Goal: Task Accomplishment & Management: Use online tool/utility

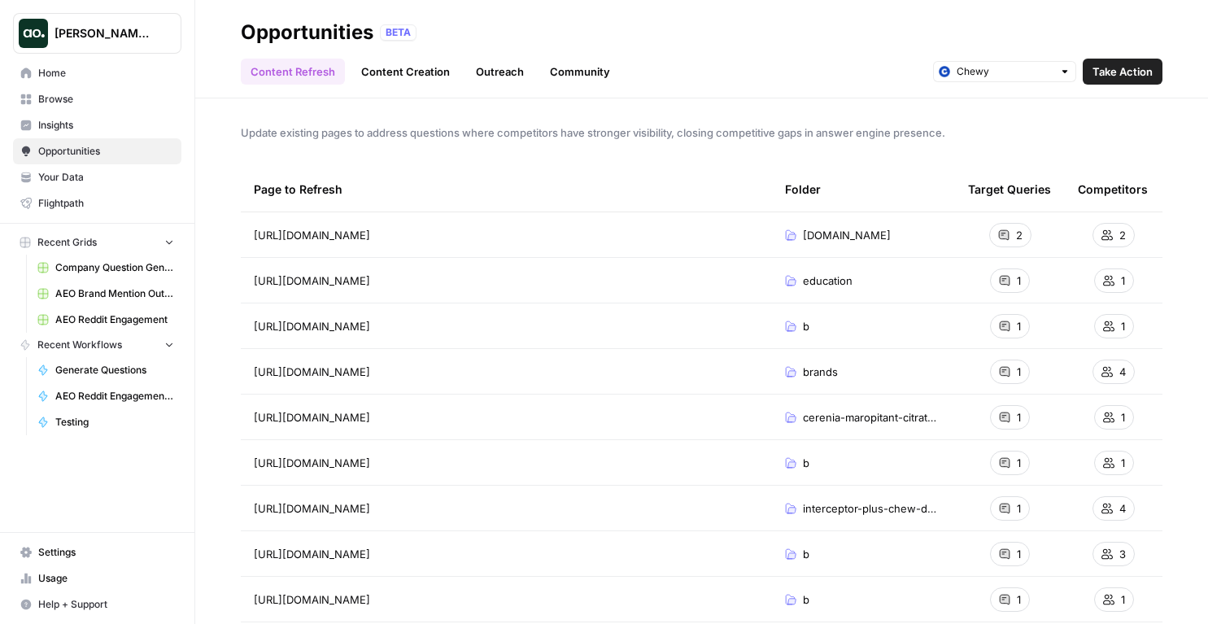
scroll to position [151, 0]
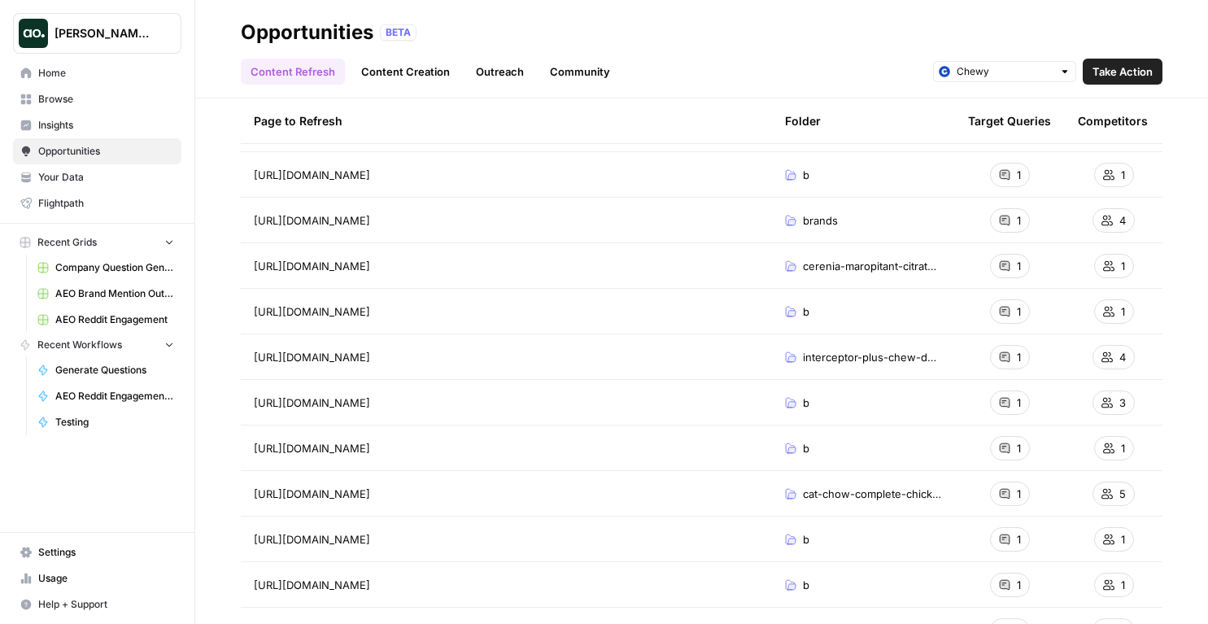
click at [65, 50] on button "[PERSON_NAME] Test" at bounding box center [97, 33] width 168 height 41
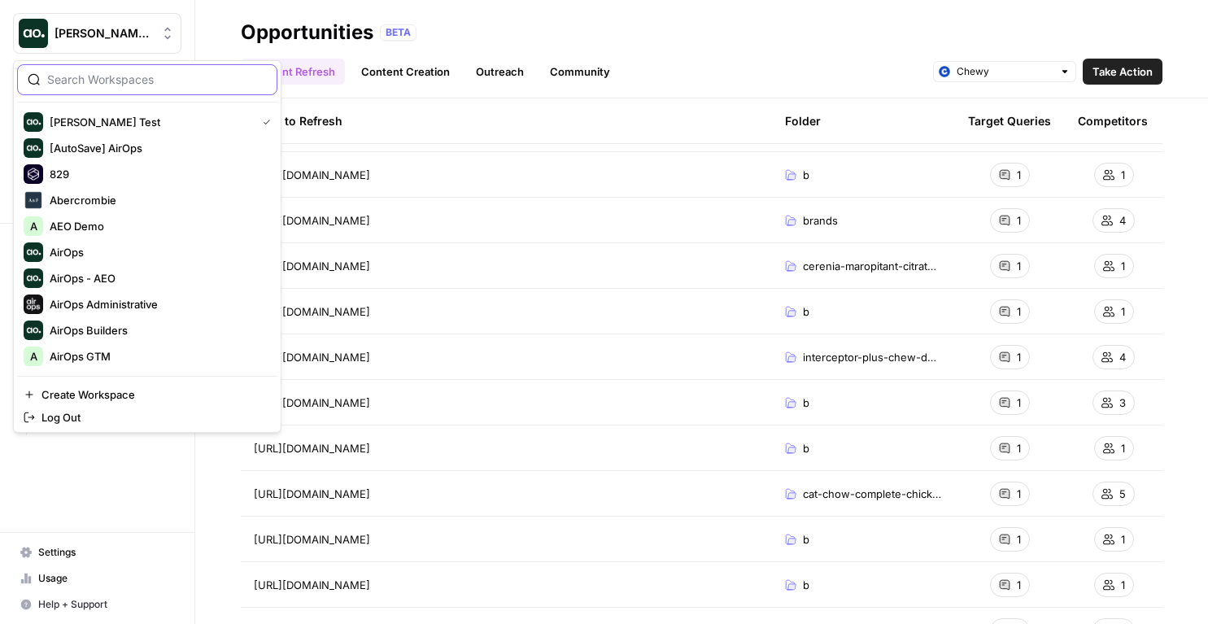
click at [98, 85] on input "search" at bounding box center [157, 80] width 220 height 16
type input "air"
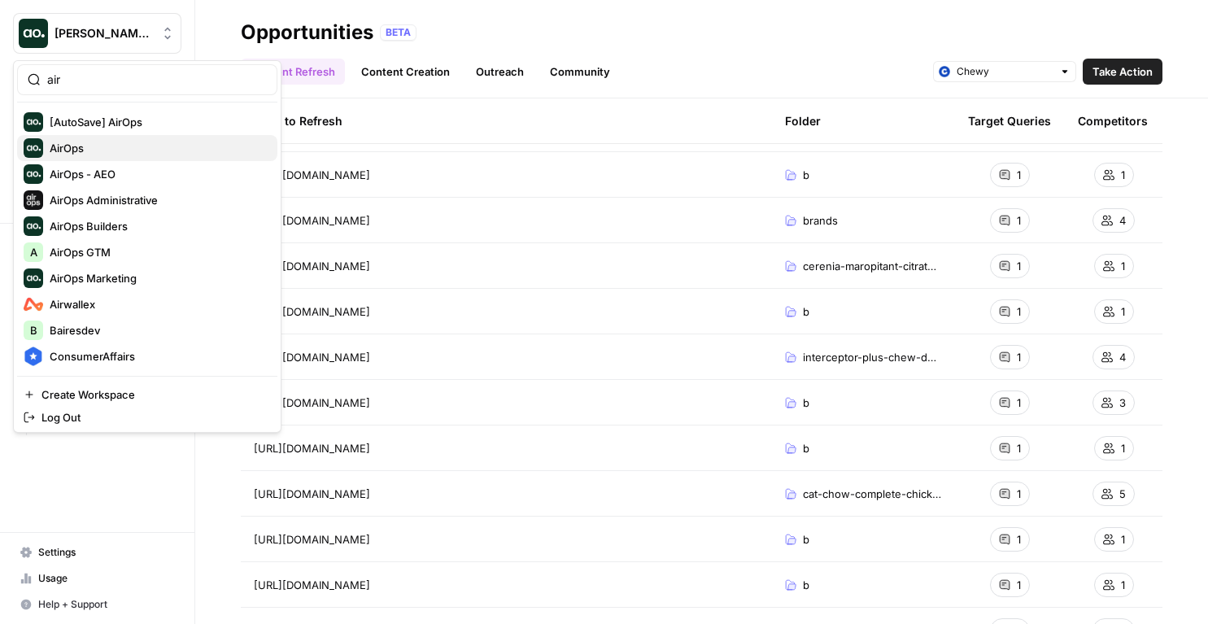
click at [81, 140] on span "AirOps" at bounding box center [157, 148] width 215 height 16
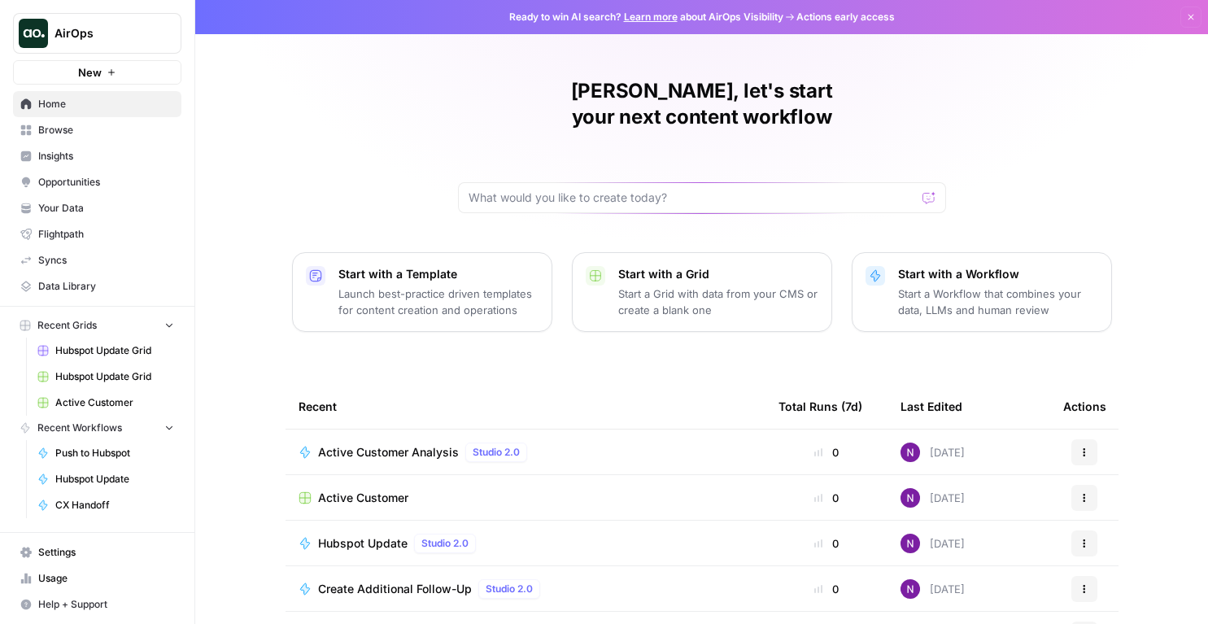
click at [369, 535] on span "Hubspot Update" at bounding box center [362, 543] width 89 height 16
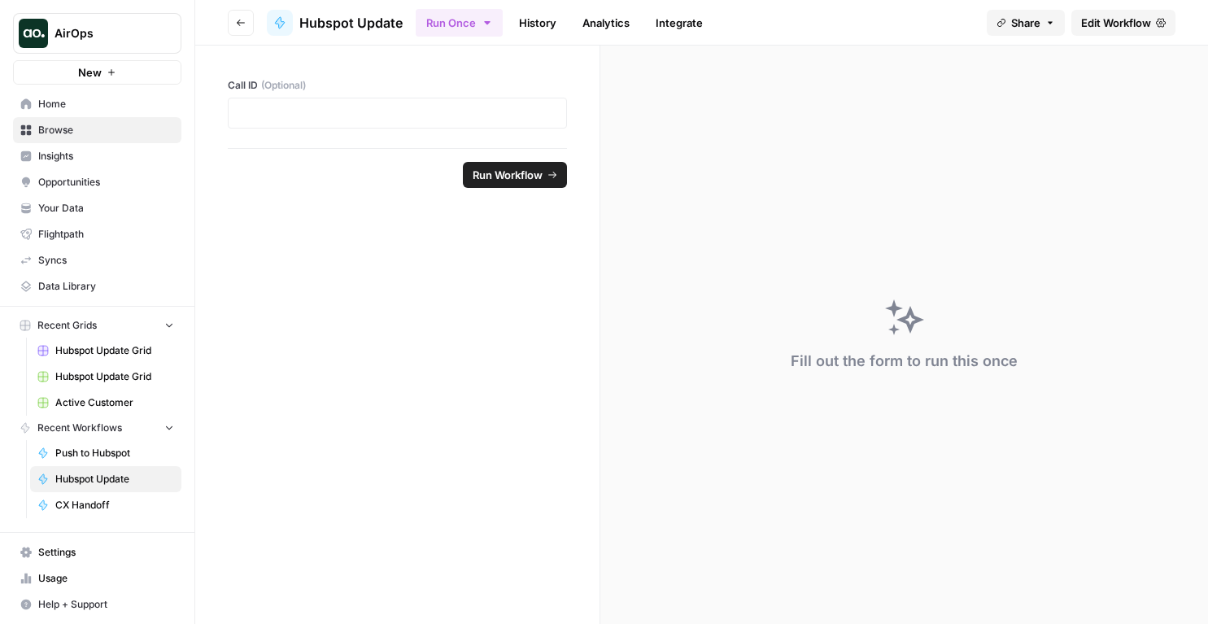
click at [1121, 15] on span "Edit Workflow" at bounding box center [1116, 23] width 70 height 16
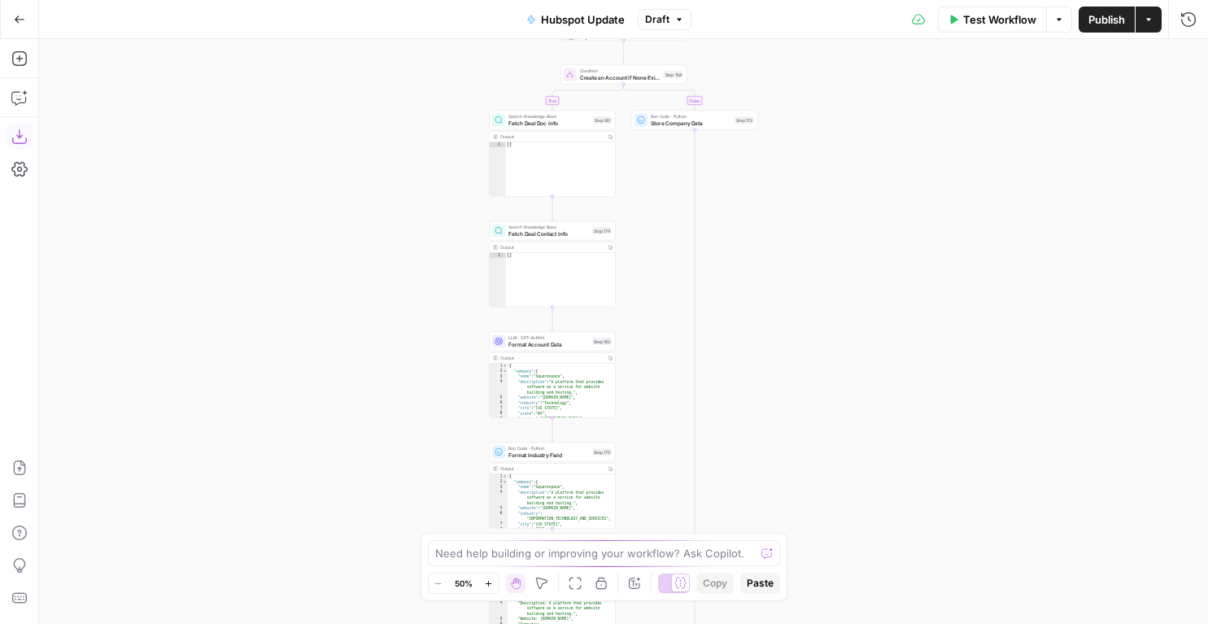
click at [19, 137] on icon "button" at bounding box center [18, 136] width 15 height 15
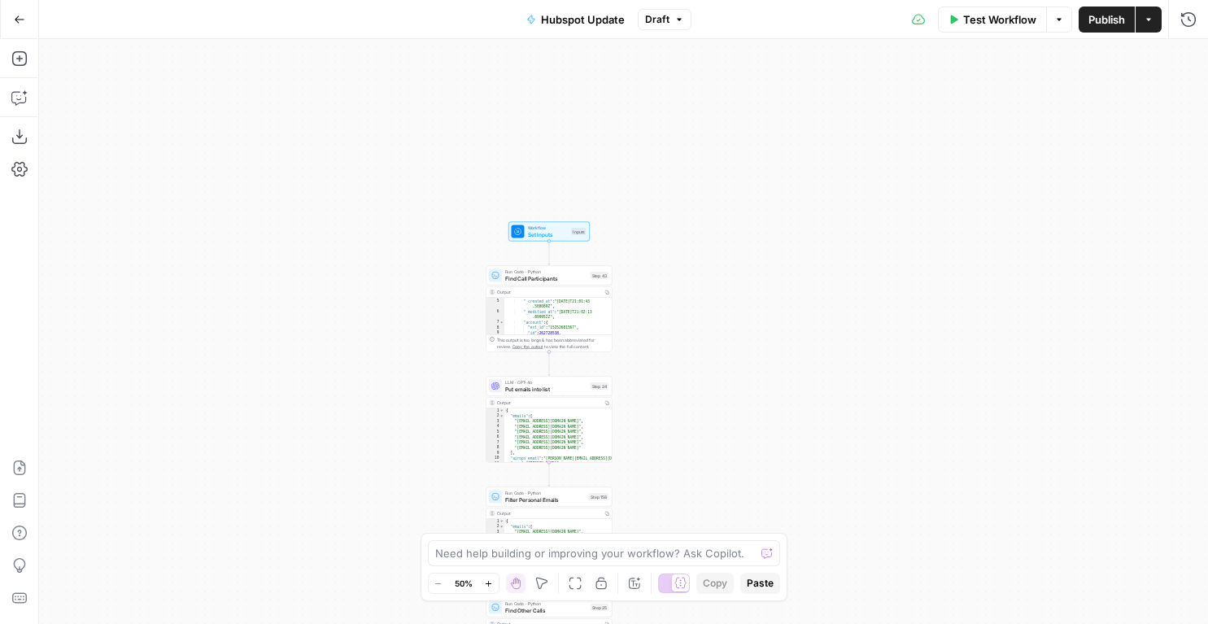
scroll to position [102, 0]
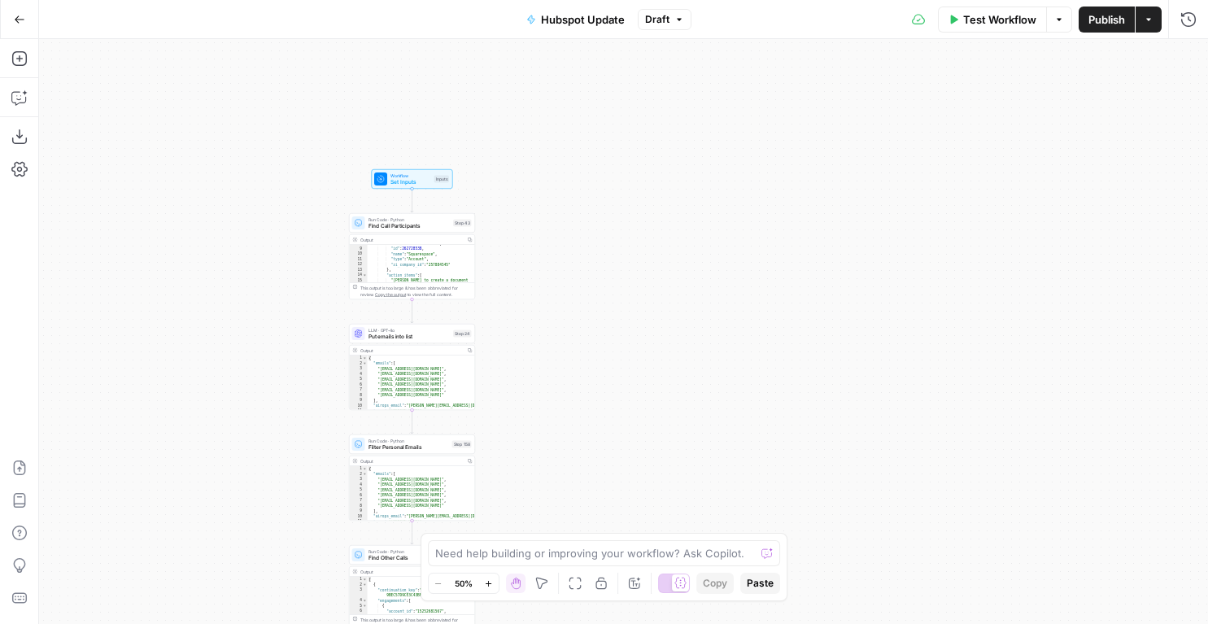
click at [31, 15] on button "Go Back" at bounding box center [19, 19] width 29 height 29
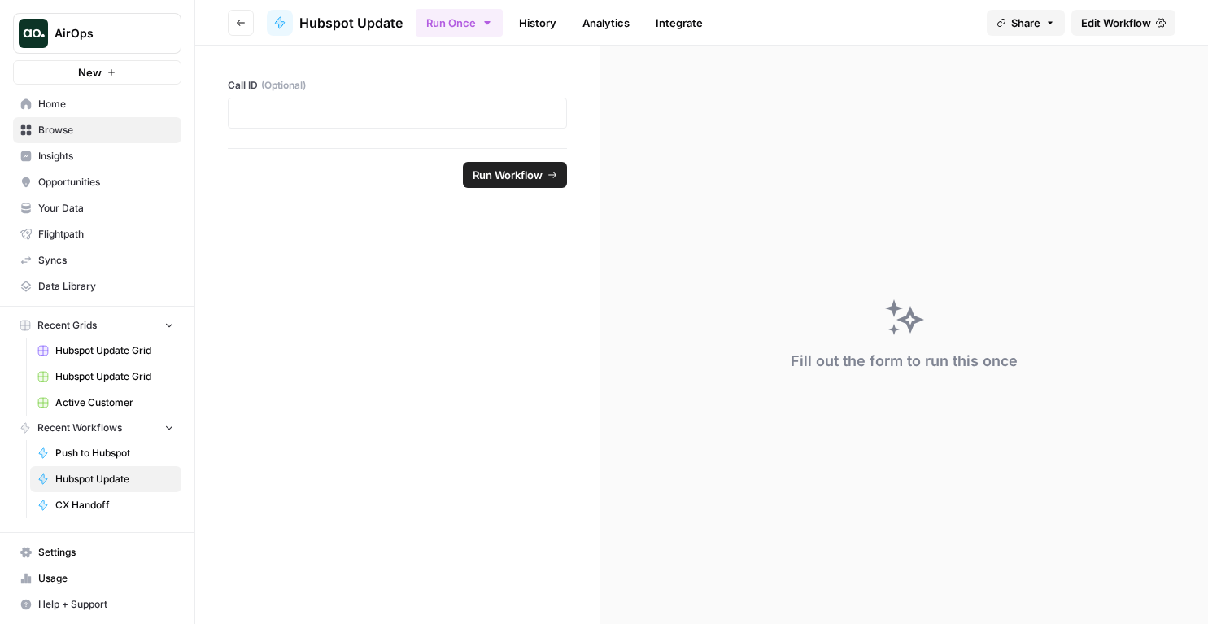
click at [51, 103] on span "Home" at bounding box center [106, 104] width 136 height 15
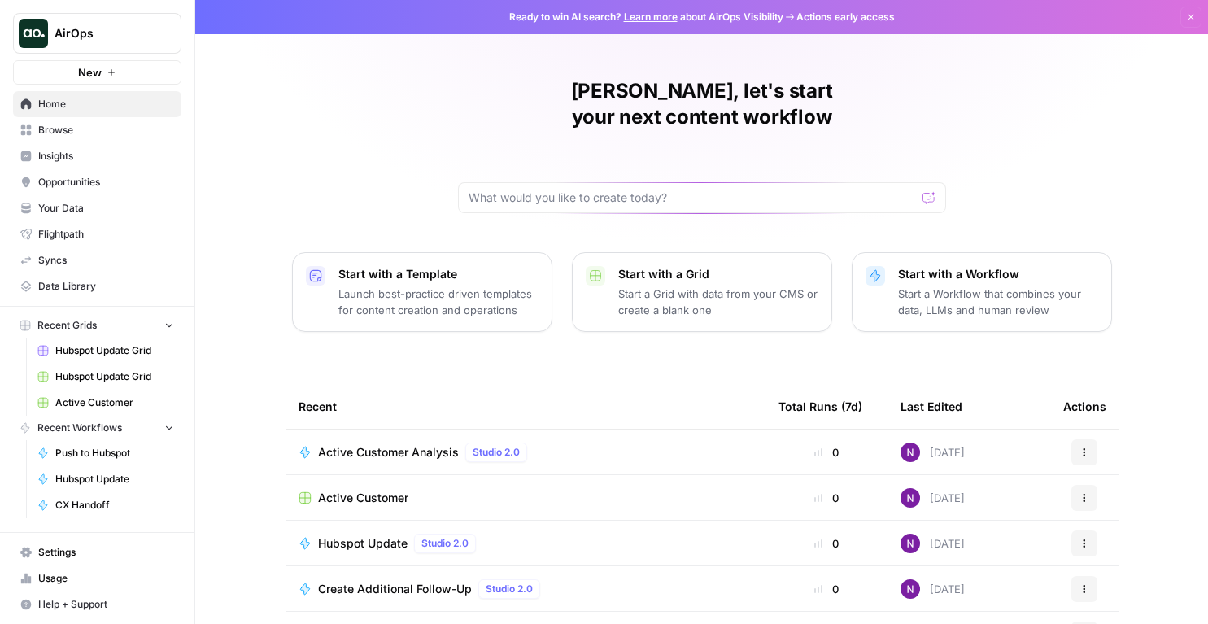
click at [85, 134] on span "Browse" at bounding box center [106, 130] width 136 height 15
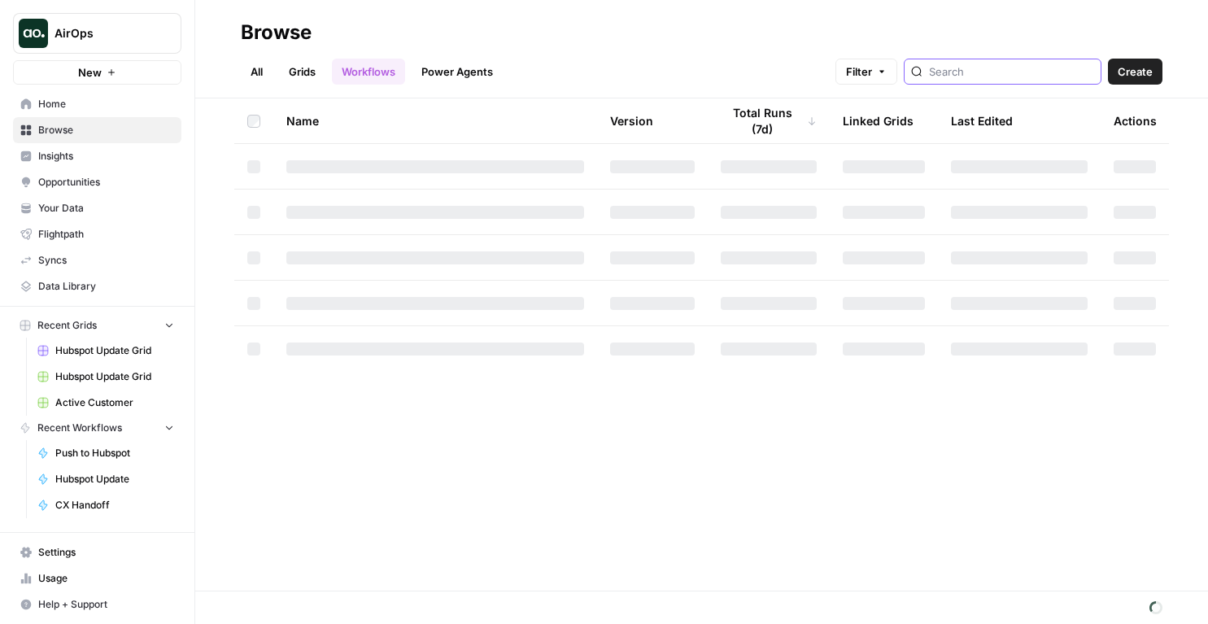
click at [1033, 65] on input "search" at bounding box center [1011, 71] width 165 height 16
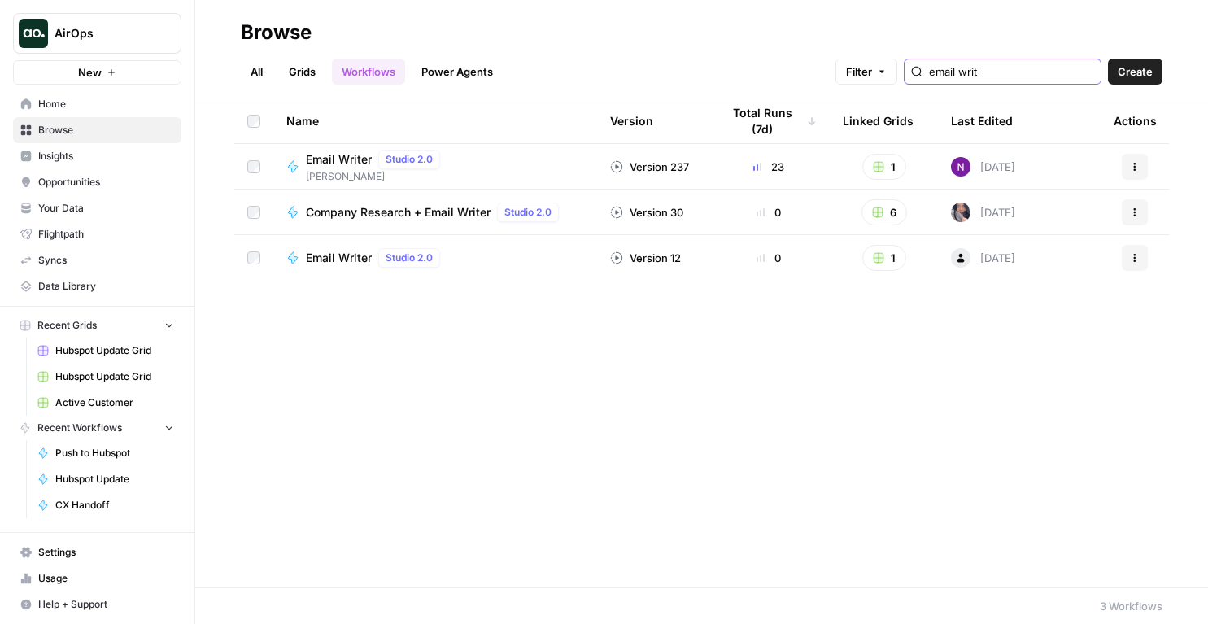
type input "email writ"
click at [368, 163] on span "Email Writer" at bounding box center [339, 159] width 66 height 16
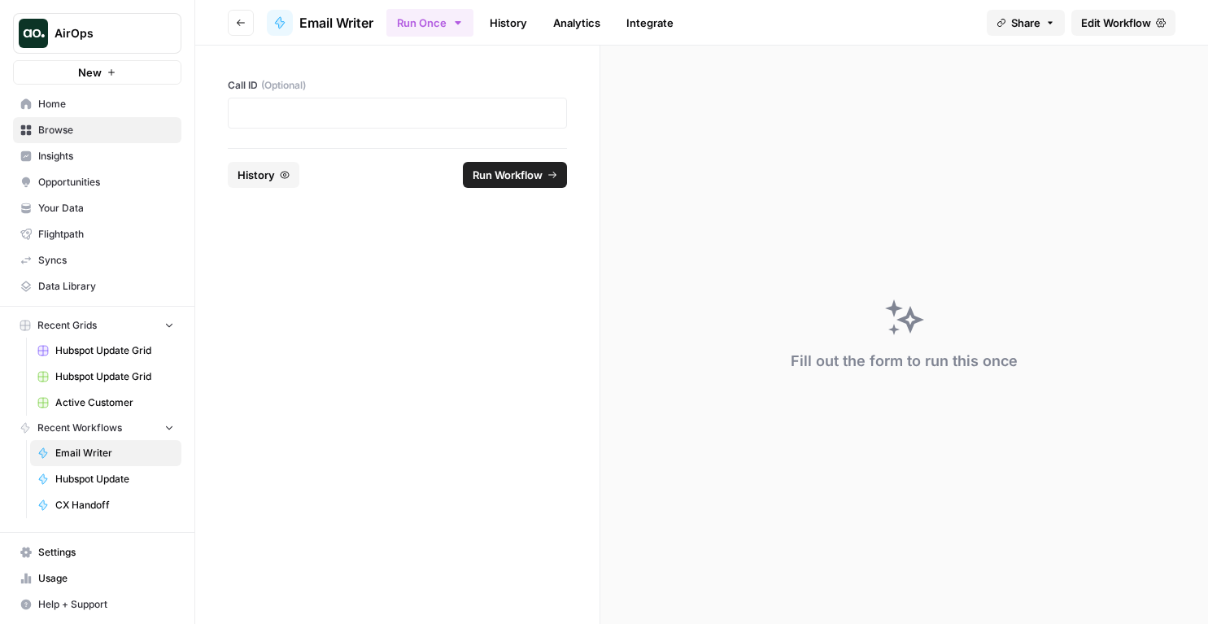
click at [1150, 21] on link "Edit Workflow" at bounding box center [1123, 23] width 104 height 26
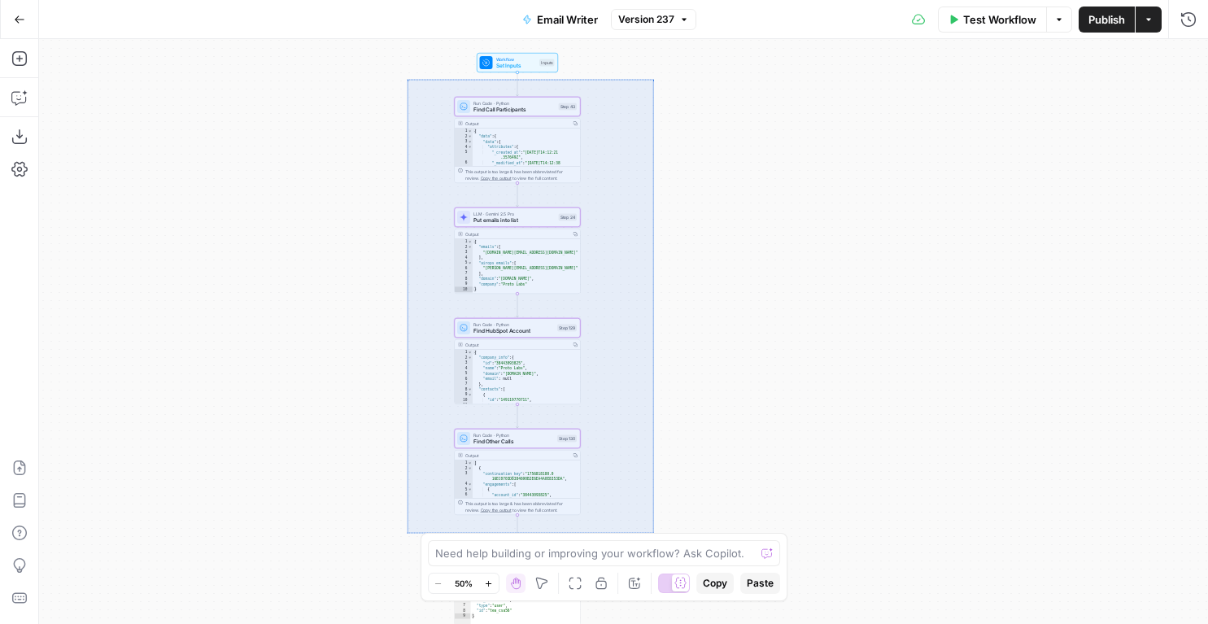
drag, startPoint x: 407, startPoint y: 79, endPoint x: 656, endPoint y: 533, distance: 518.6
click at [656, 533] on div "true true false false Workflow Set Inputs Inputs Run Code · Python Find Call Pa…" at bounding box center [623, 331] width 1169 height 585
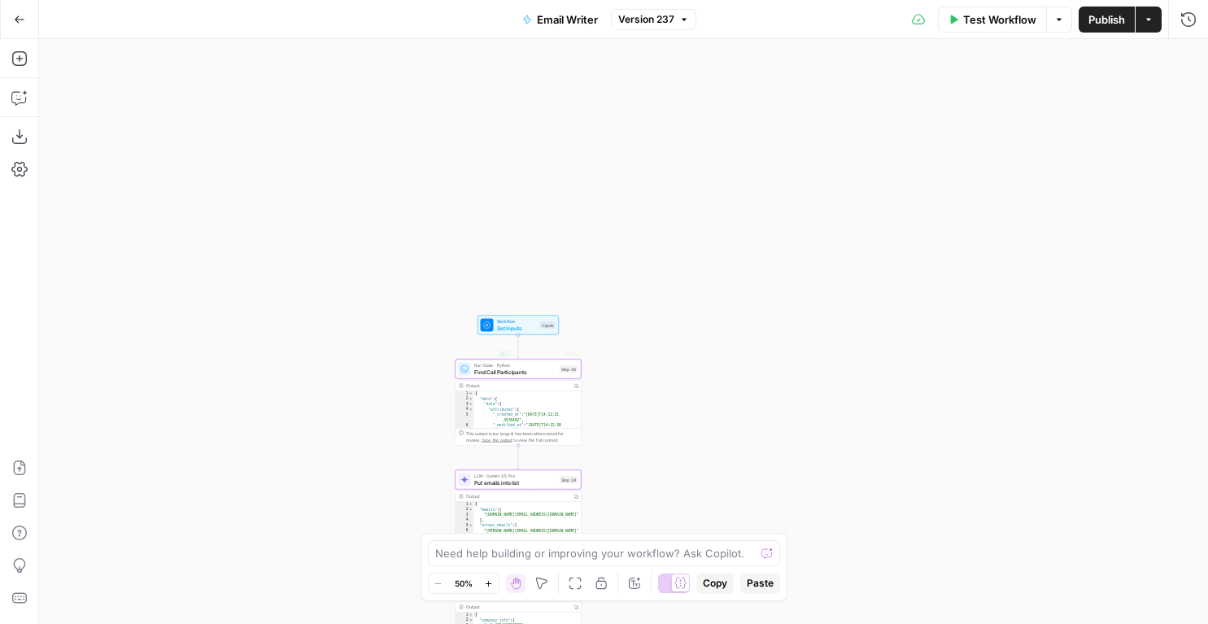
click at [527, 365] on span "Run Code · Python" at bounding box center [515, 365] width 82 height 7
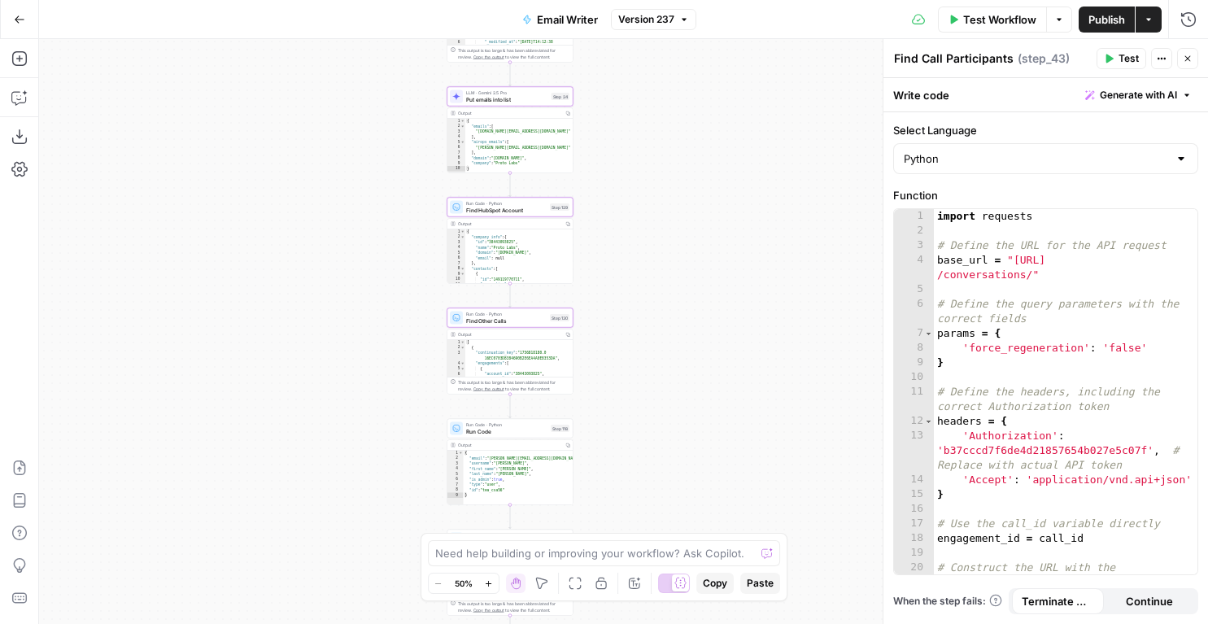
click at [1178, 58] on button "Close" at bounding box center [1187, 58] width 21 height 21
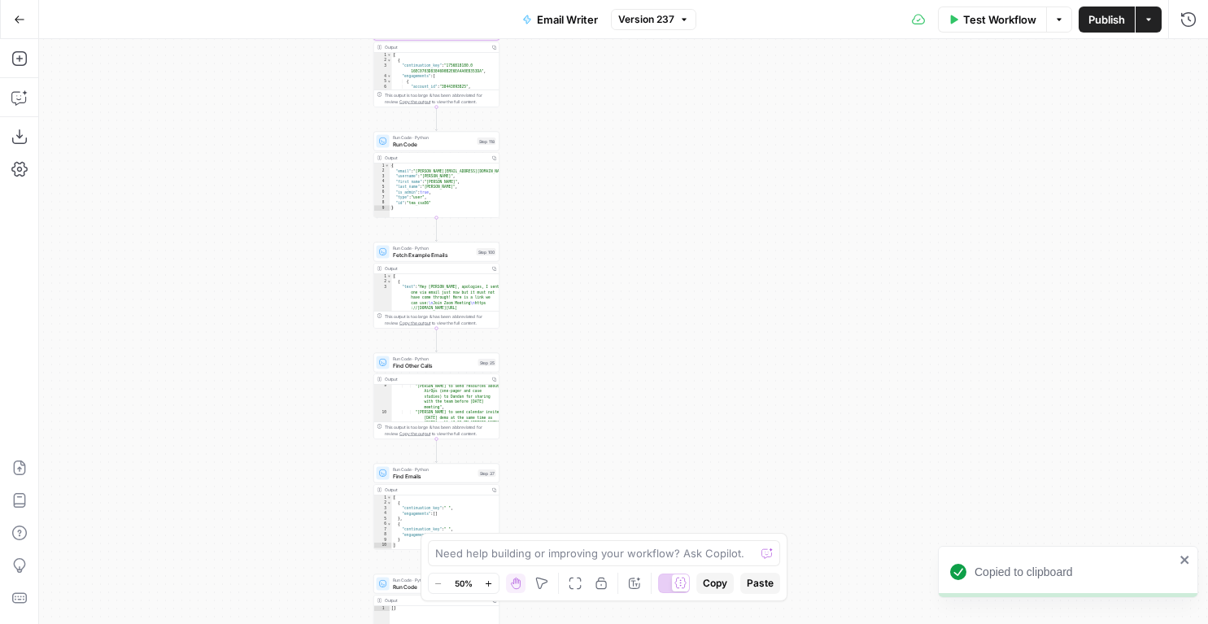
scroll to position [169, 0]
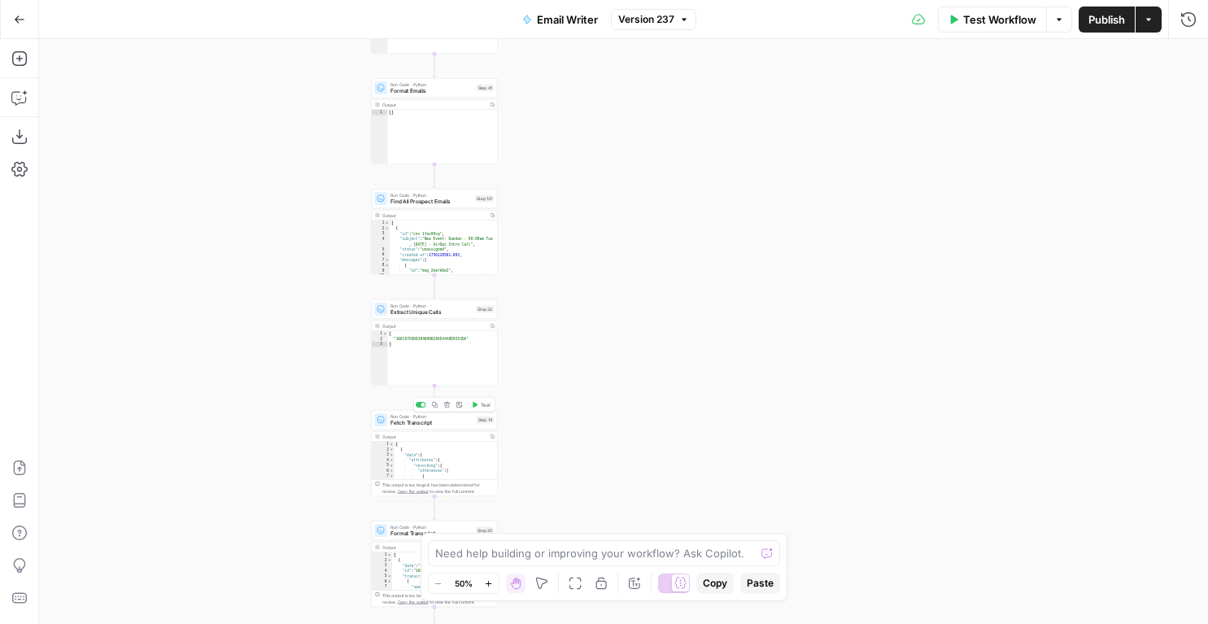
click at [437, 406] on icon "button" at bounding box center [435, 405] width 6 height 6
click at [436, 516] on icon "button" at bounding box center [435, 515] width 7 height 7
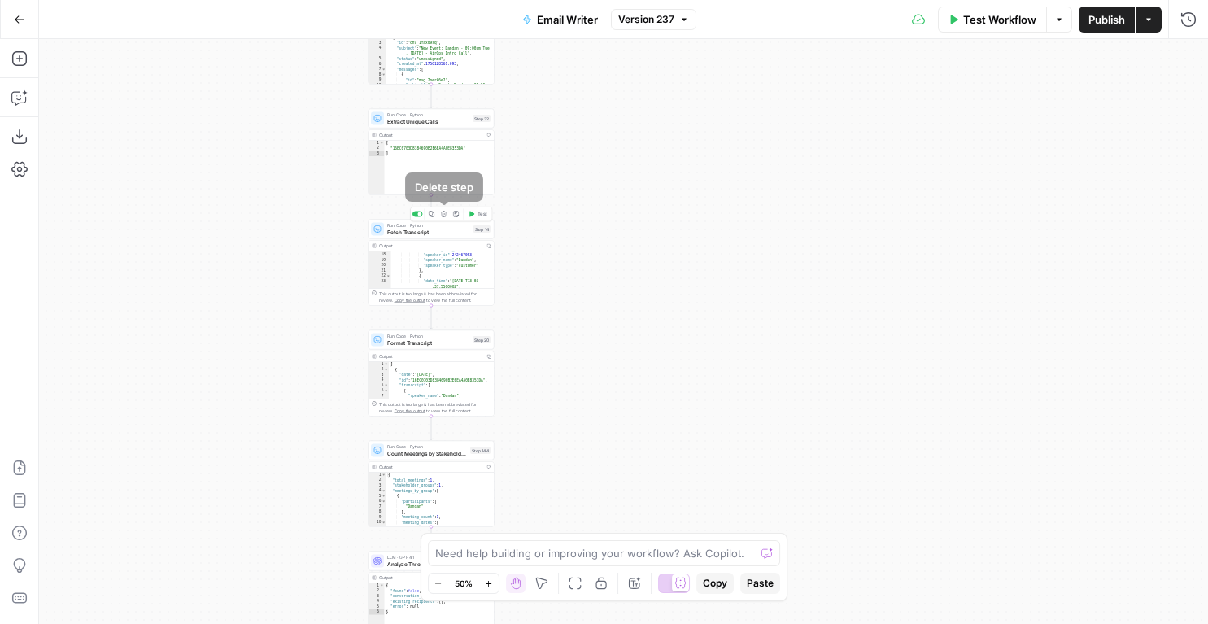
click at [433, 211] on icon "button" at bounding box center [432, 214] width 7 height 7
click at [993, 17] on span "Test Workflow" at bounding box center [999, 19] width 73 height 16
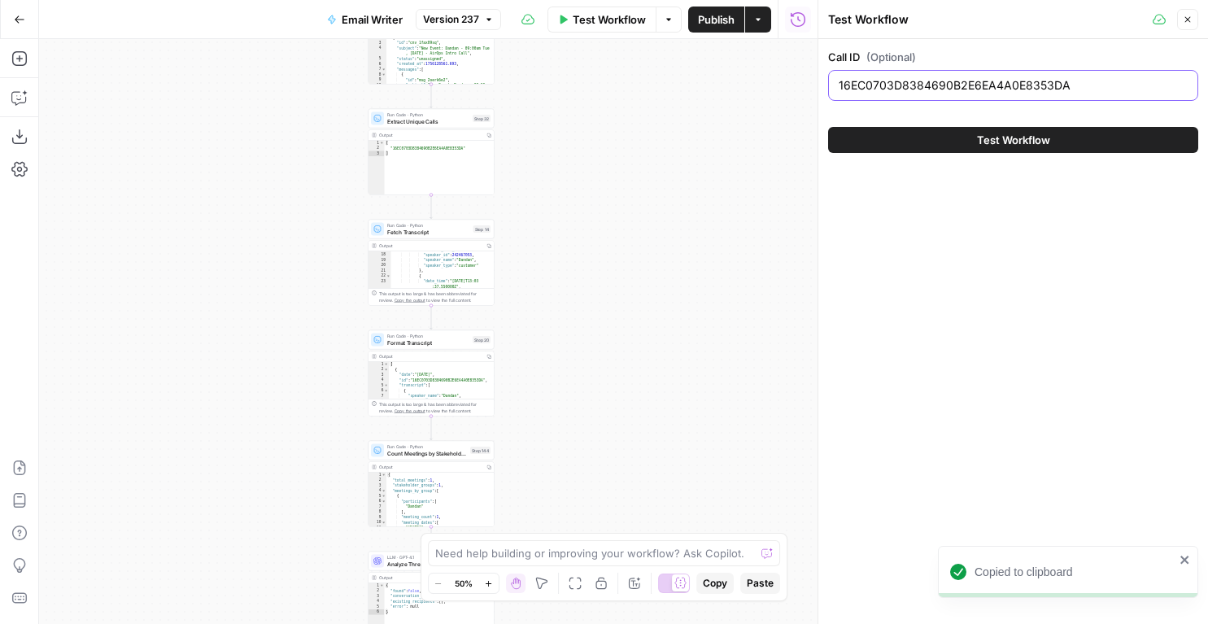
click at [909, 90] on input "16EC0703D8384690B2E6EA4A0E8353DA" at bounding box center [1012, 85] width 349 height 16
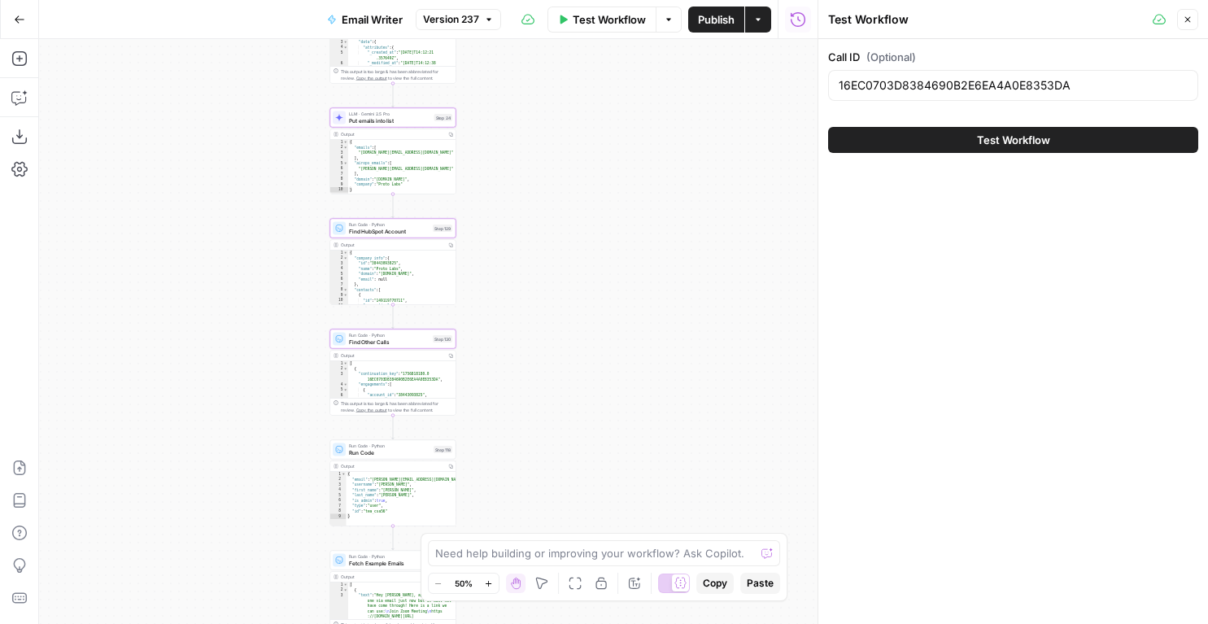
click at [419, 229] on span "Find HubSpot Account" at bounding box center [389, 231] width 81 height 8
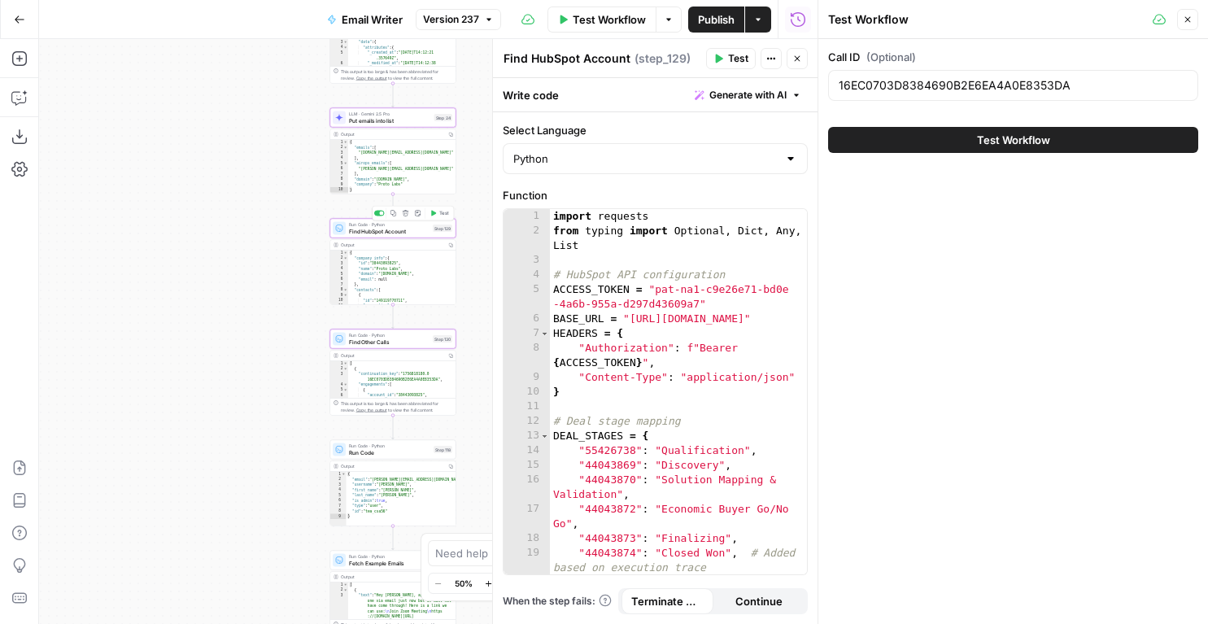
click at [562, 279] on div "import requests from typing import Optional , Dict , Any , List # HubSpot API c…" at bounding box center [678, 406] width 257 height 394
type textarea "**********"
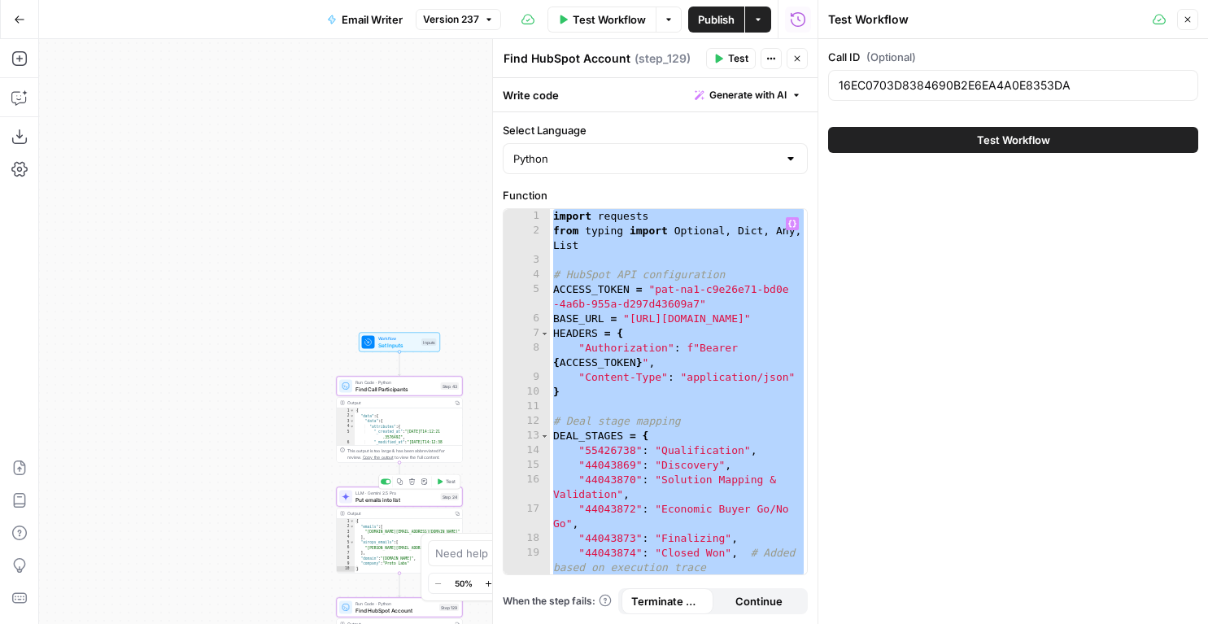
click at [401, 479] on icon "button" at bounding box center [400, 481] width 7 height 7
click at [20, 28] on button "Go Back" at bounding box center [19, 19] width 29 height 29
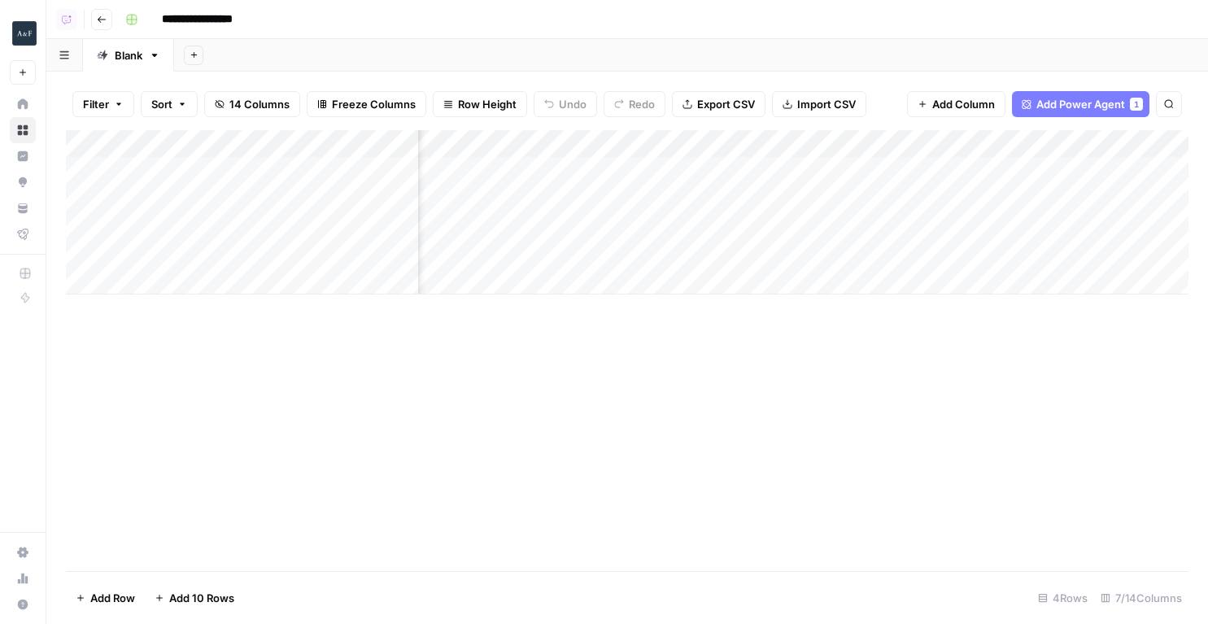
scroll to position [0, 445]
click at [25, 41] on img "Workspace: Abercrombie" at bounding box center [24, 33] width 29 height 29
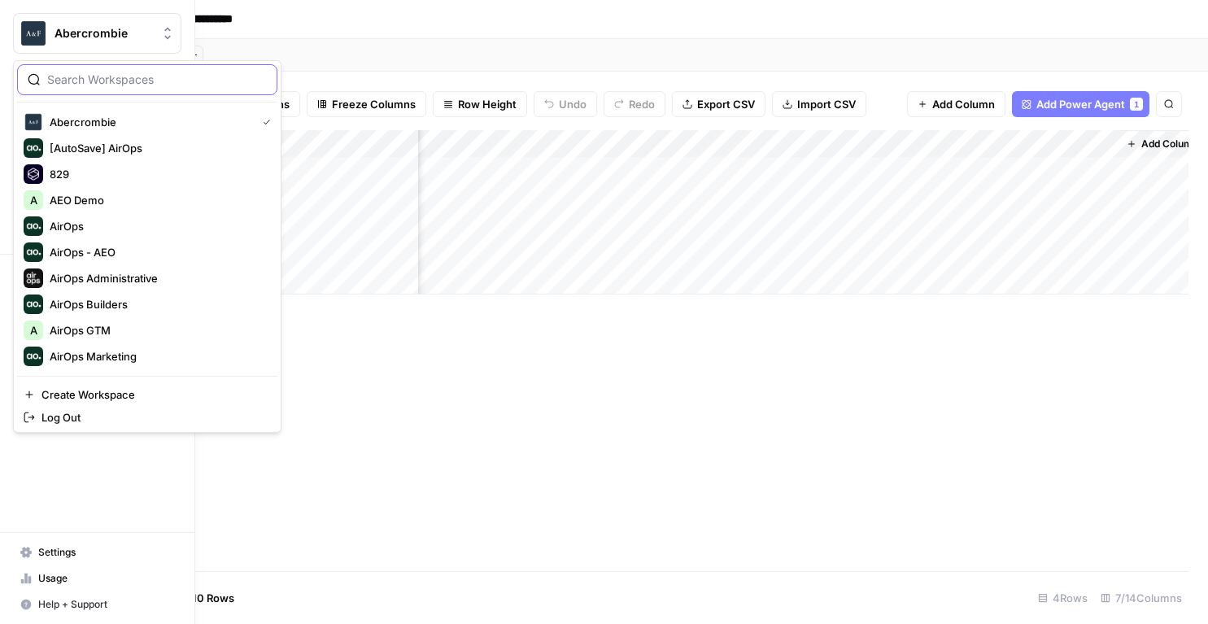
click at [85, 85] on input "search" at bounding box center [157, 80] width 220 height 16
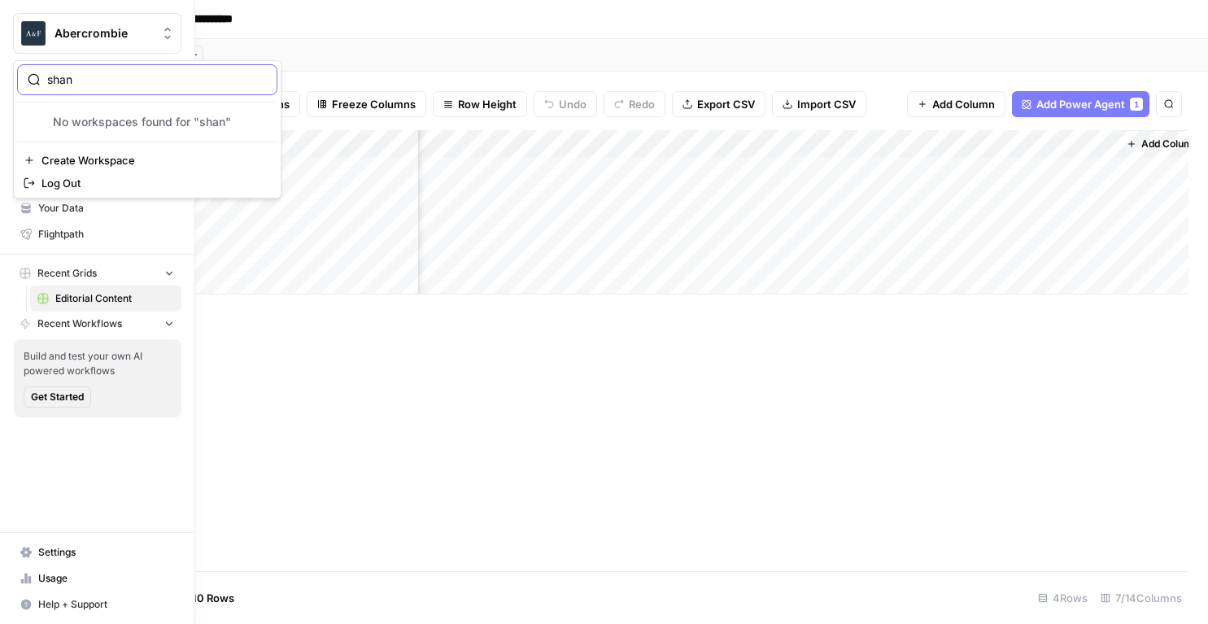
type input "shan"
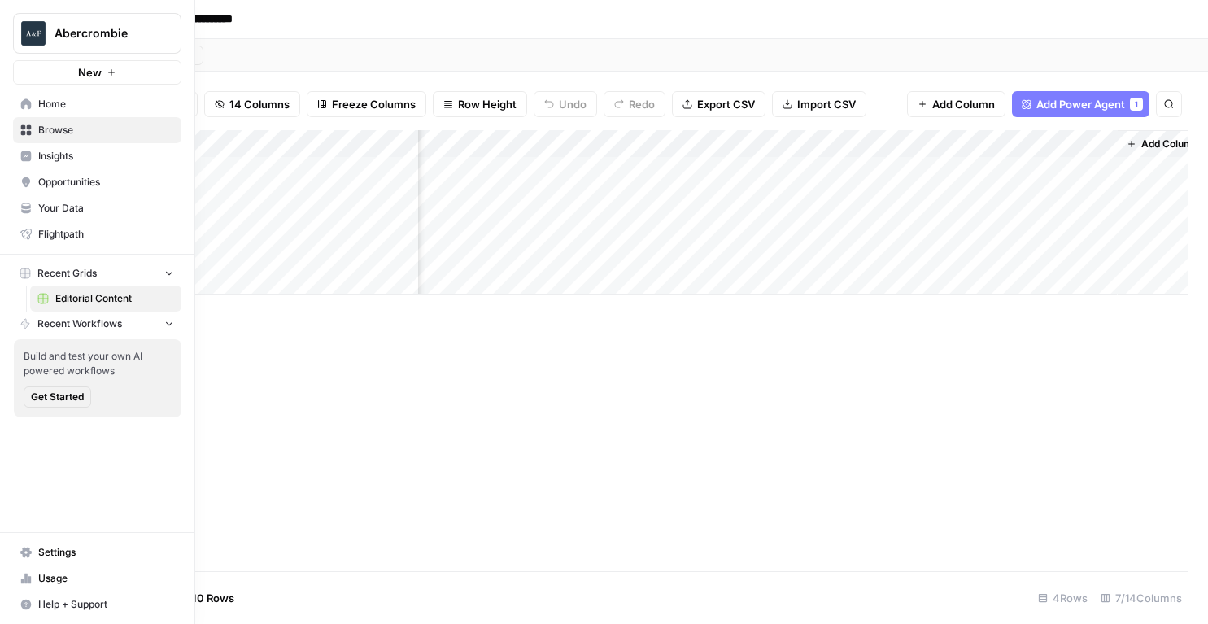
click at [94, 36] on span "Abercrombie" at bounding box center [103, 33] width 98 height 16
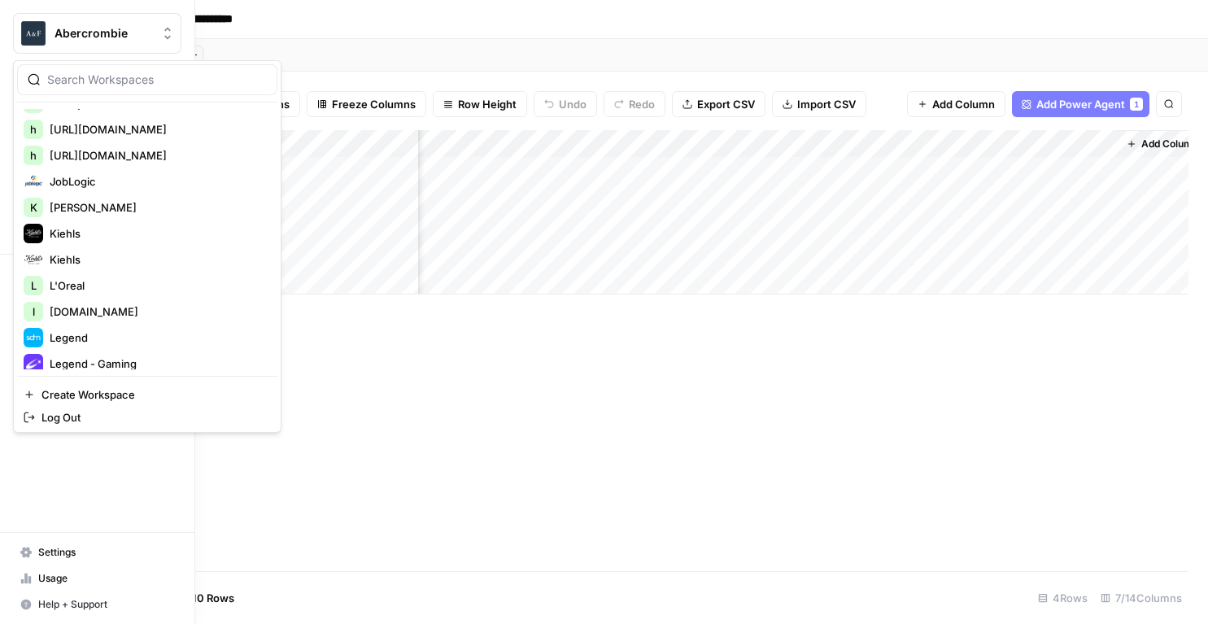
scroll to position [927, 0]
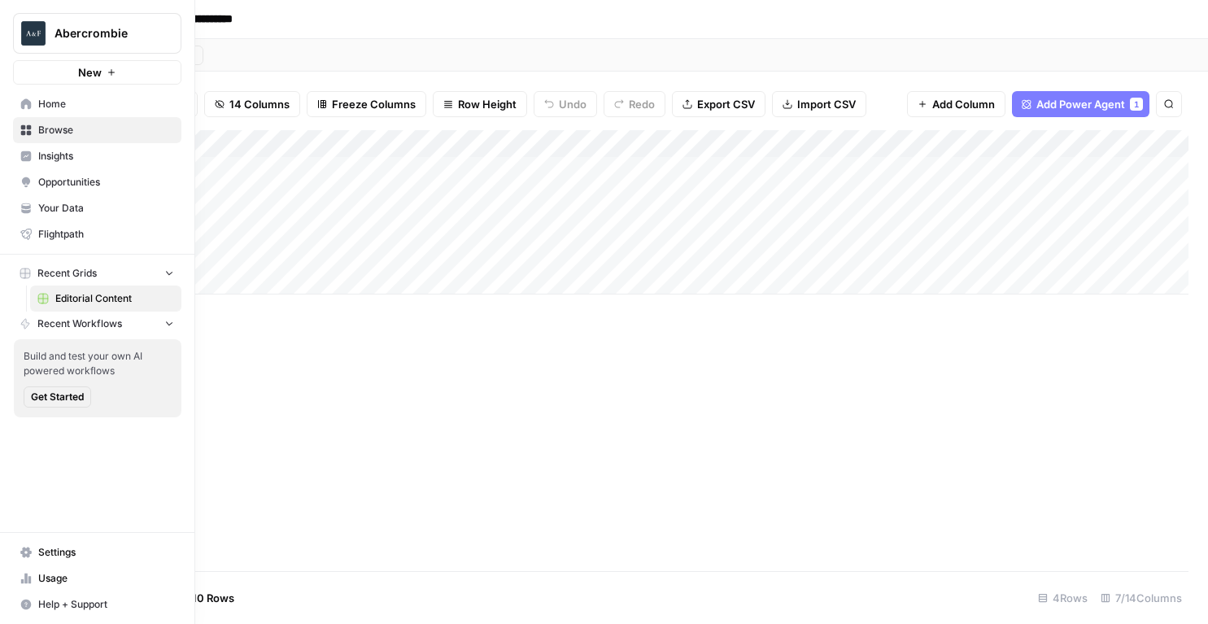
click at [33, 32] on img "Workspace: Abercrombie" at bounding box center [33, 33] width 29 height 29
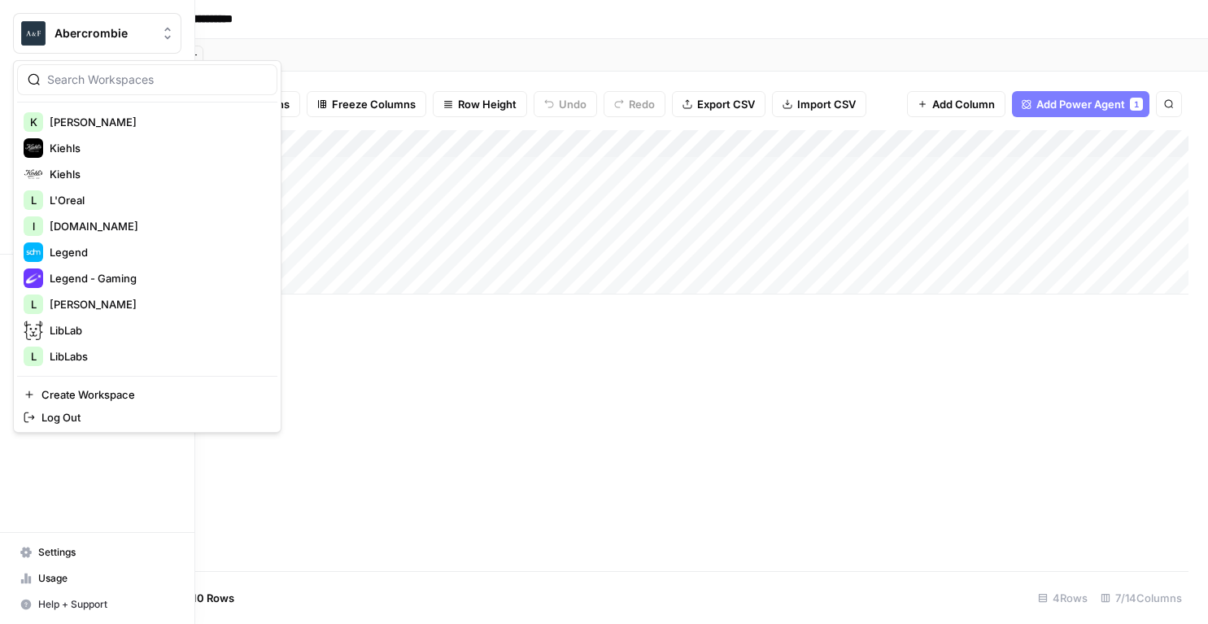
scroll to position [2585, 0]
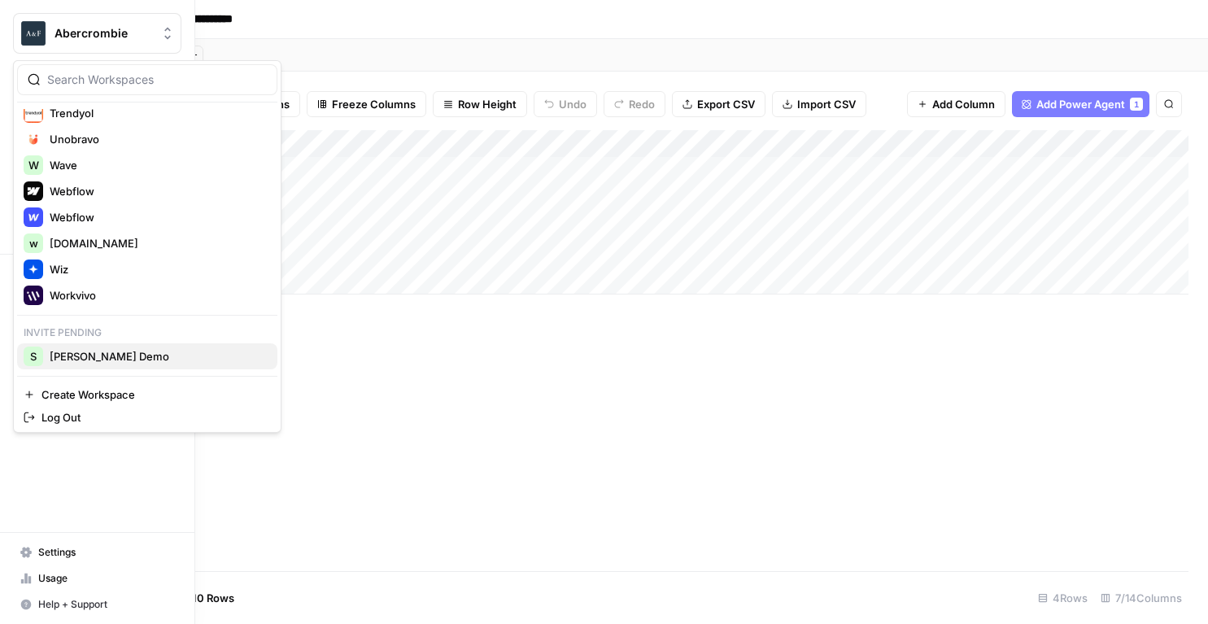
click at [78, 362] on span "Shanil Demo" at bounding box center [157, 356] width 215 height 16
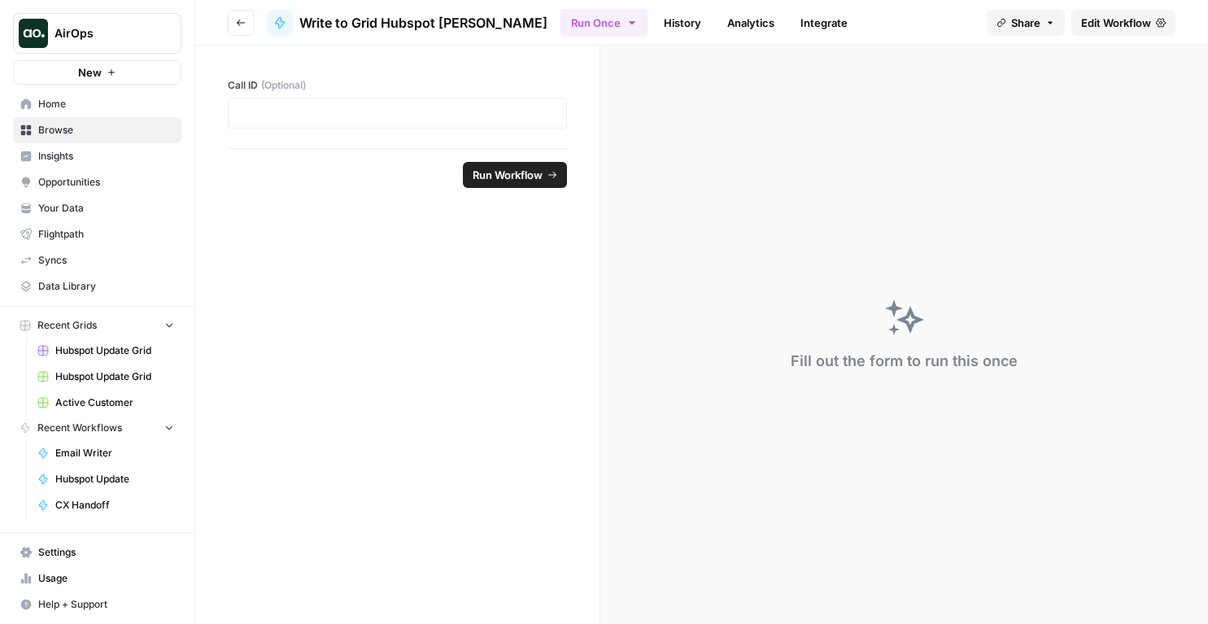
click at [1190, 21] on header "Go back Write to Grid Hubspot Nicole Run Once History Analytics Integrate Share…" at bounding box center [701, 23] width 1012 height 46
click at [1155, 21] on icon at bounding box center [1160, 23] width 10 height 10
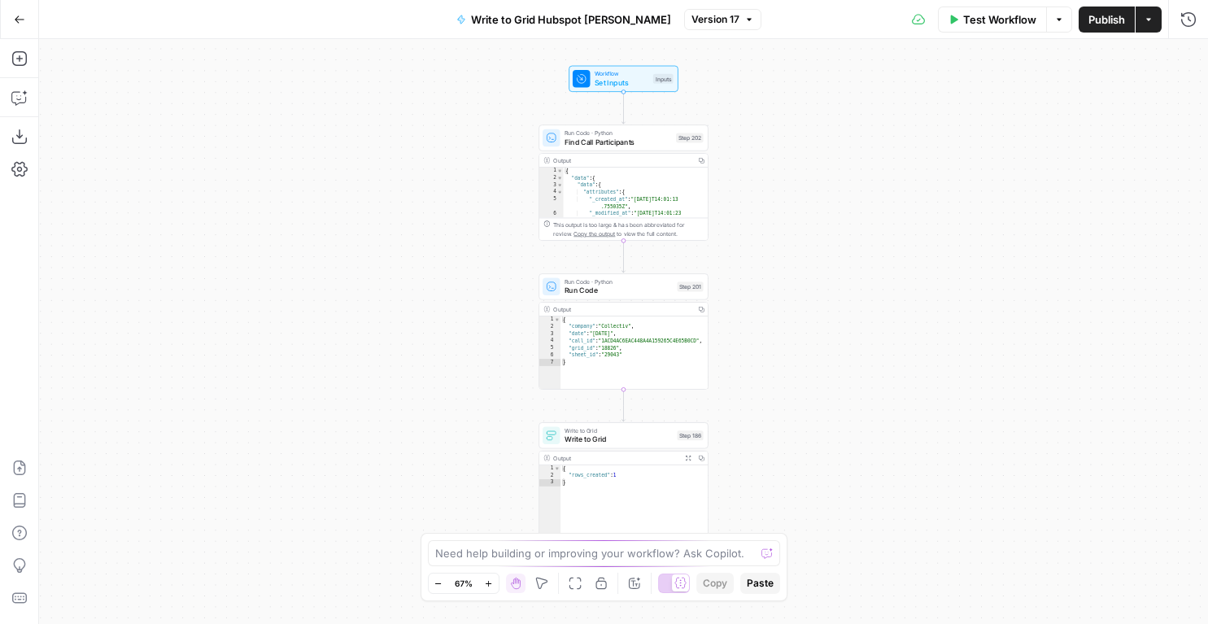
click at [1095, 20] on span "Publish" at bounding box center [1106, 19] width 37 height 16
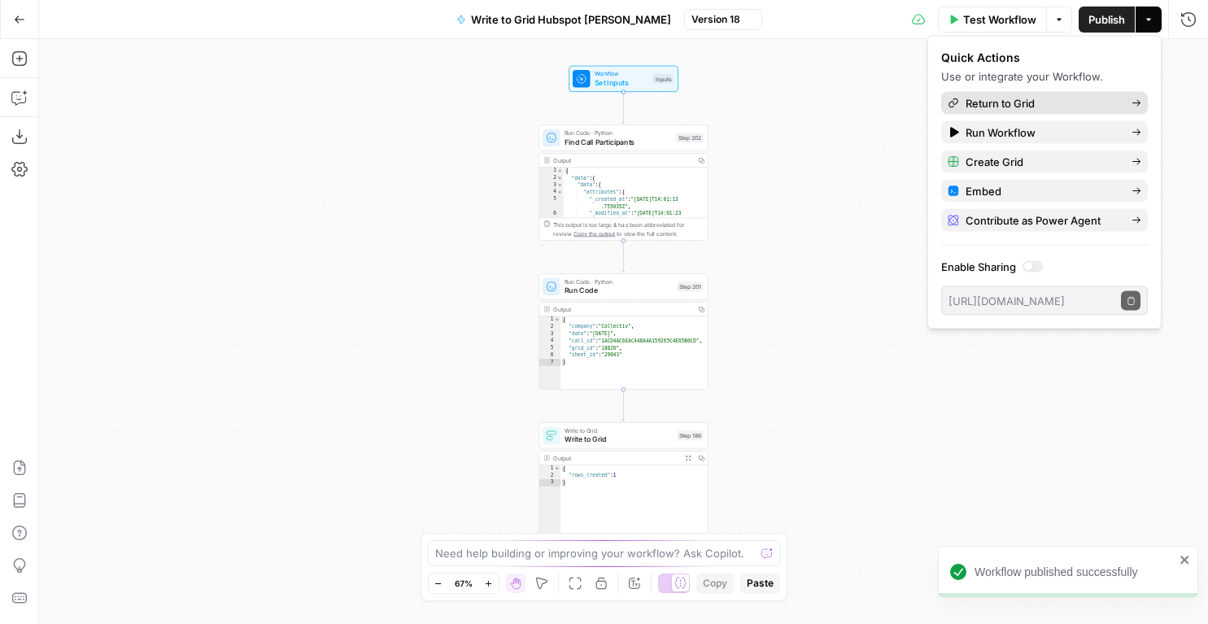
click at [1015, 98] on span "Return to Grid" at bounding box center [1041, 103] width 153 height 16
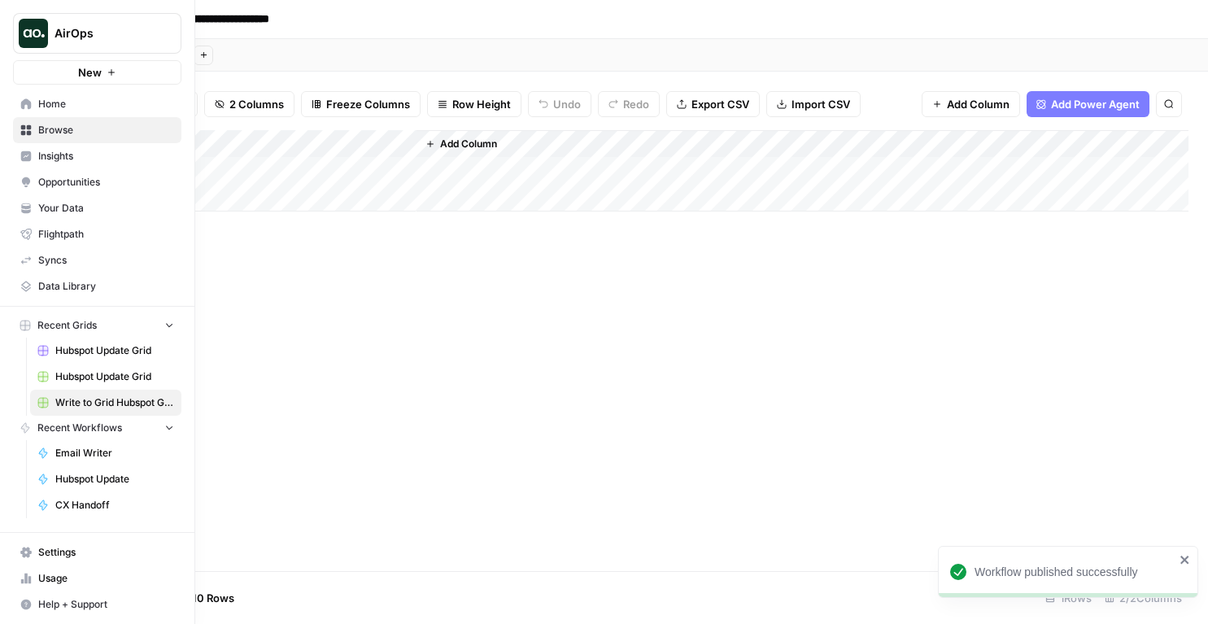
click at [20, 95] on link "Home" at bounding box center [97, 104] width 168 height 26
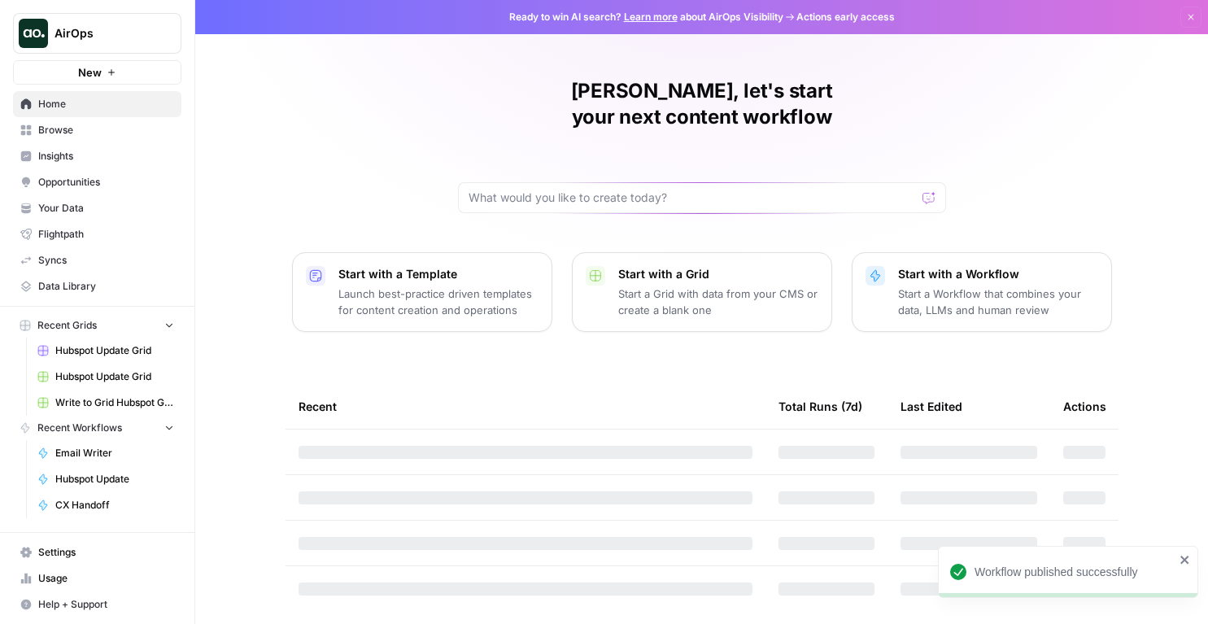
click at [102, 394] on link "Write to Grid Hubspot Grid" at bounding box center [105, 403] width 151 height 26
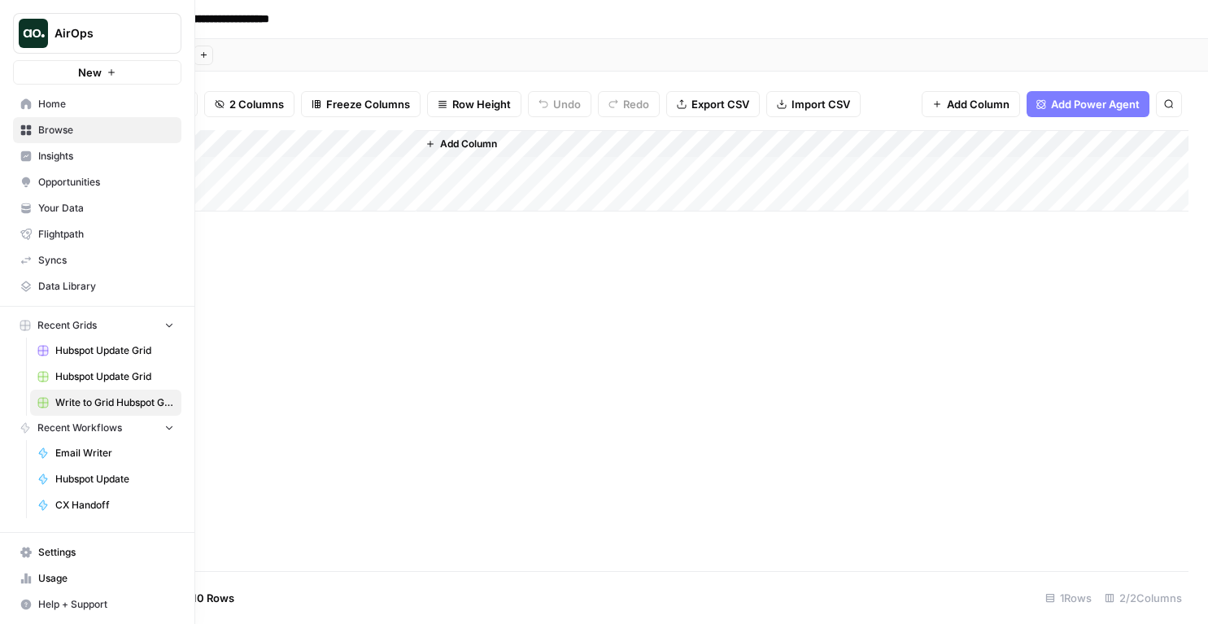
click at [69, 109] on span "Home" at bounding box center [106, 104] width 136 height 15
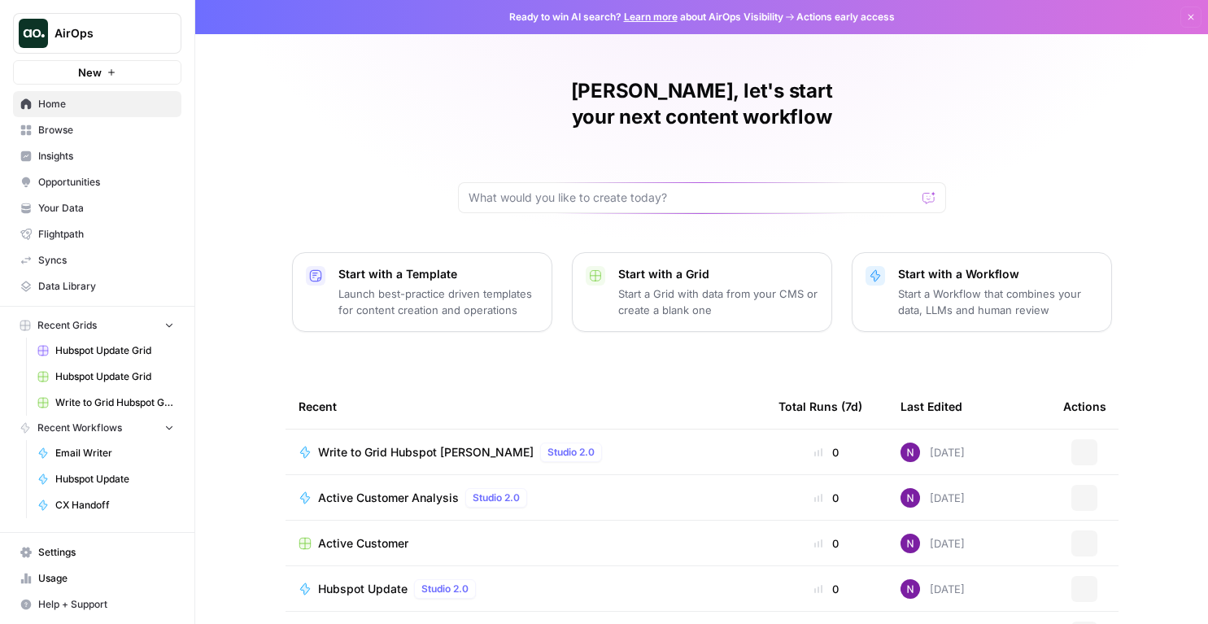
scroll to position [124, 0]
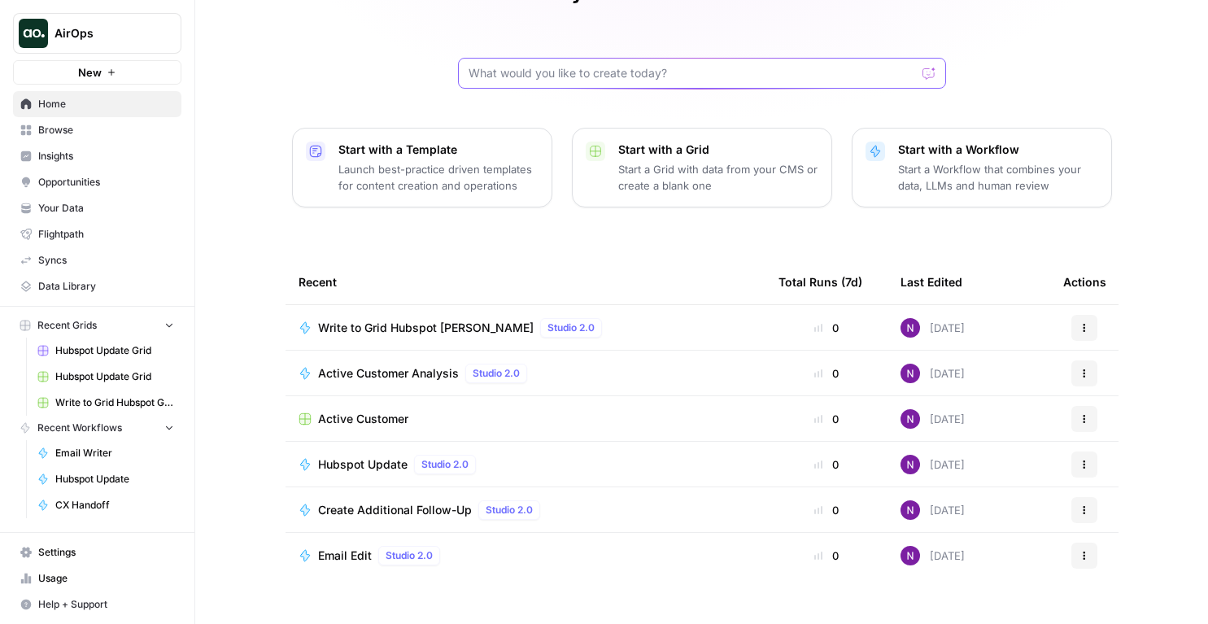
click at [745, 65] on input "text" at bounding box center [691, 73] width 447 height 16
click at [63, 125] on span "Browse" at bounding box center [106, 130] width 136 height 15
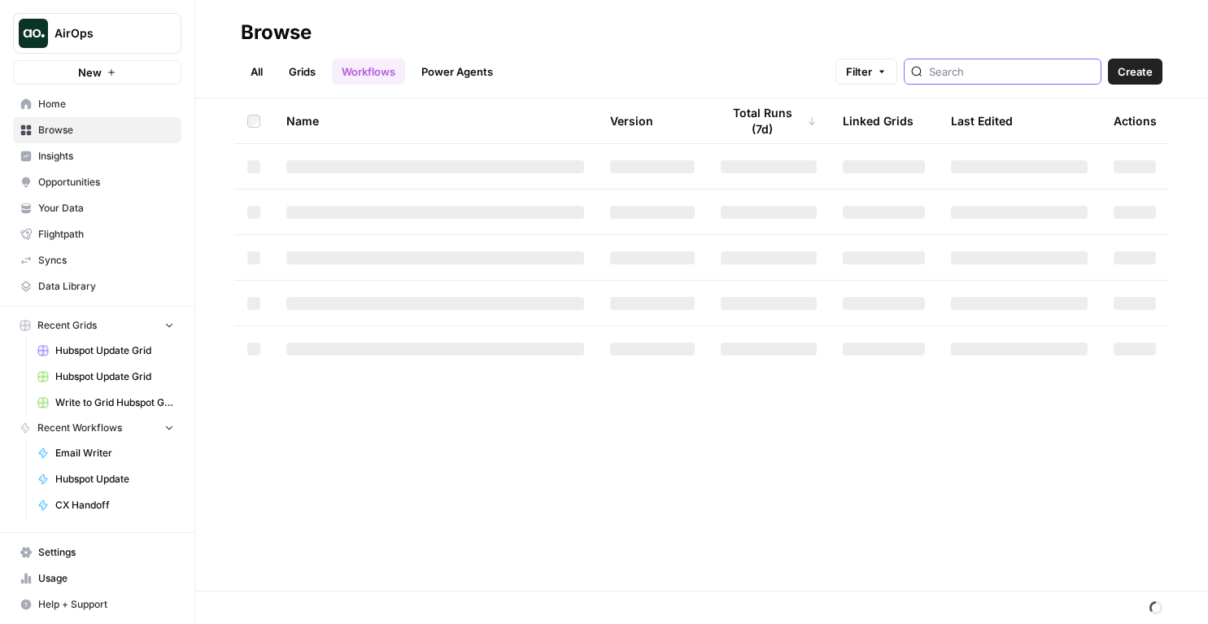
click at [976, 77] on input "search" at bounding box center [1011, 71] width 165 height 16
type input "f"
type input "g"
type input "write"
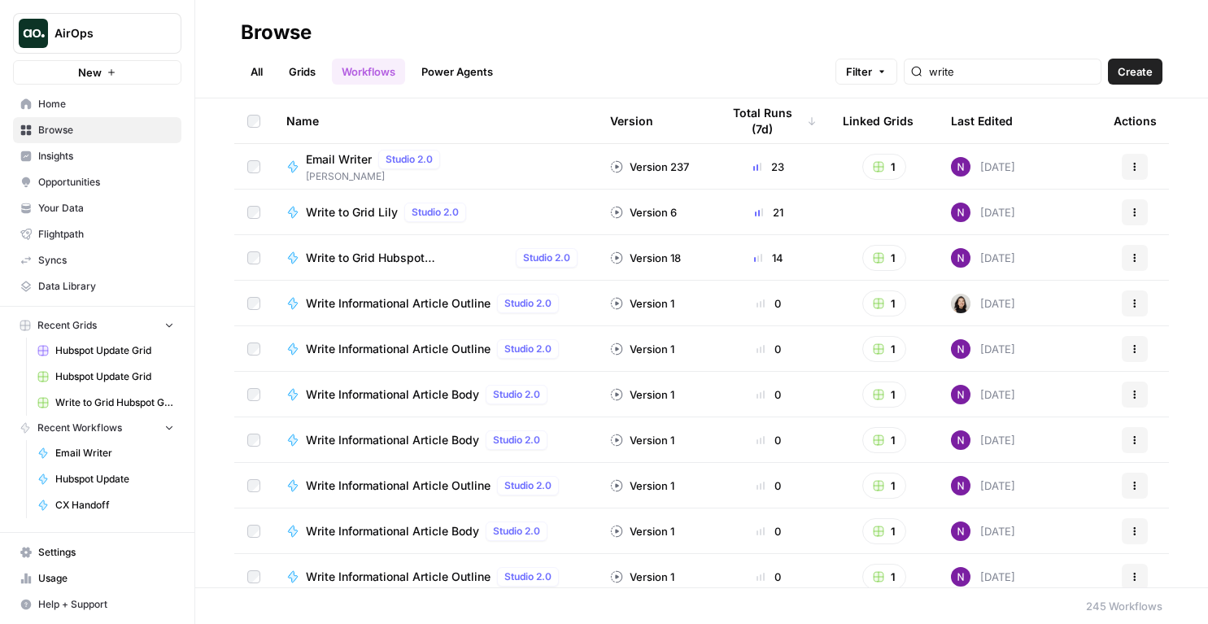
click at [305, 76] on link "Grids" at bounding box center [302, 72] width 46 height 26
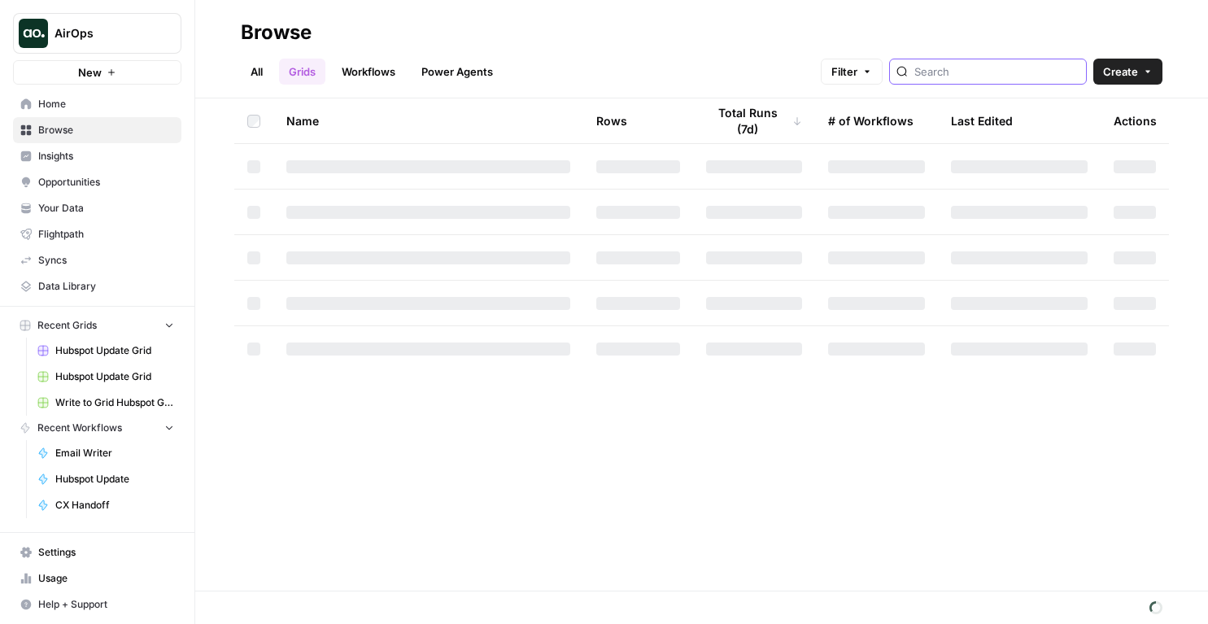
click at [983, 63] on input "search" at bounding box center [996, 71] width 165 height 16
type input "hubspot"
click at [1022, 70] on input "hubspot" at bounding box center [996, 71] width 165 height 16
click at [1010, 76] on input "hubspot" at bounding box center [996, 71] width 165 height 16
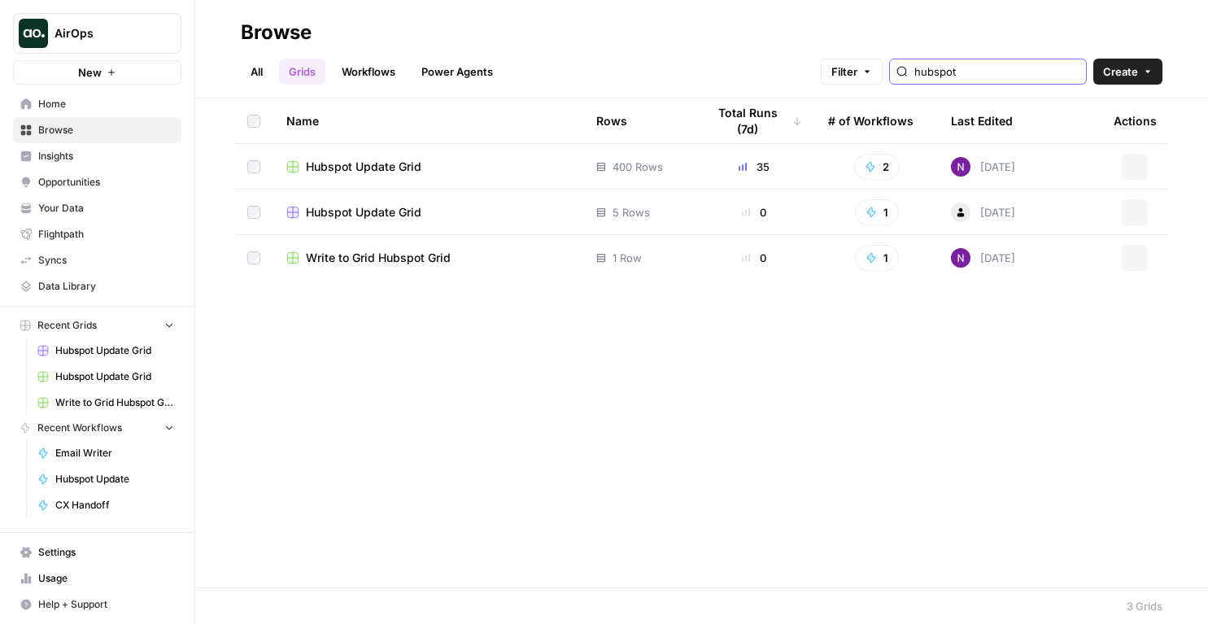
click at [1068, 65] on input "hubspot" at bounding box center [996, 71] width 165 height 16
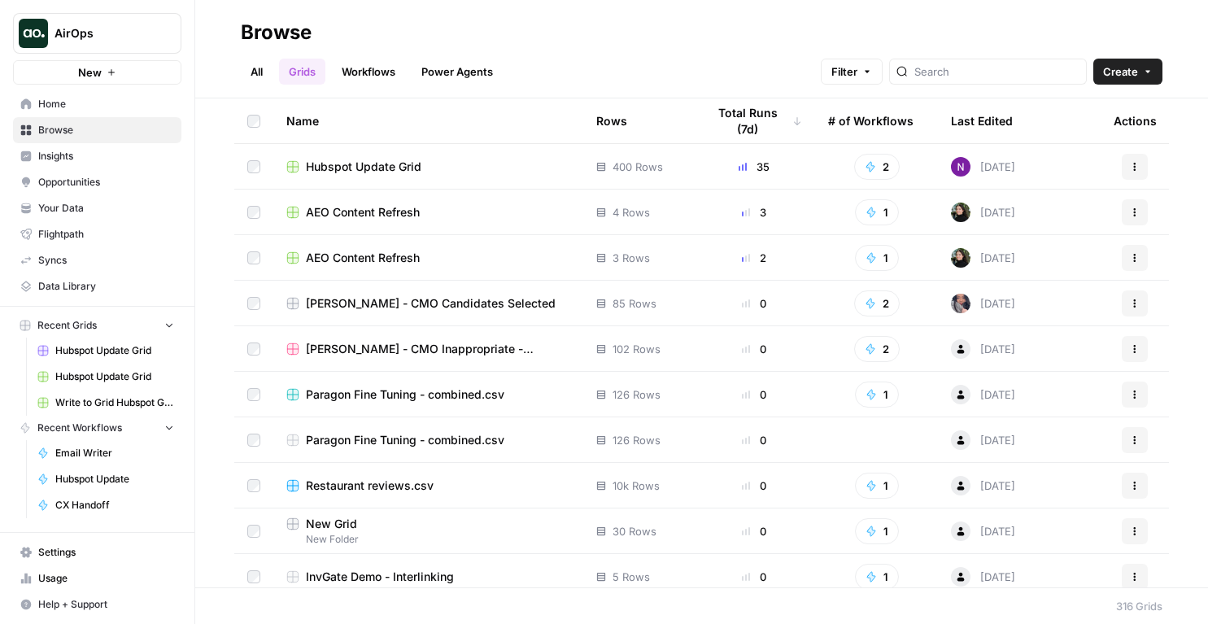
click at [411, 168] on span "Hubspot Update Grid" at bounding box center [363, 167] width 115 height 16
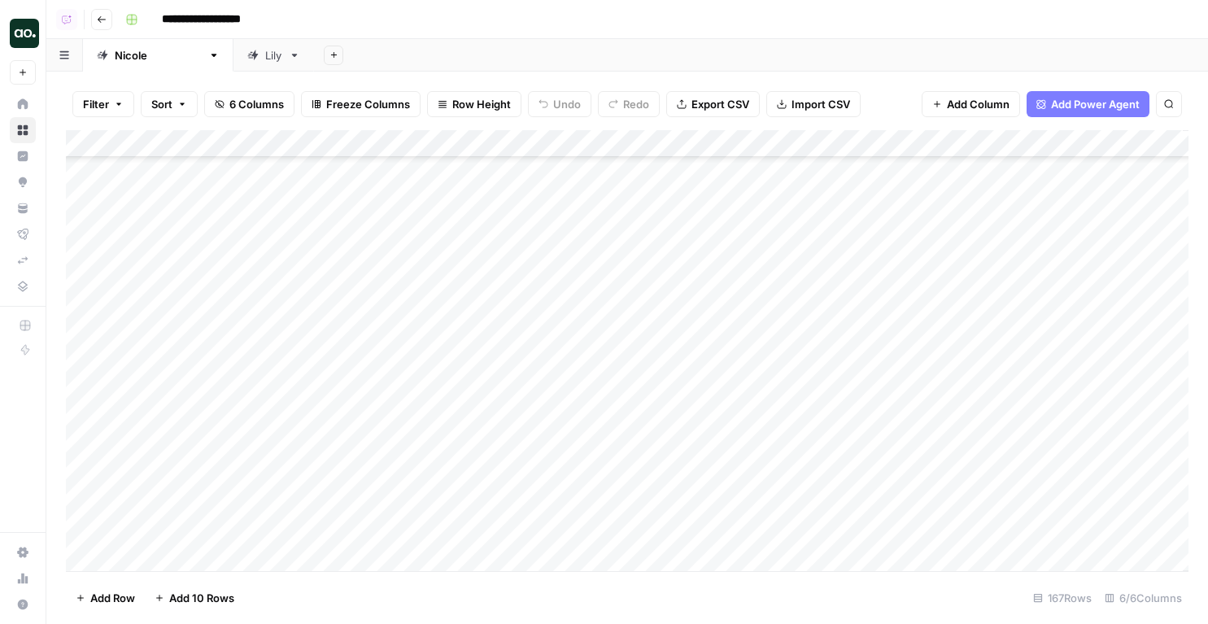
scroll to position [1633, 0]
drag, startPoint x: 330, startPoint y: 245, endPoint x: 341, endPoint y: 489, distance: 244.2
click at [341, 489] on div "Add Column" at bounding box center [627, 350] width 1122 height 441
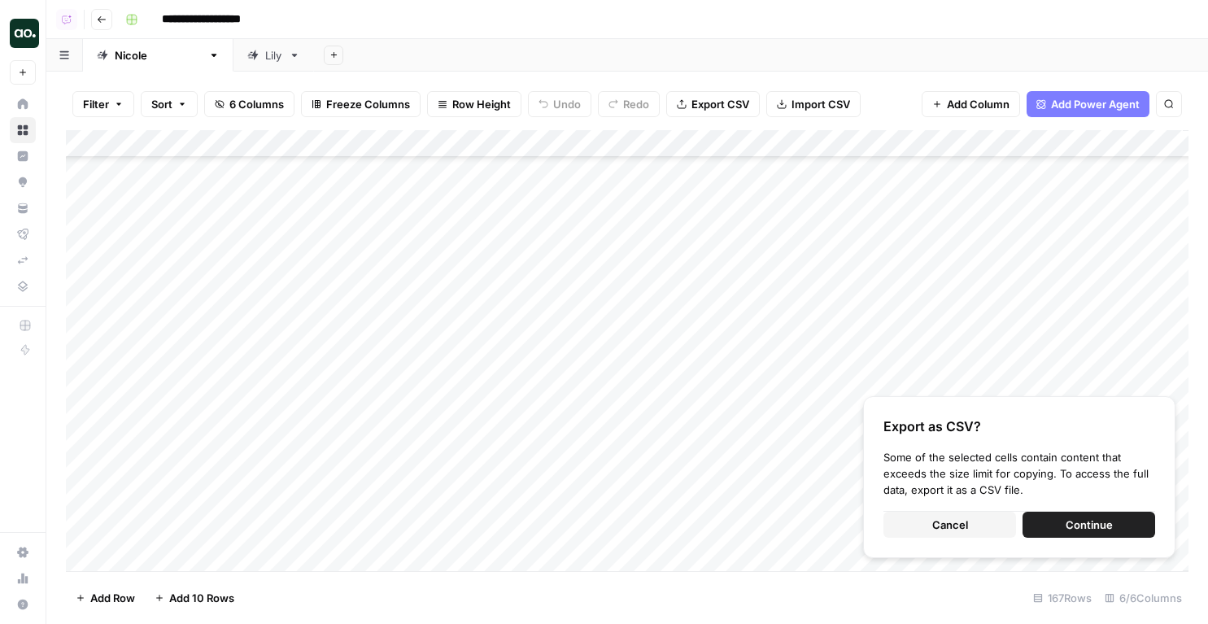
click at [376, 280] on div "Add Column" at bounding box center [627, 350] width 1122 height 441
drag, startPoint x: 324, startPoint y: 185, endPoint x: 341, endPoint y: 458, distance: 273.8
click at [341, 458] on div "Add Column" at bounding box center [627, 350] width 1122 height 441
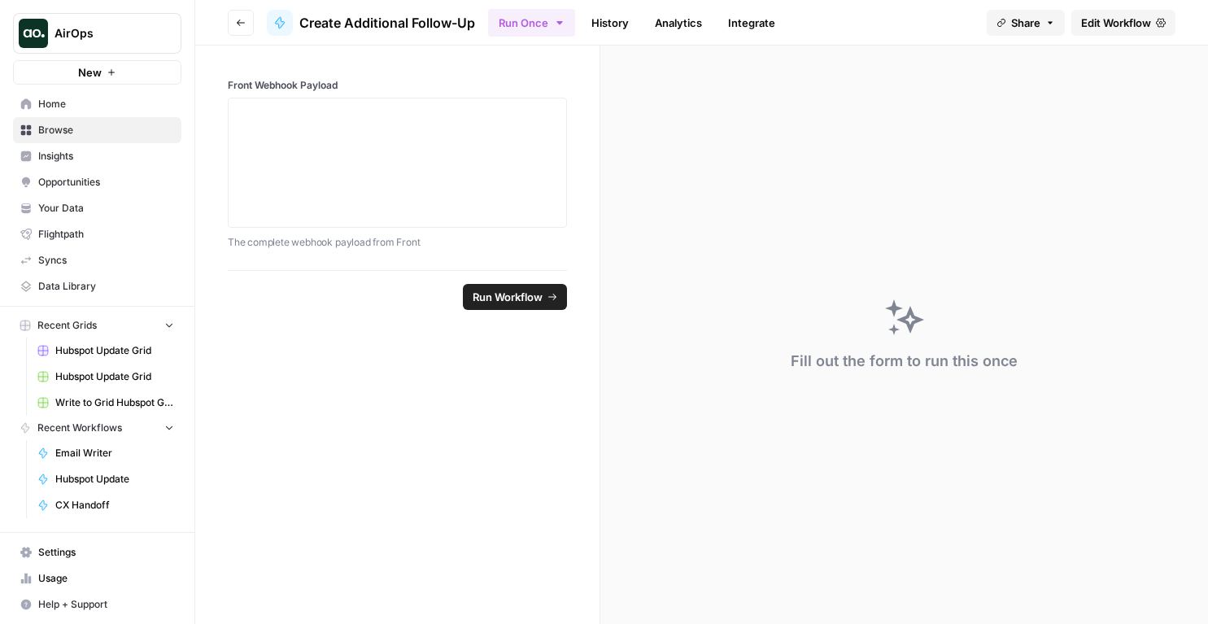
click at [608, 27] on link "History" at bounding box center [609, 23] width 57 height 26
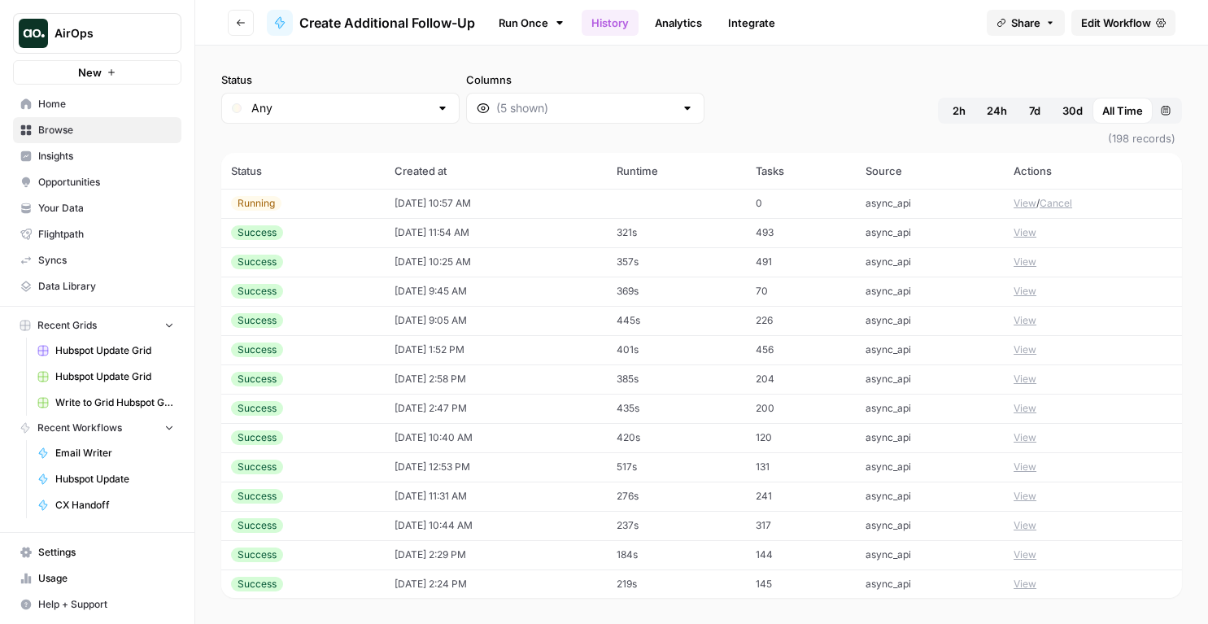
click at [680, 208] on td at bounding box center [676, 203] width 139 height 29
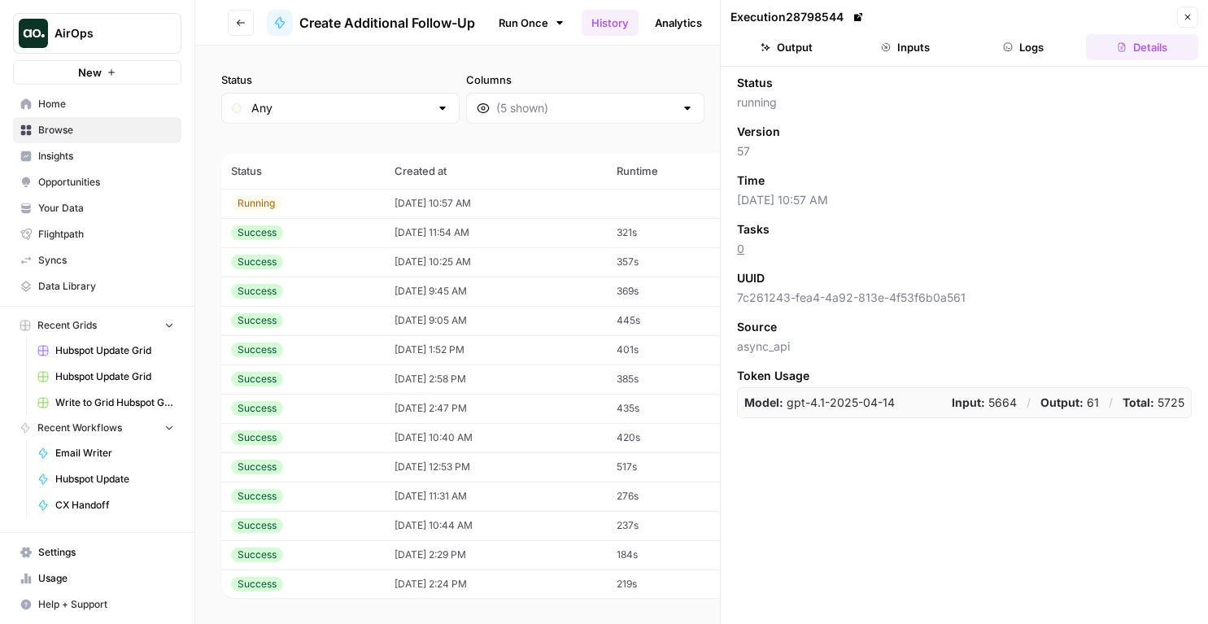
click at [1009, 47] on icon "button" at bounding box center [1008, 47] width 10 height 10
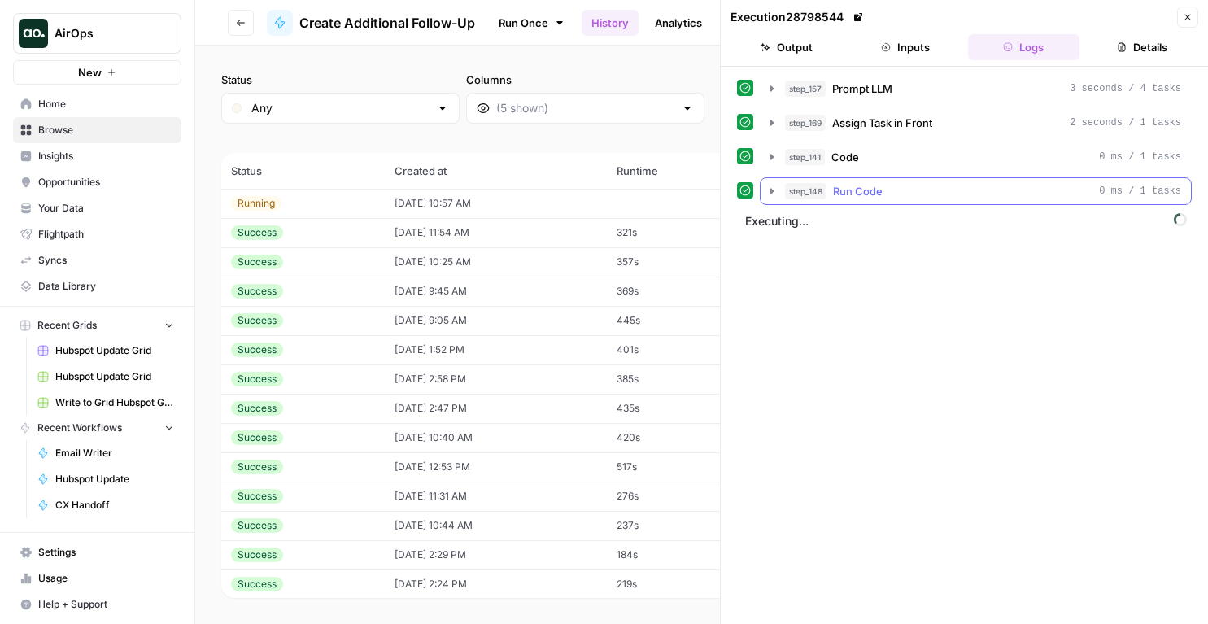
click at [875, 195] on span "Run Code" at bounding box center [858, 191] width 50 height 16
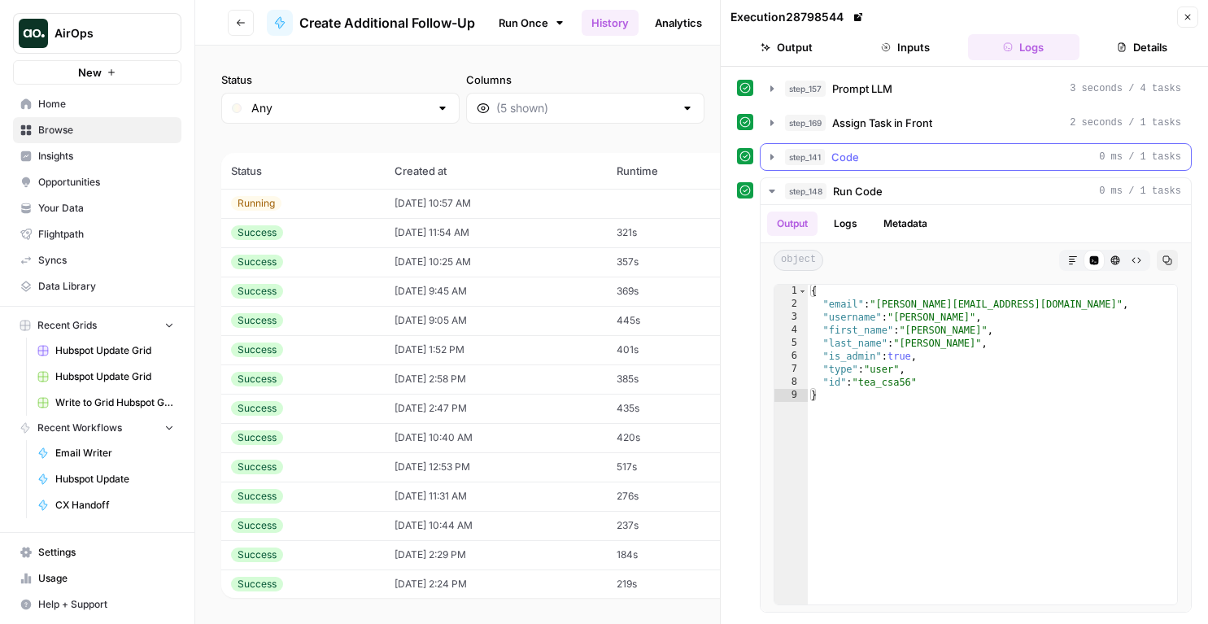
click at [850, 155] on span "Code" at bounding box center [845, 157] width 28 height 16
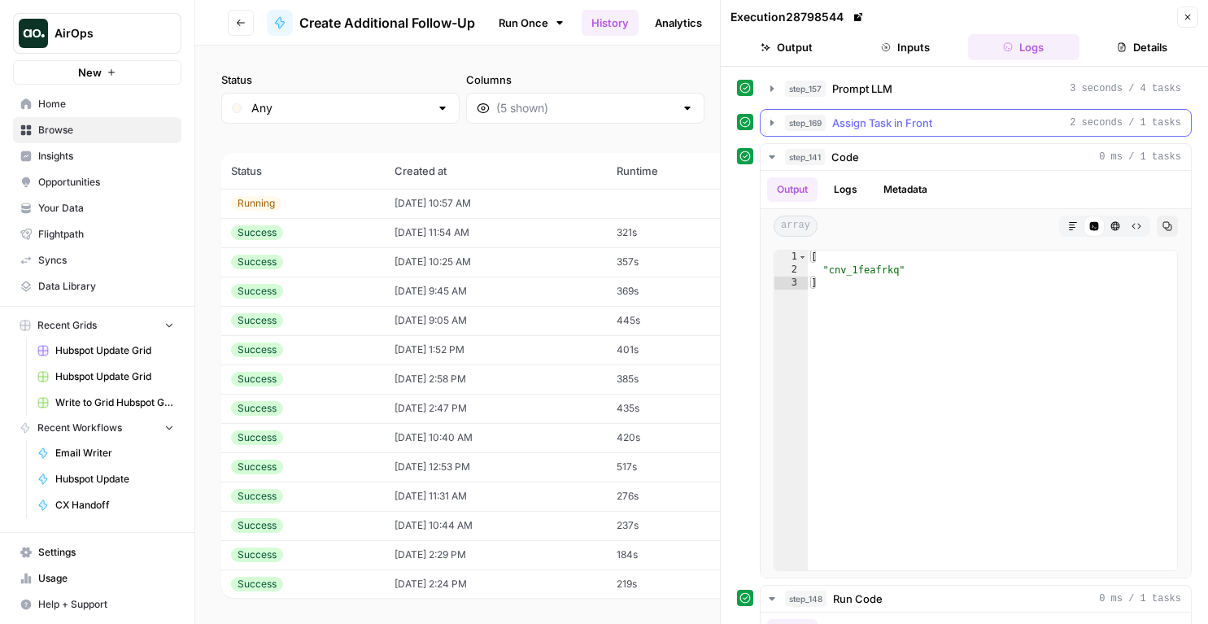
click at [856, 127] on span "Assign Task in Front" at bounding box center [882, 123] width 100 height 16
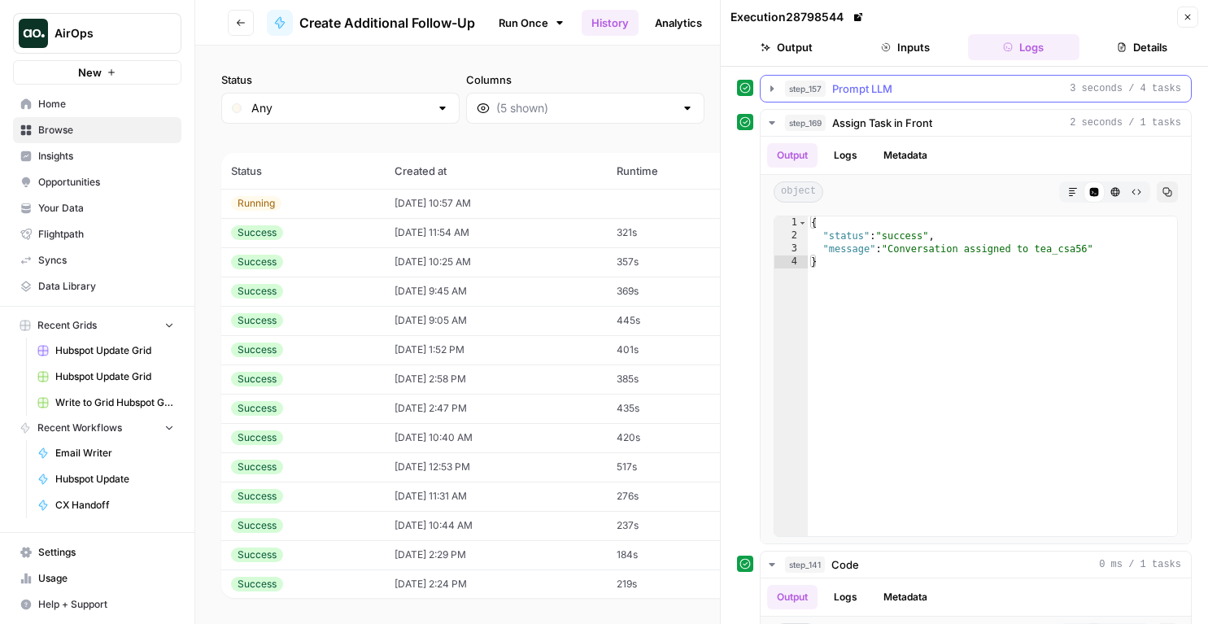
click at [862, 95] on span "Prompt LLM" at bounding box center [862, 89] width 60 height 16
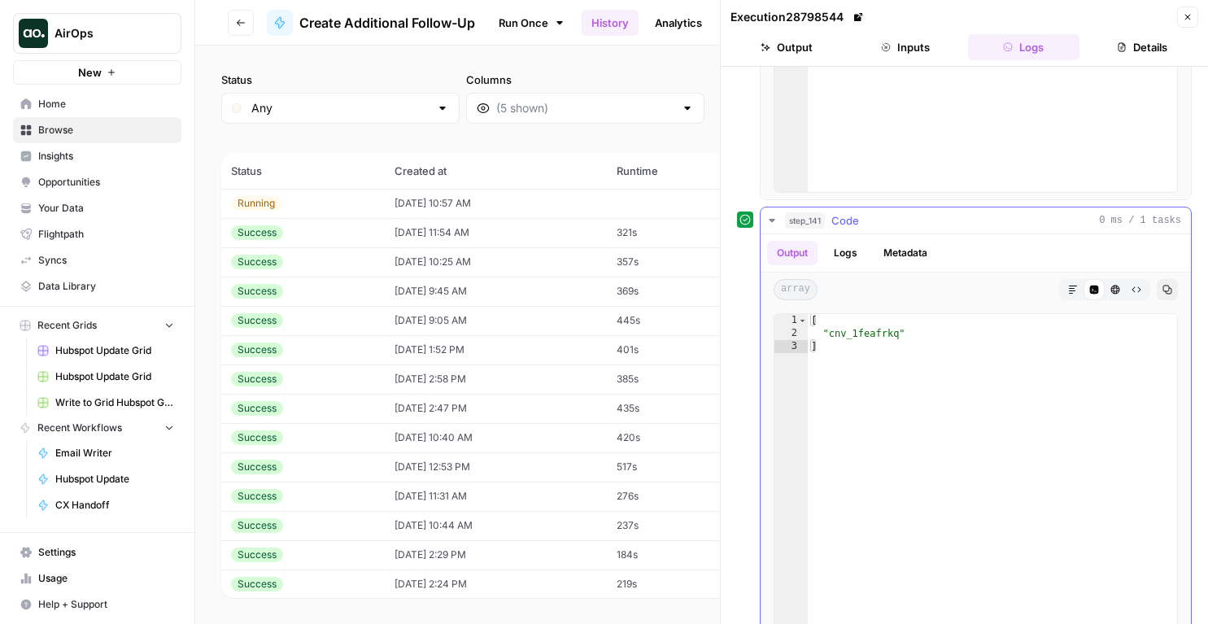
scroll to position [1556, 0]
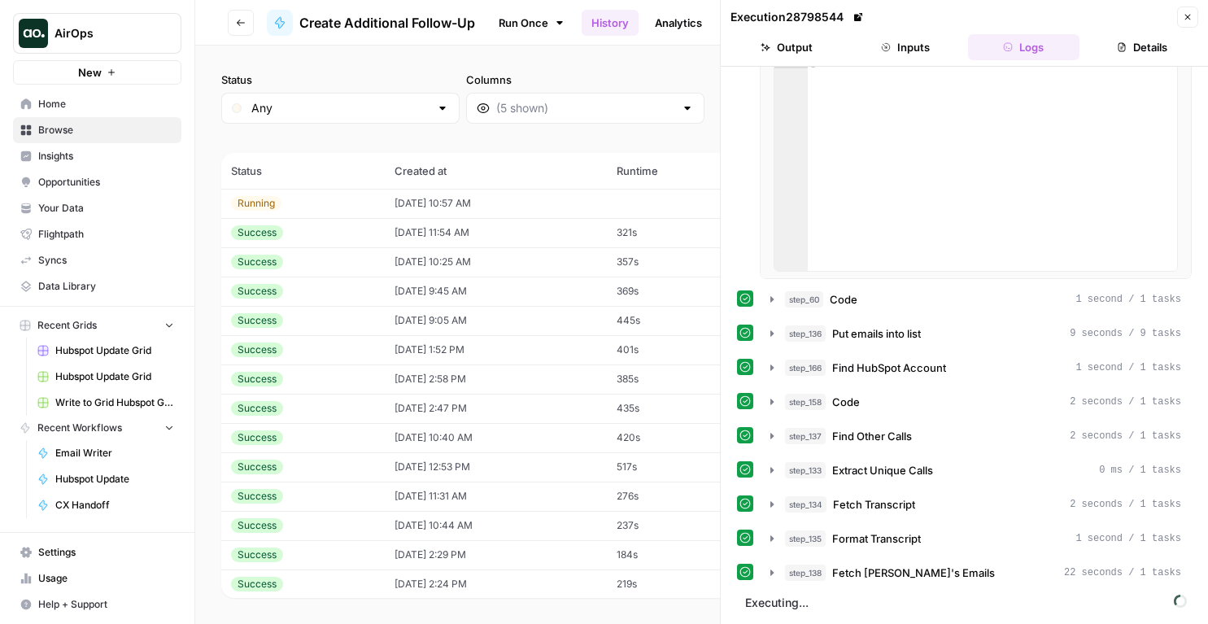
click at [858, 581] on button "step_138 Fetch [PERSON_NAME]'s Emails 22 seconds / 1 tasks" at bounding box center [975, 572] width 430 height 26
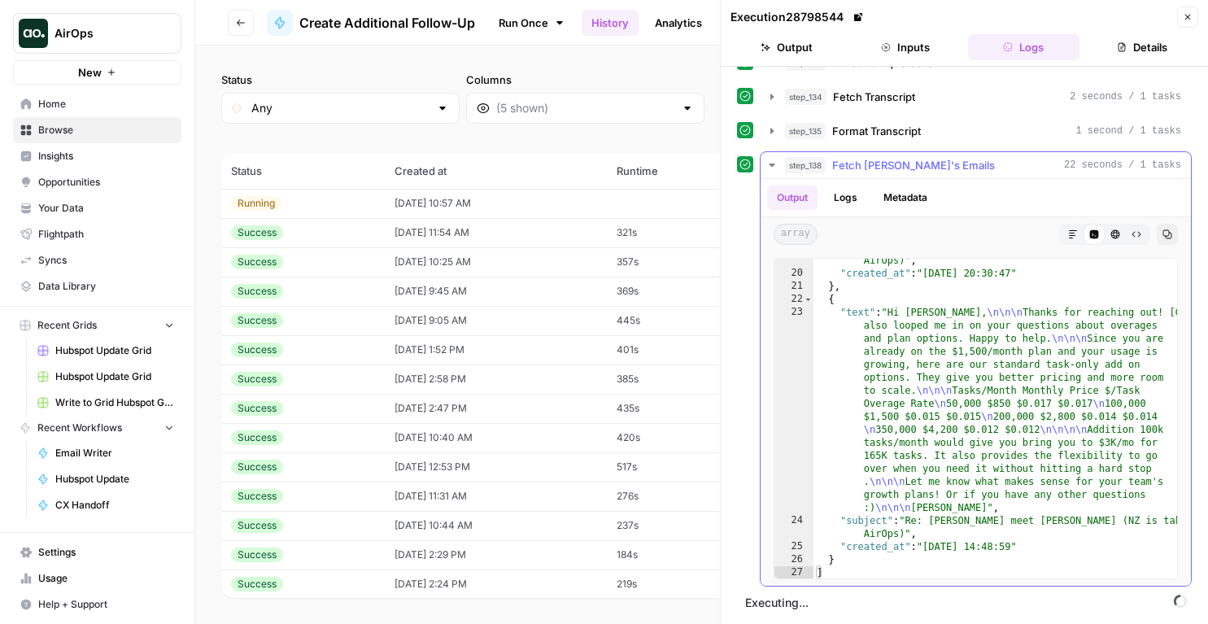
scroll to position [525, 0]
click at [860, 133] on span "Format Transcript" at bounding box center [876, 131] width 89 height 16
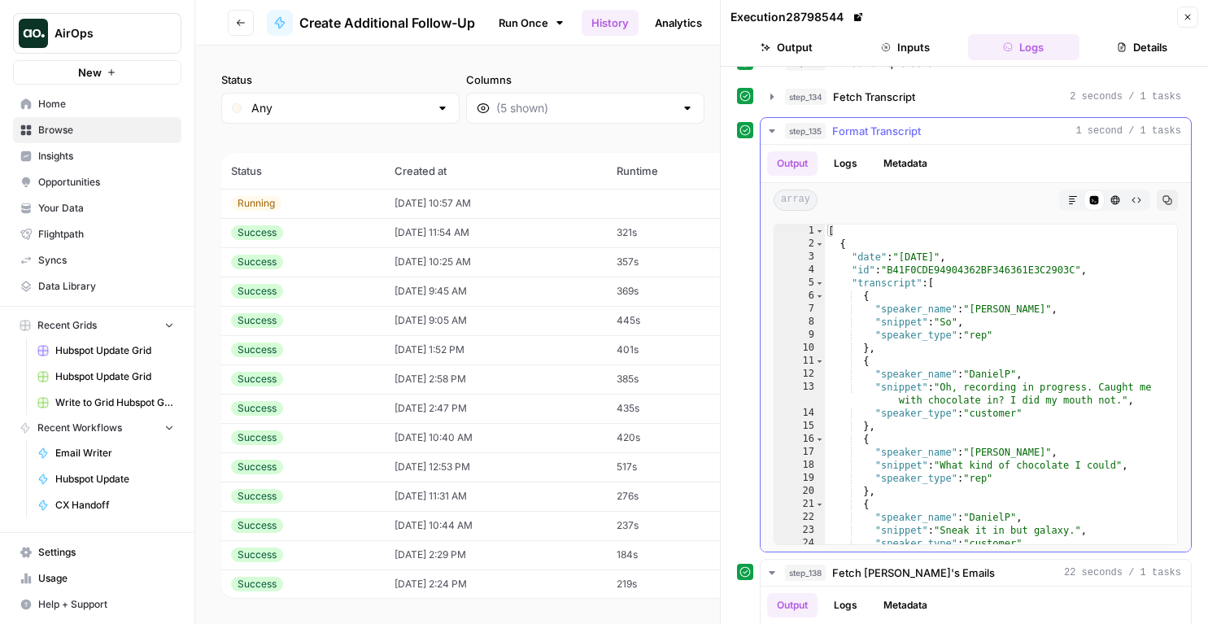
click at [860, 133] on span "Format Transcript" at bounding box center [876, 131] width 89 height 16
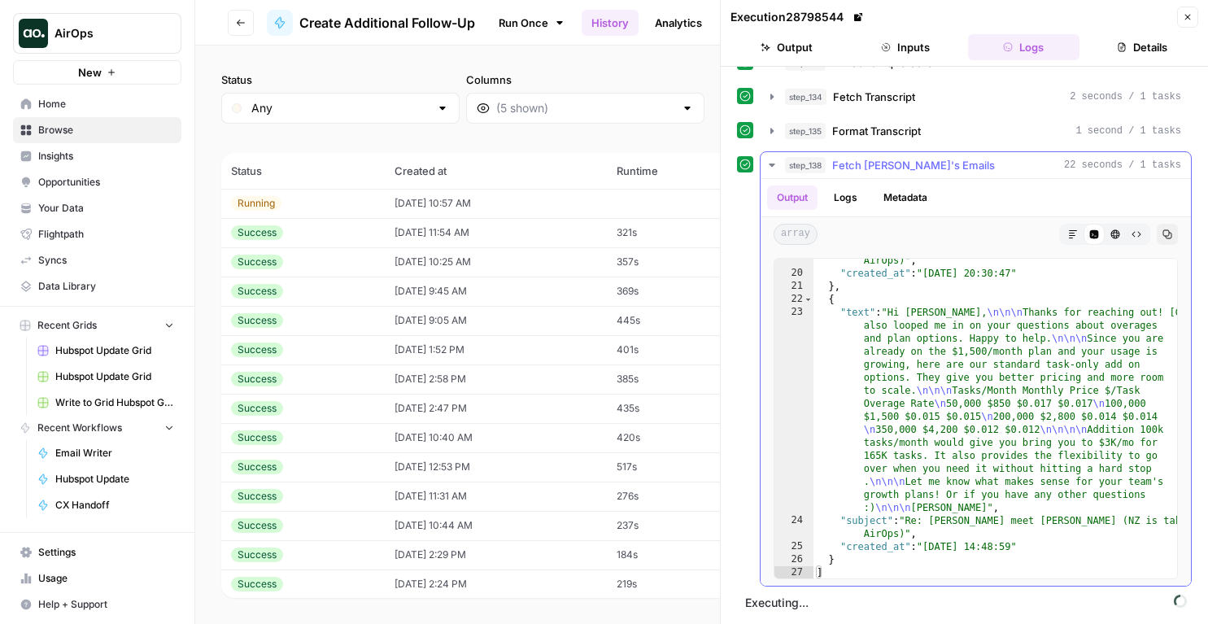
click at [850, 193] on button "Logs" at bounding box center [845, 197] width 43 height 24
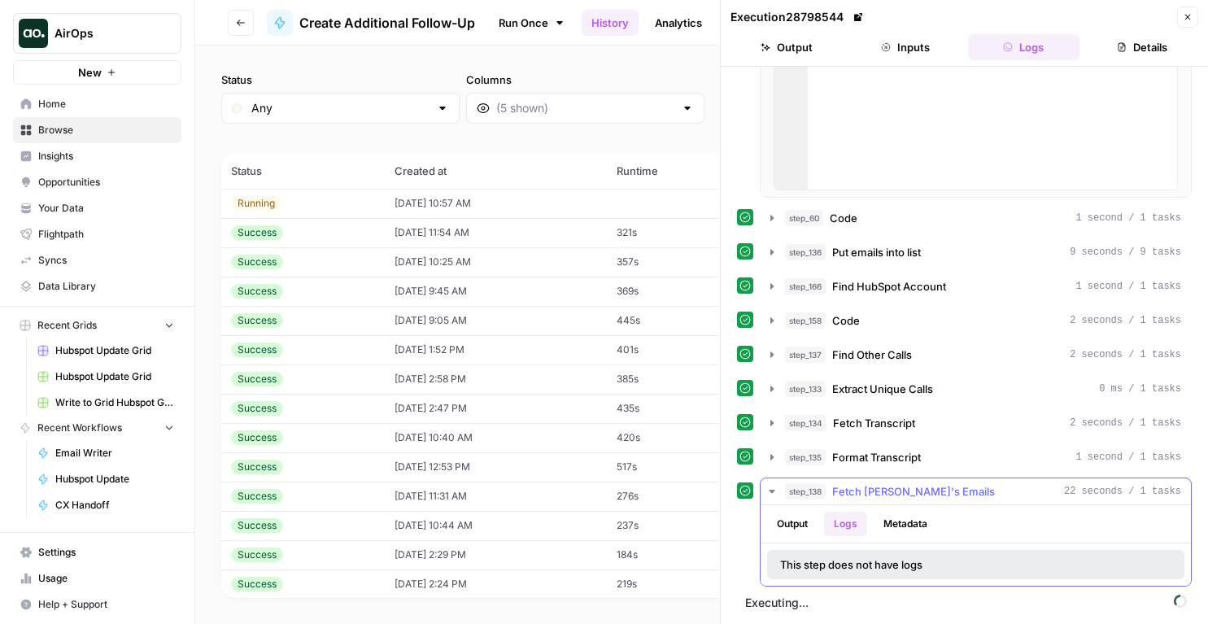
click at [906, 506] on div "Output Logs Metadata" at bounding box center [975, 523] width 430 height 37
click at [905, 520] on button "Metadata" at bounding box center [904, 523] width 63 height 24
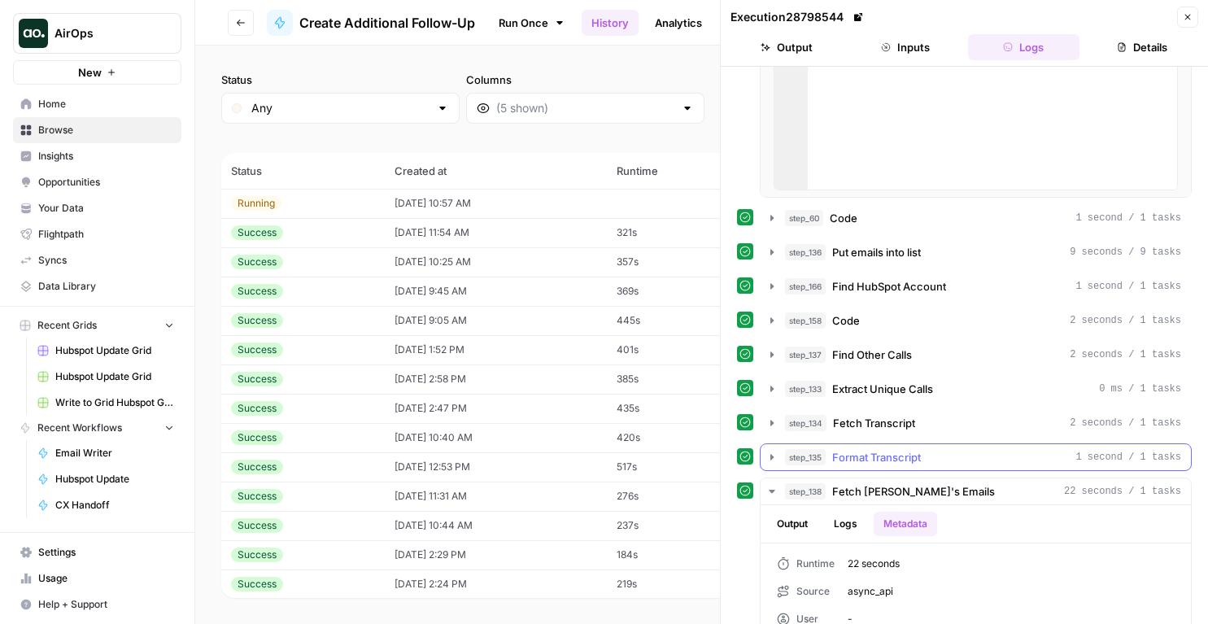
click at [888, 449] on span "Format Transcript" at bounding box center [876, 457] width 89 height 16
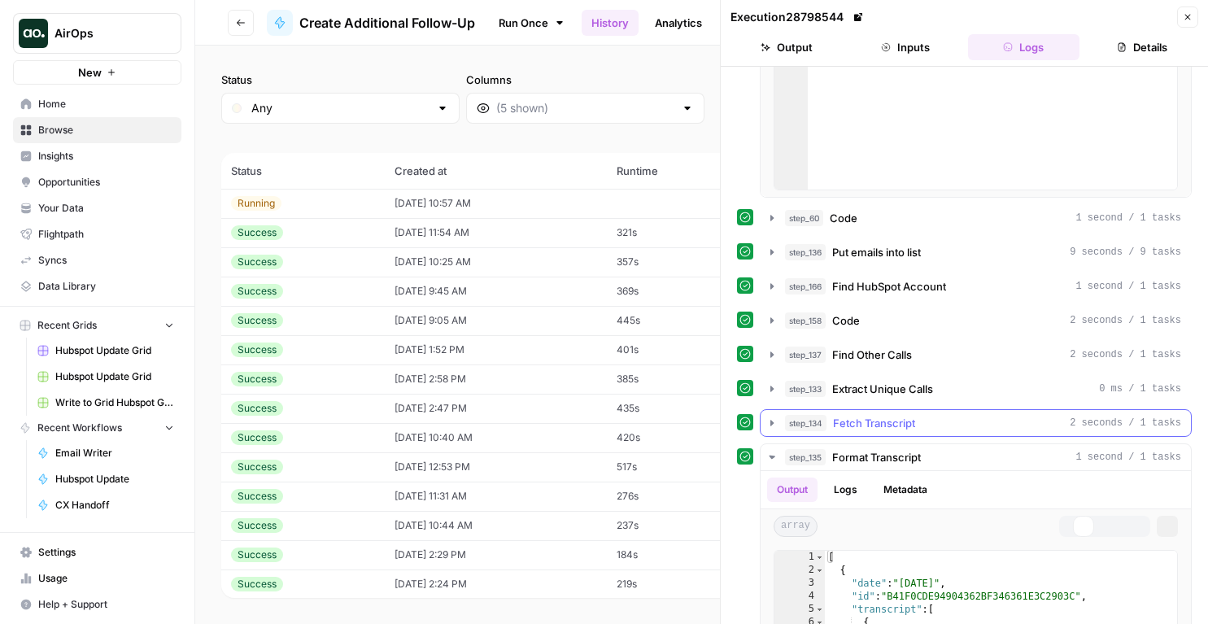
click at [888, 422] on span "Fetch Transcript" at bounding box center [874, 423] width 82 height 16
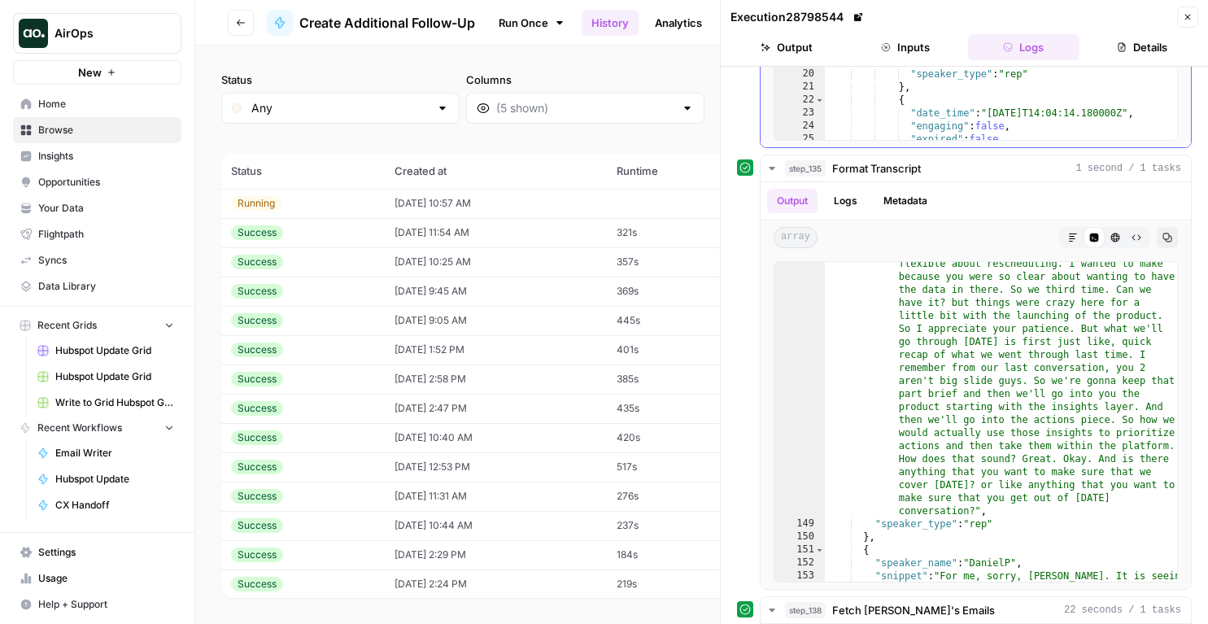
scroll to position [2533, 0]
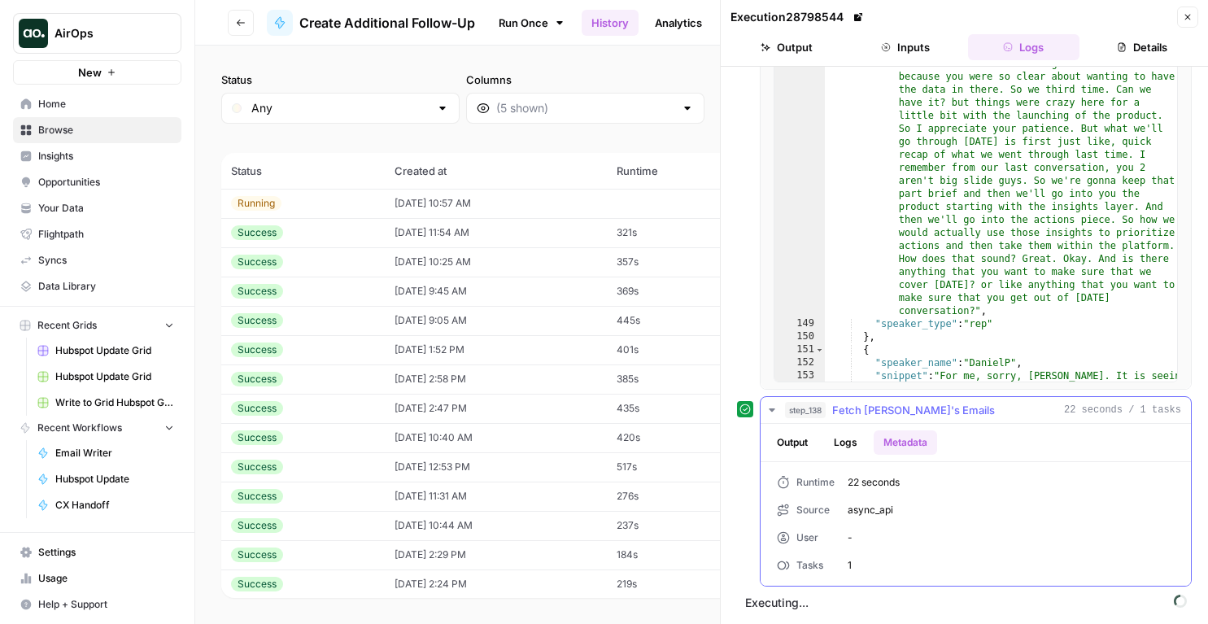
click at [800, 413] on span "step_138" at bounding box center [805, 410] width 41 height 16
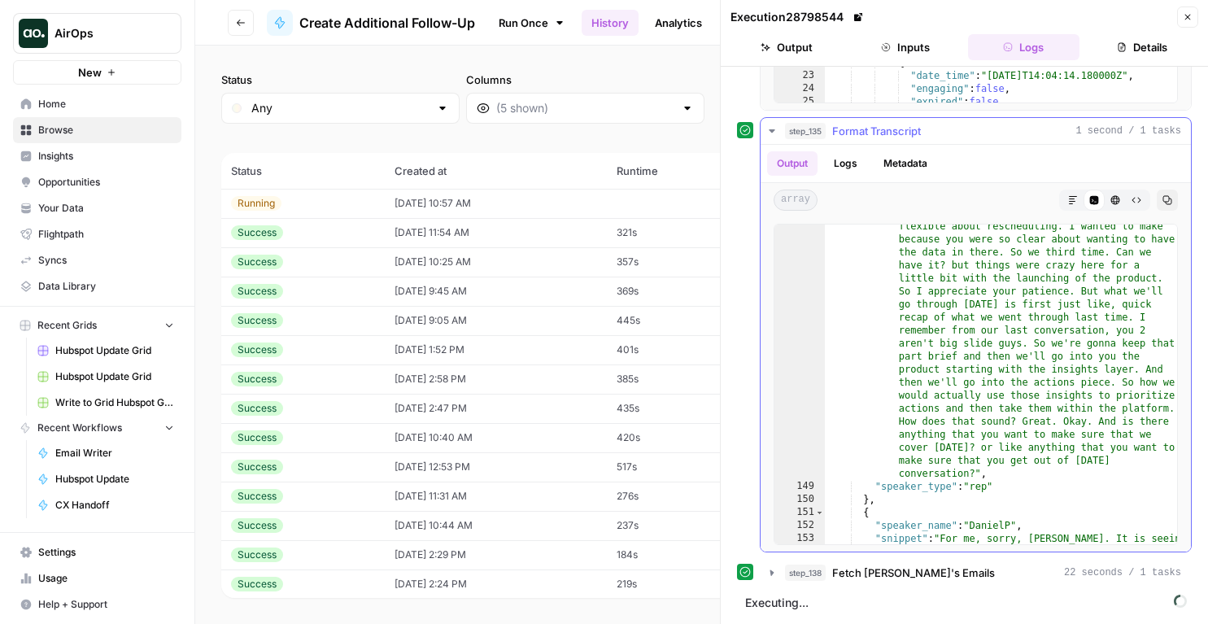
scroll to position [2370, 0]
click at [852, 579] on span "Fetch [PERSON_NAME]'s Emails" at bounding box center [913, 572] width 163 height 16
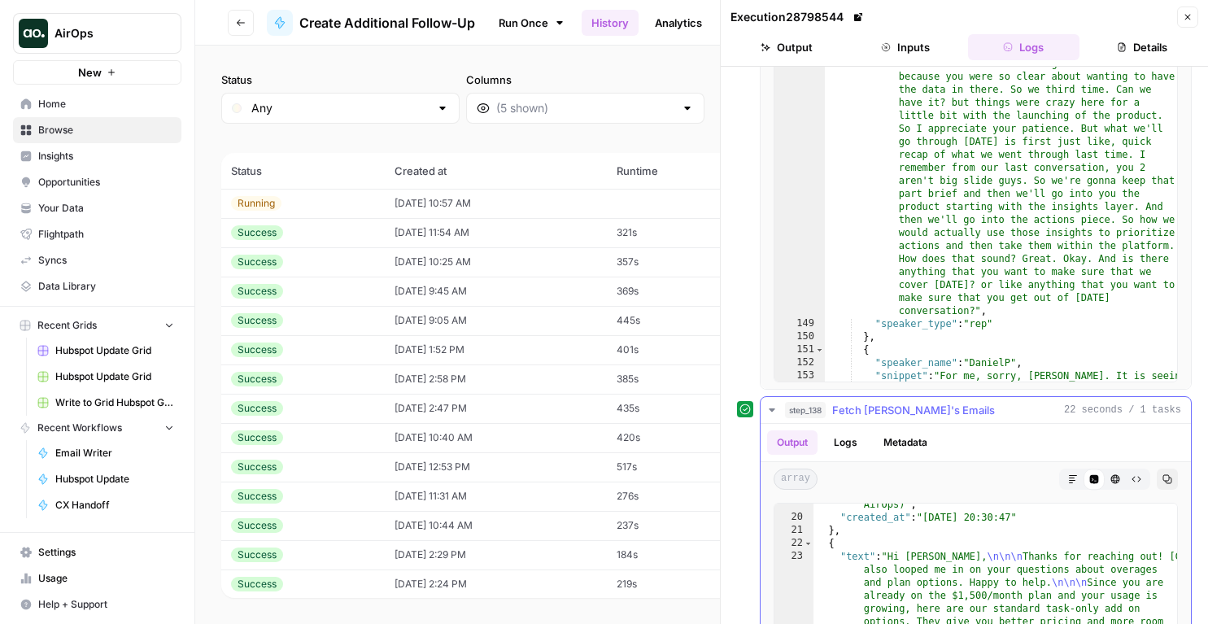
scroll to position [2778, 0]
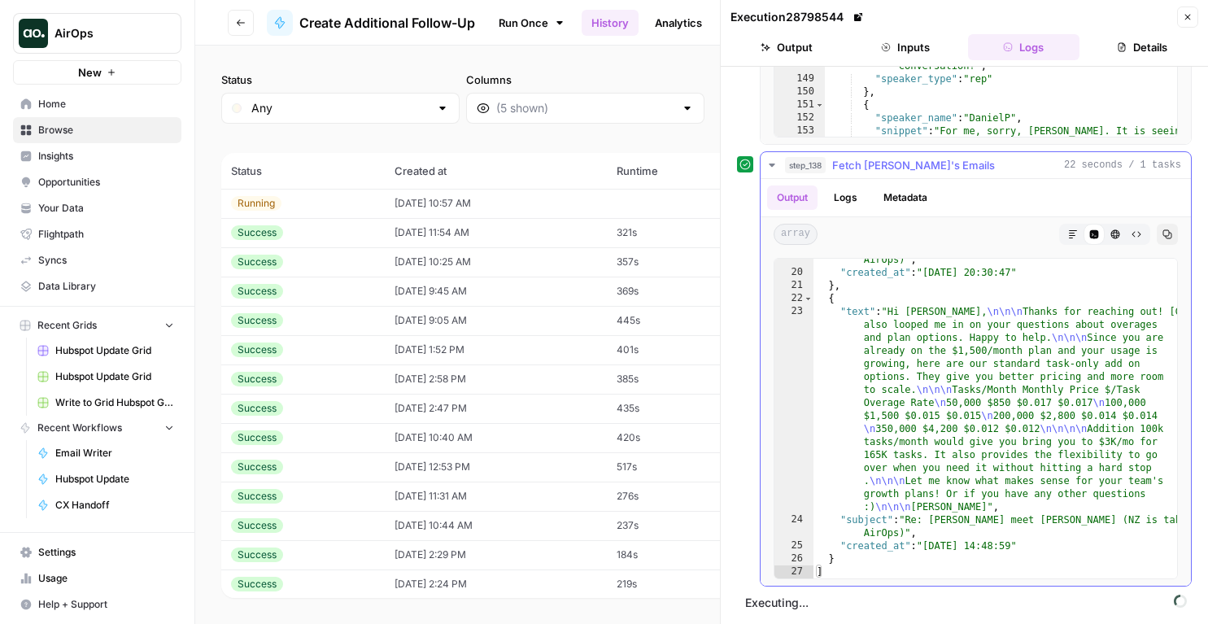
click at [823, 170] on span "step_138" at bounding box center [805, 165] width 41 height 16
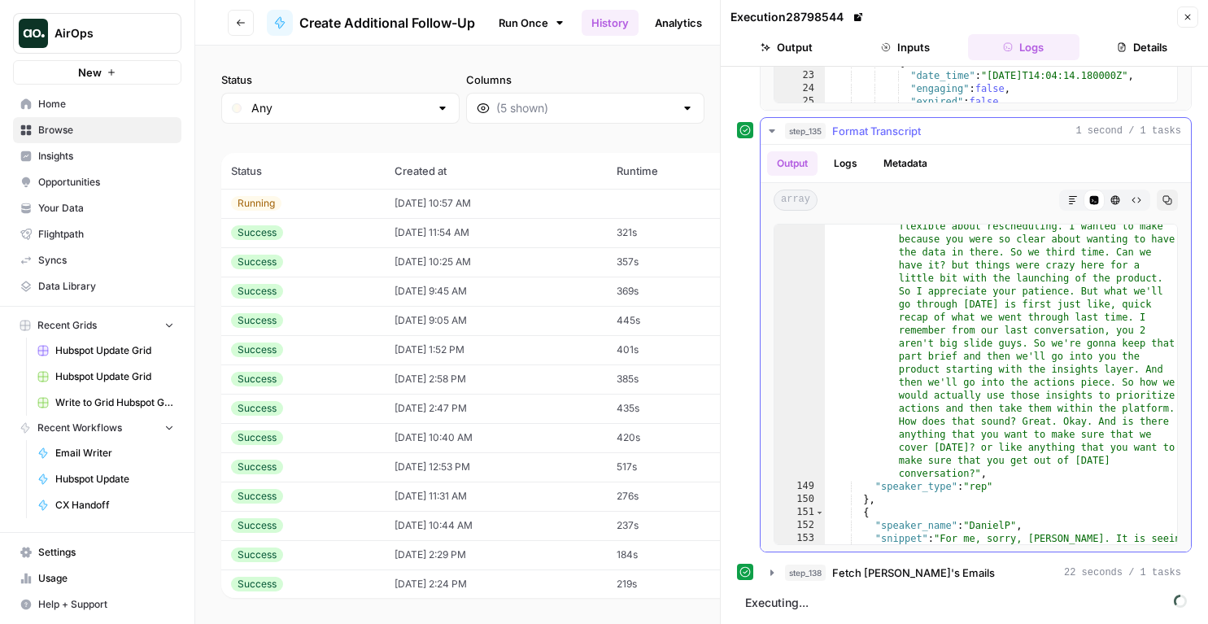
click at [835, 124] on span "Format Transcript" at bounding box center [876, 131] width 89 height 16
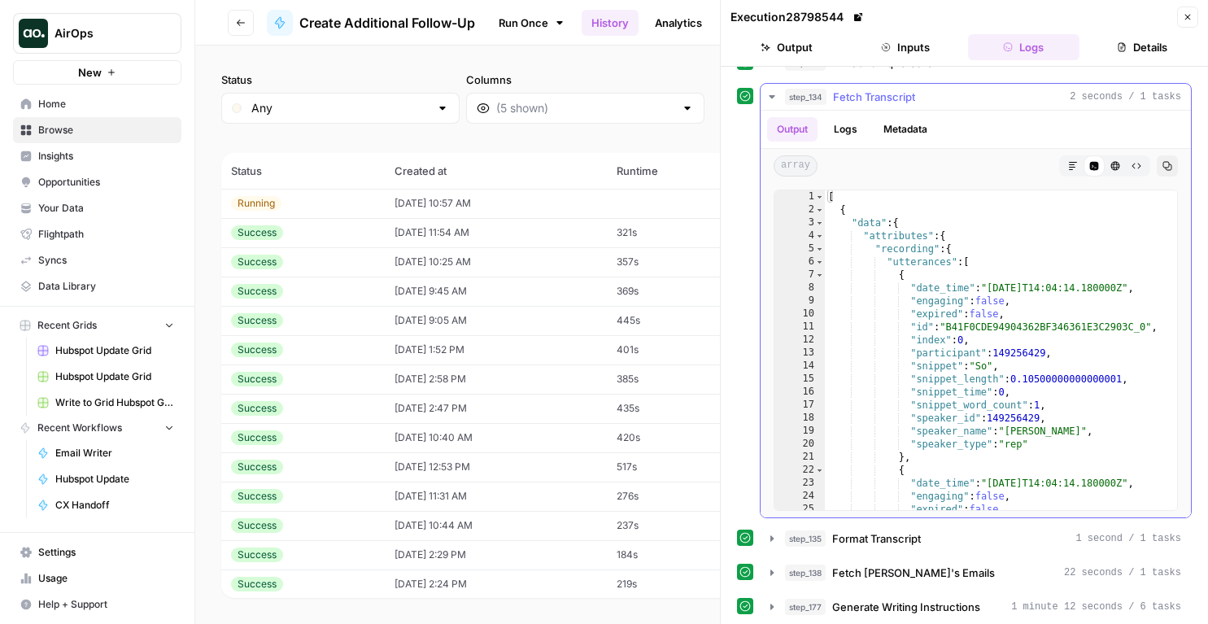
scroll to position [2031, 0]
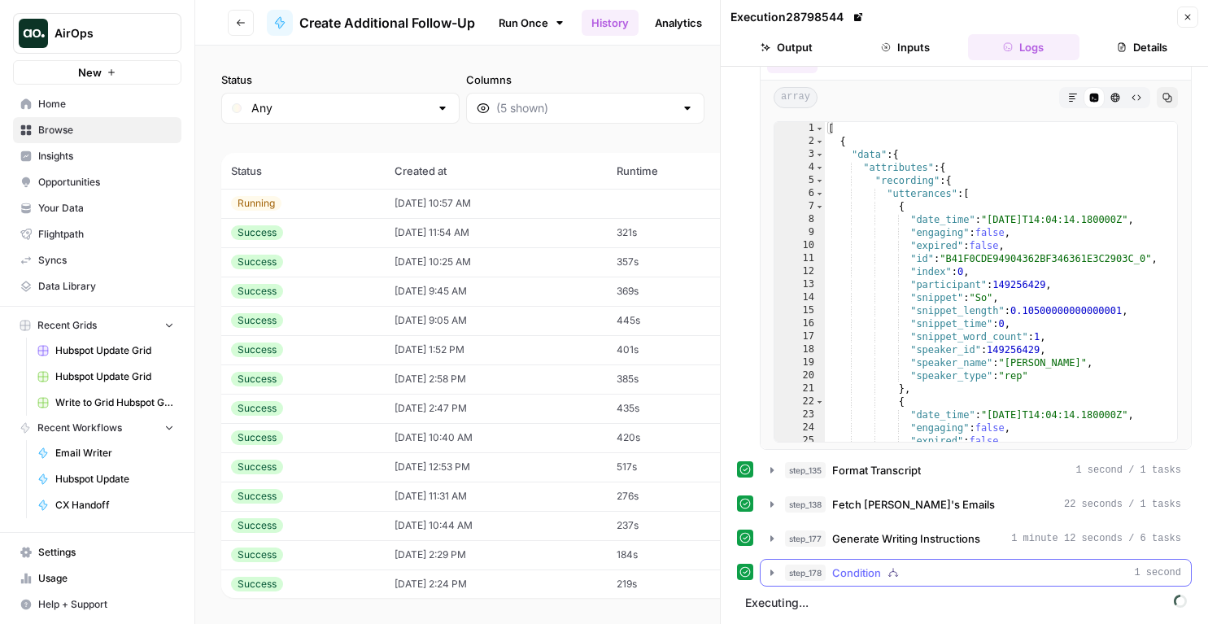
click at [834, 573] on span "Condition" at bounding box center [856, 572] width 49 height 16
click at [846, 546] on span "Generate Writing Instructions" at bounding box center [906, 538] width 148 height 16
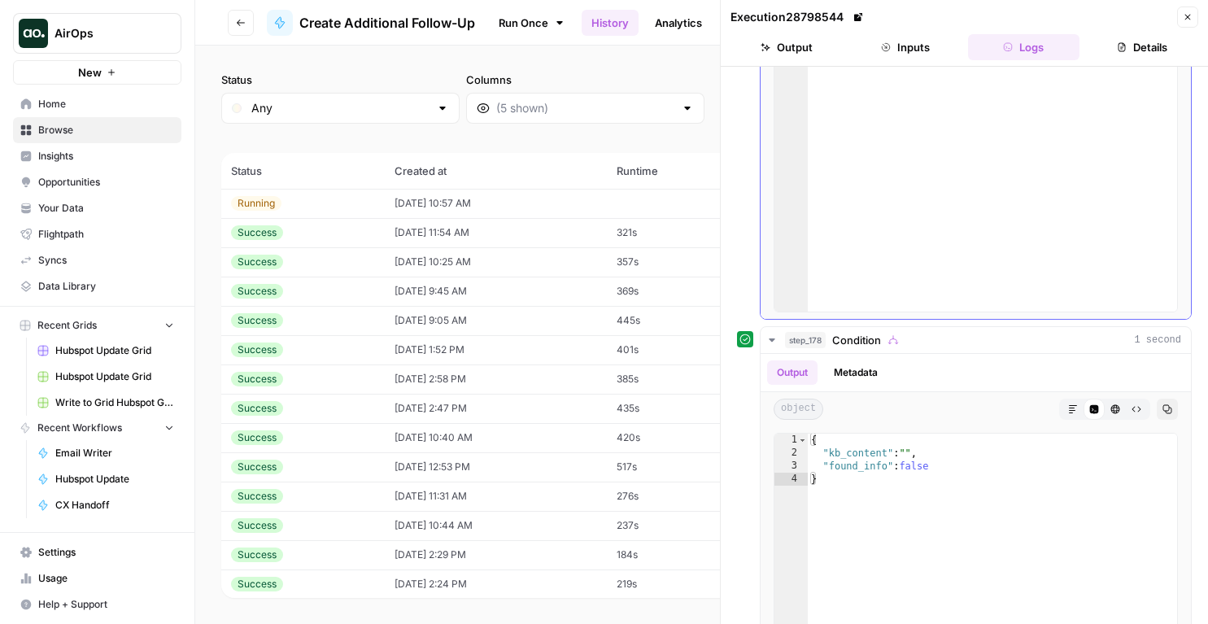
scroll to position [2922, 0]
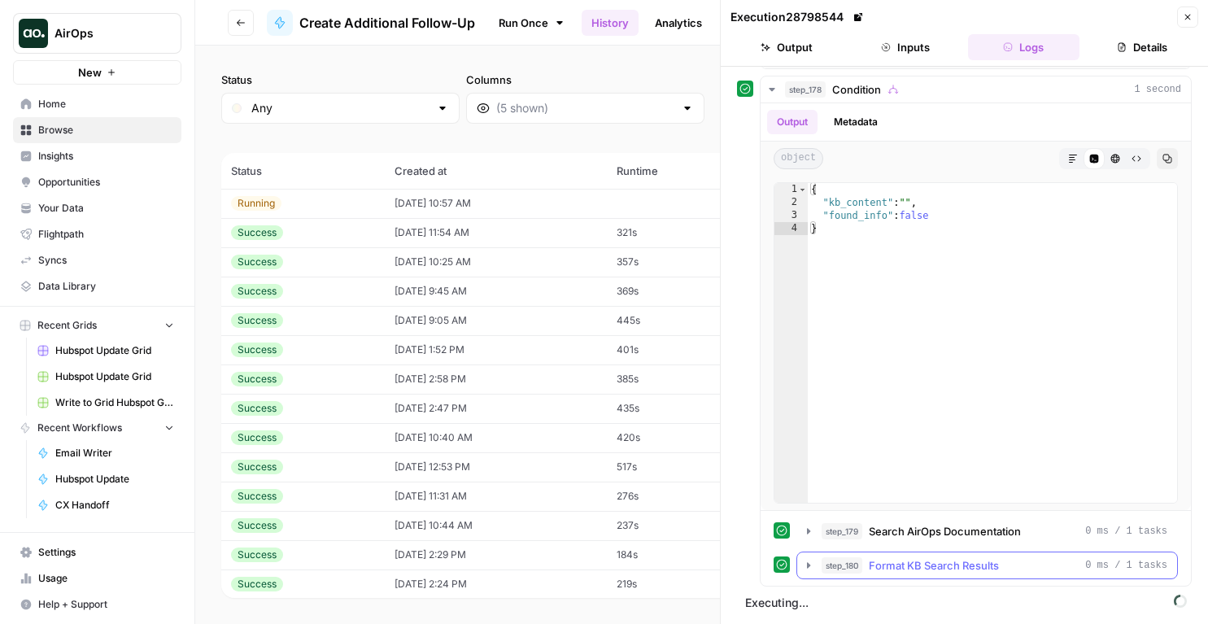
click at [892, 577] on button "step_180 Format KB Search Results 0 ms / 1 tasks" at bounding box center [987, 565] width 380 height 26
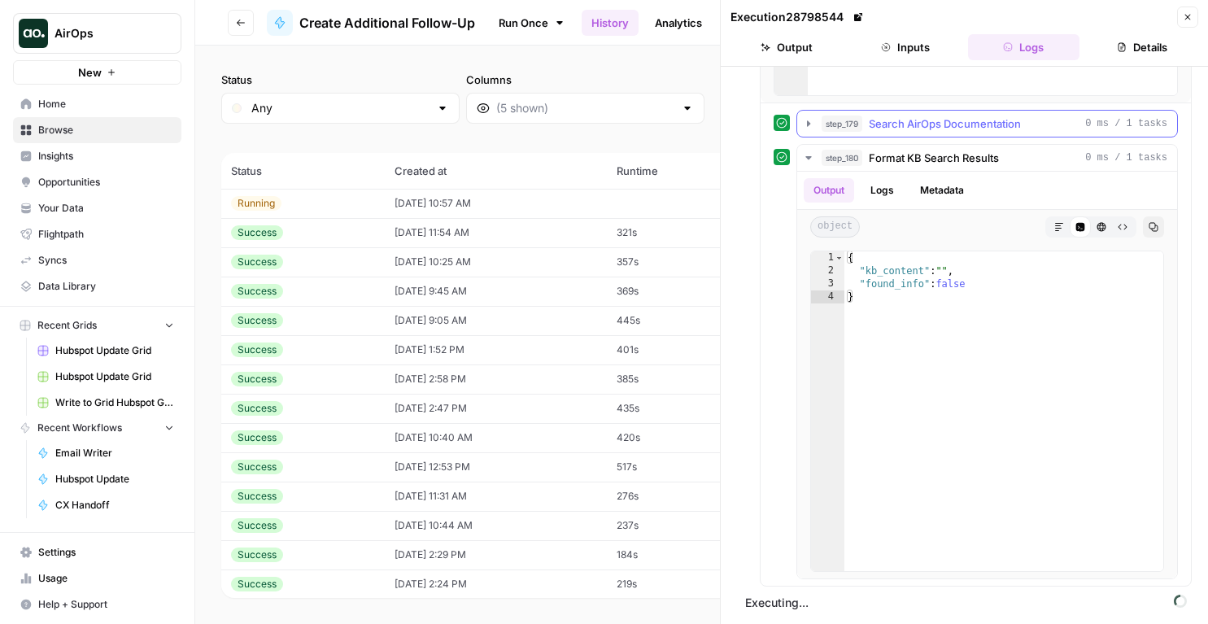
click at [904, 120] on span "Search AirOps Documentation" at bounding box center [944, 123] width 152 height 16
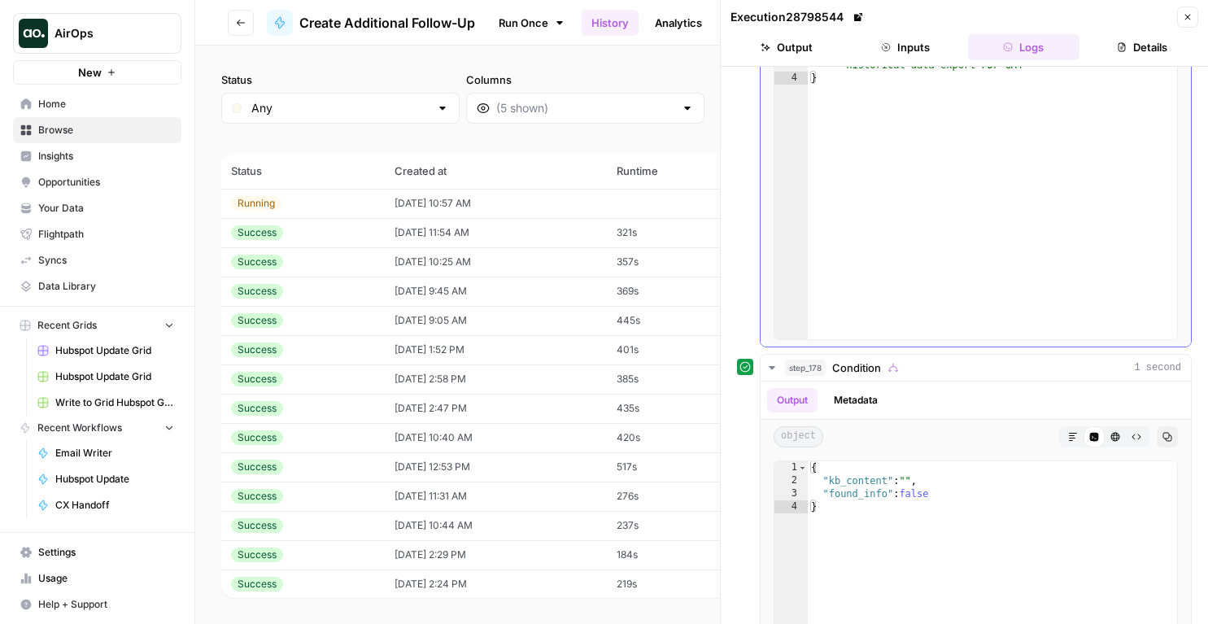
scroll to position [2046, 0]
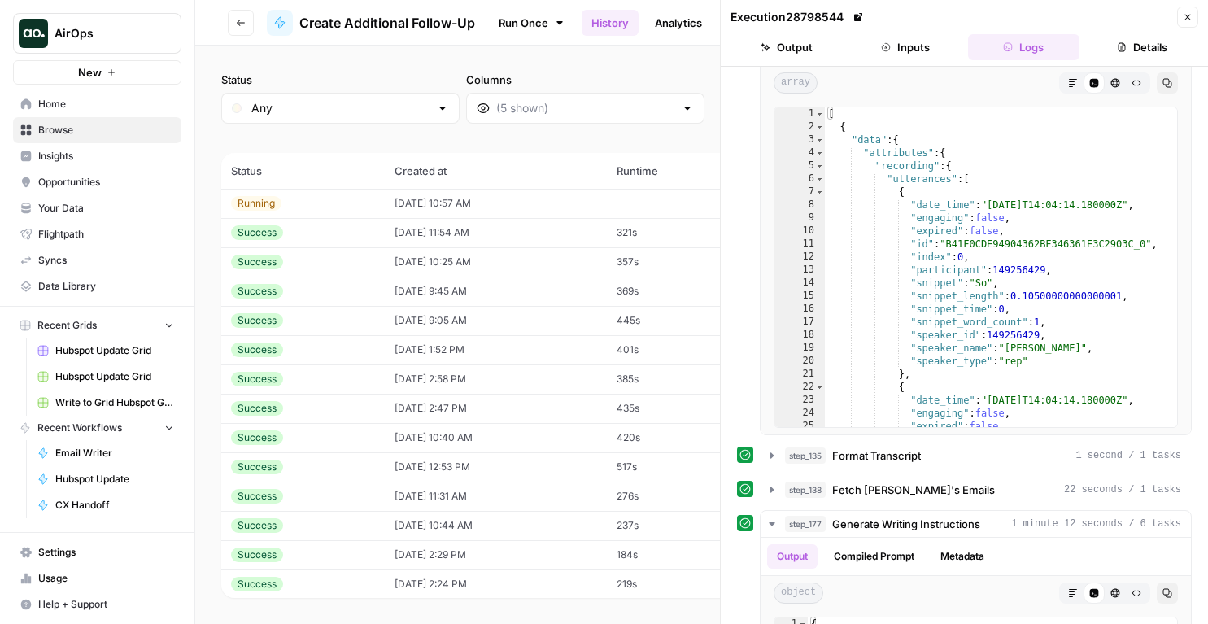
click at [1181, 26] on button "Close" at bounding box center [1187, 17] width 21 height 21
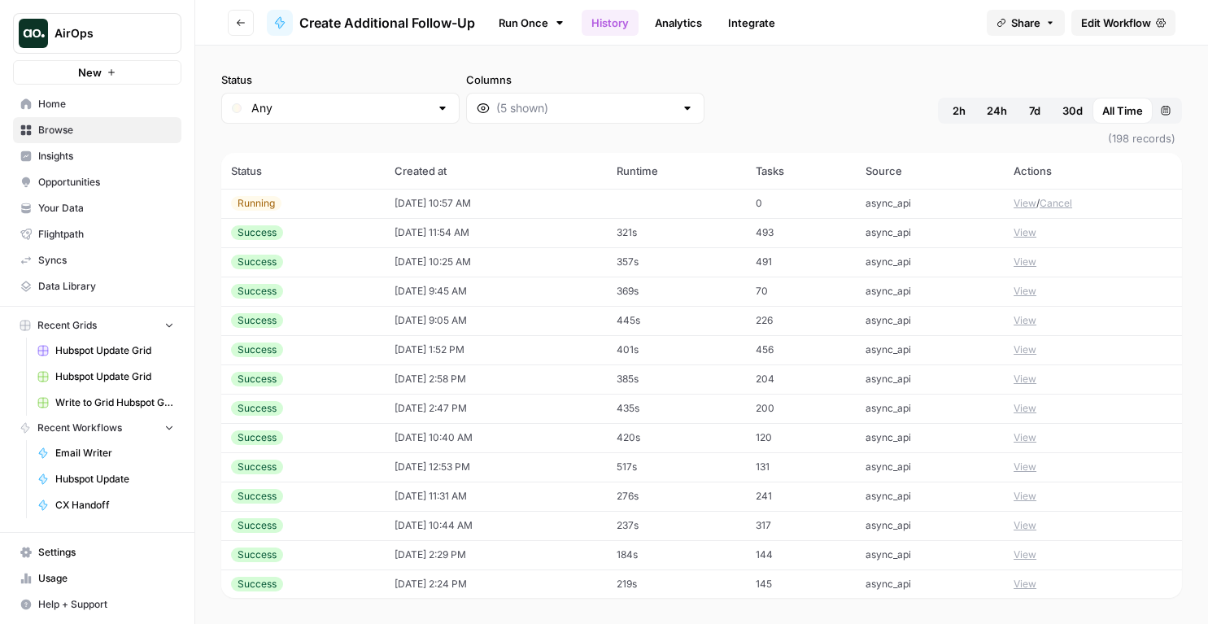
click at [1125, 23] on span "Edit Workflow" at bounding box center [1116, 23] width 70 height 16
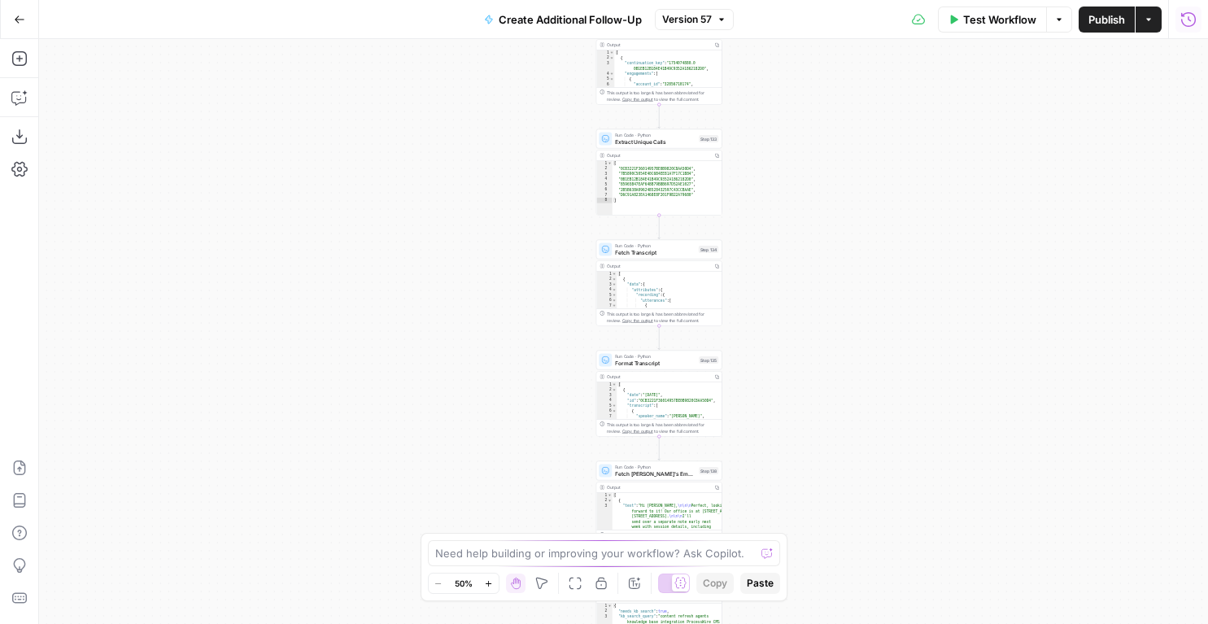
click at [1186, 29] on button "Run History" at bounding box center [1188, 20] width 26 height 26
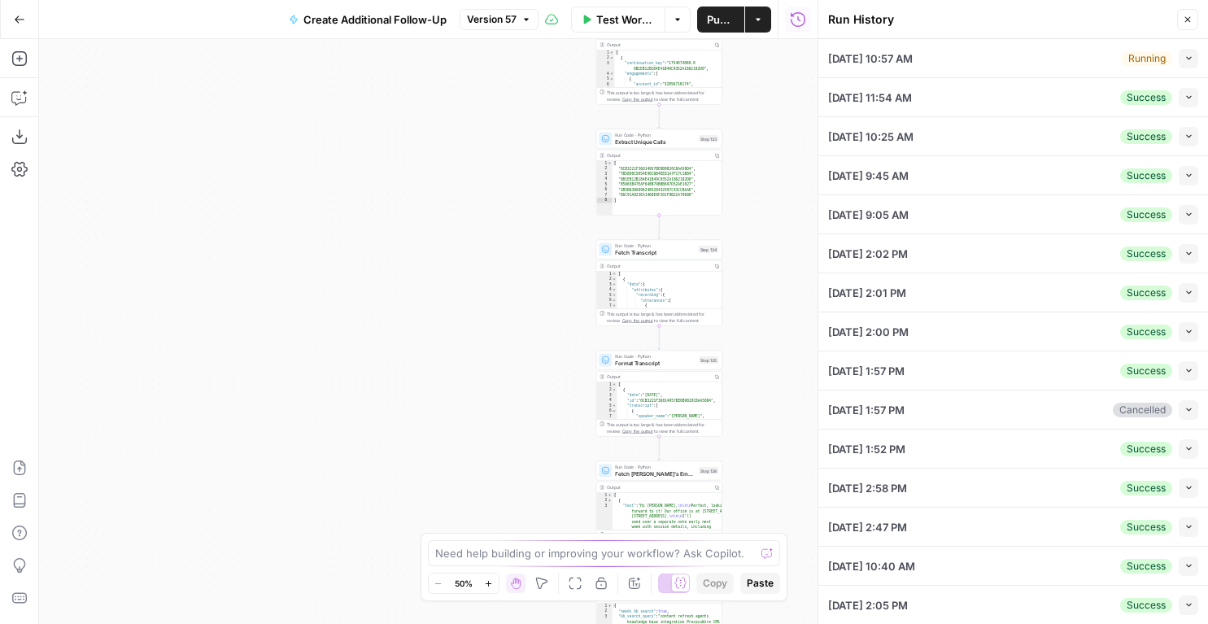
click at [1192, 58] on button "Collapse" at bounding box center [1188, 59] width 20 height 20
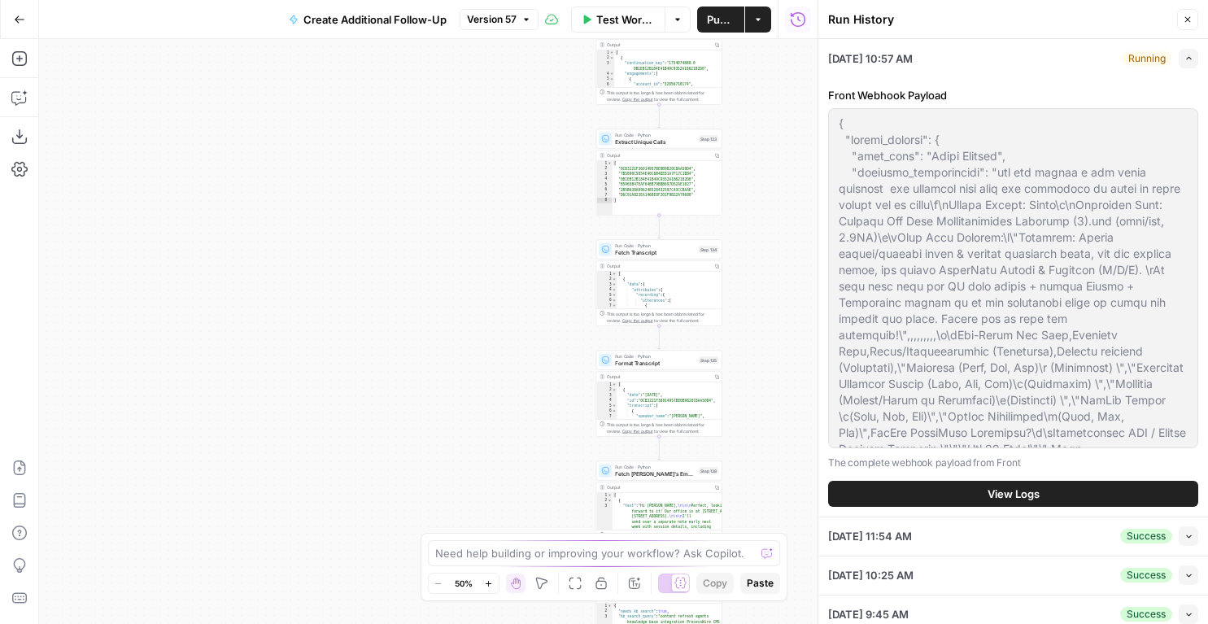
click at [916, 477] on div "Front Webhook Payload The complete webhook payload from Front View Logs" at bounding box center [1013, 296] width 370 height 439
click at [916, 482] on button "View Logs" at bounding box center [1013, 494] width 370 height 26
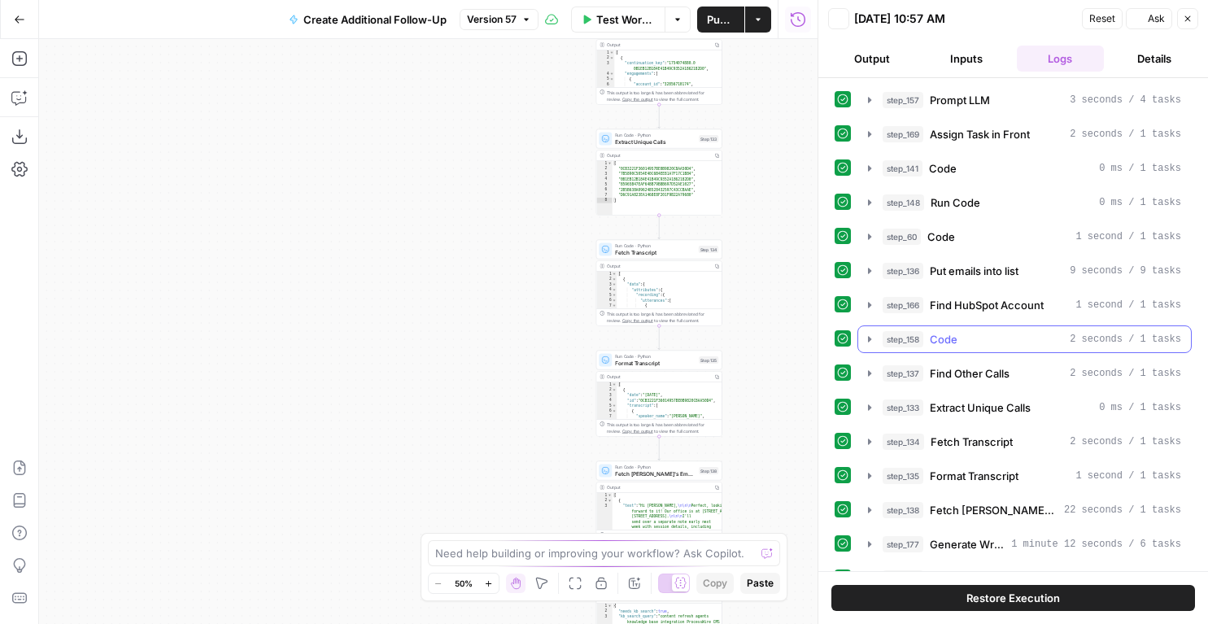
scroll to position [59, 0]
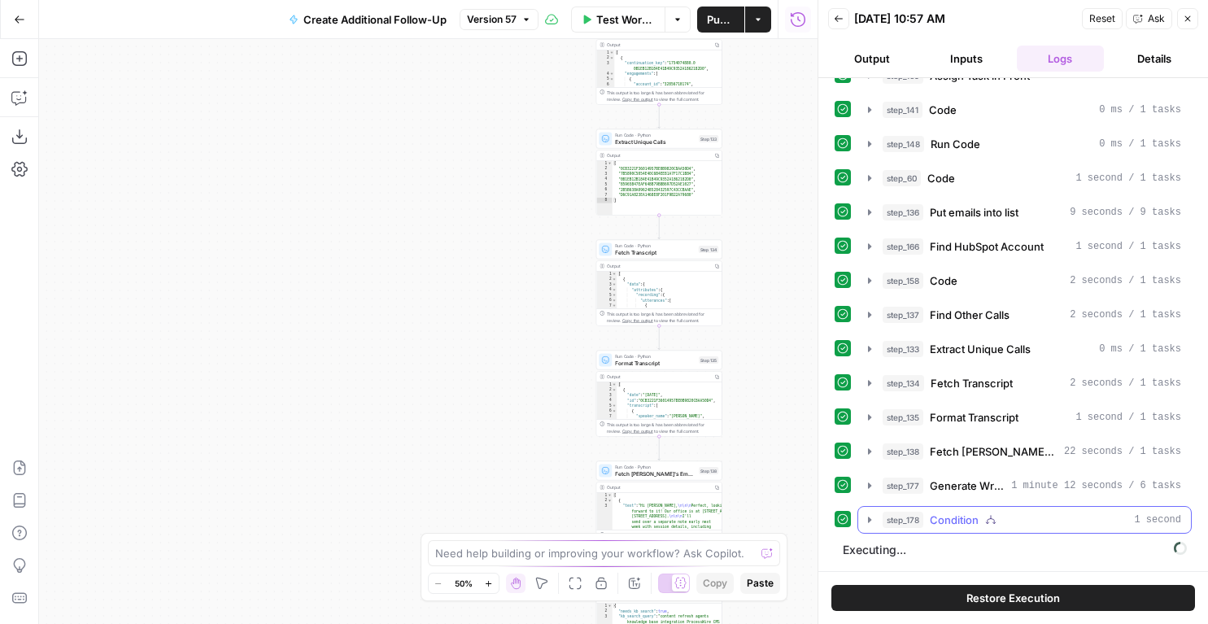
click at [915, 523] on span "step_178" at bounding box center [902, 519] width 41 height 16
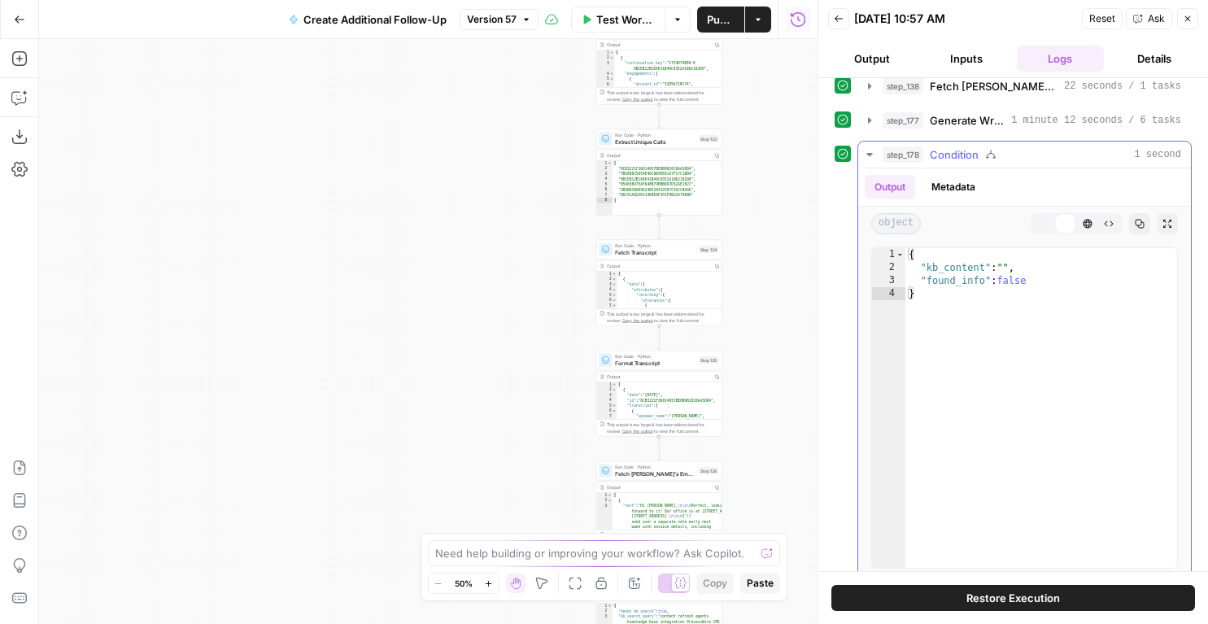
scroll to position [542, 0]
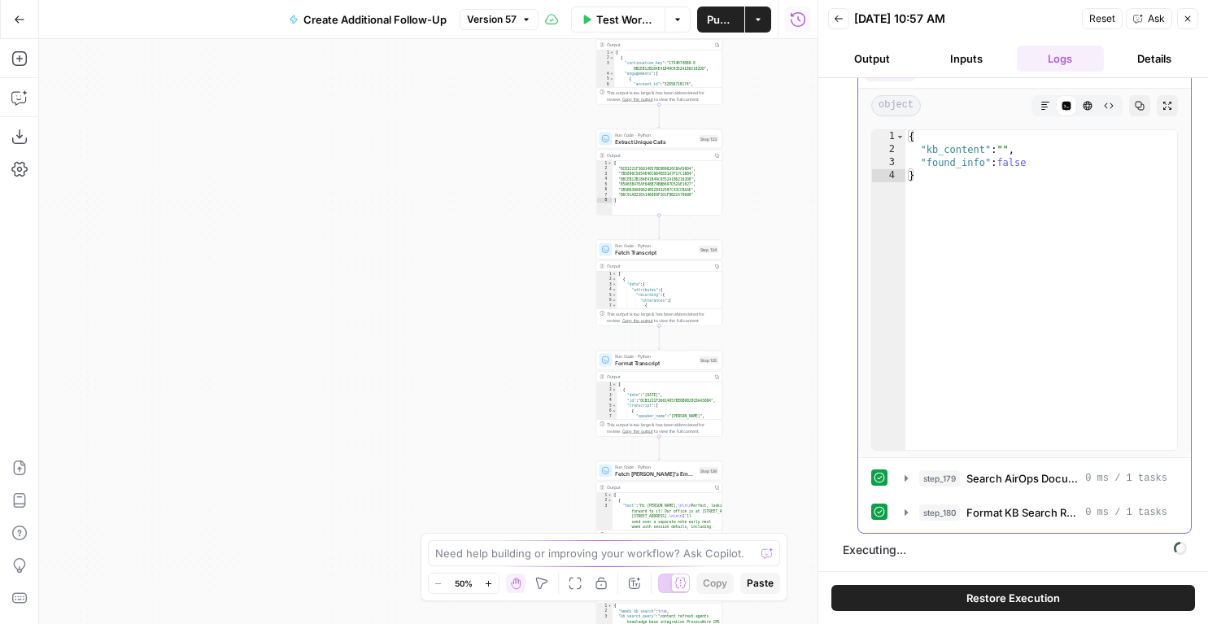
click at [934, 496] on div "step_179 Search AirOps Documentation 0 ms / 1 tasks step_180 Format KB Search R…" at bounding box center [1024, 495] width 307 height 62
click at [935, 507] on span "step_180" at bounding box center [939, 512] width 41 height 16
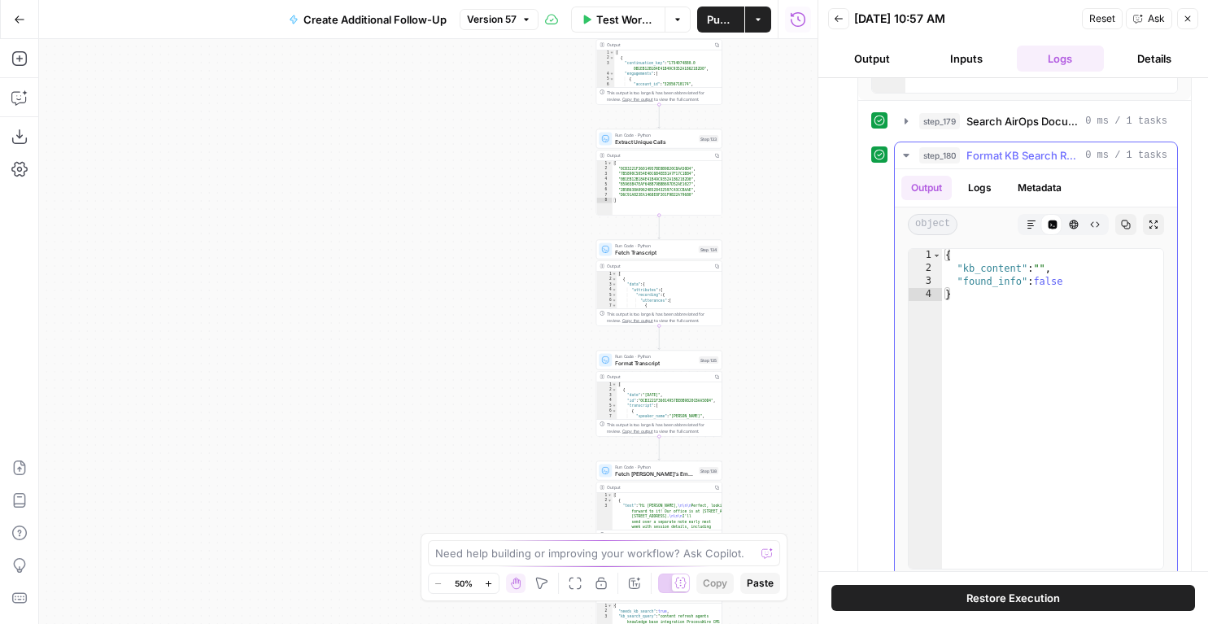
scroll to position [949, 0]
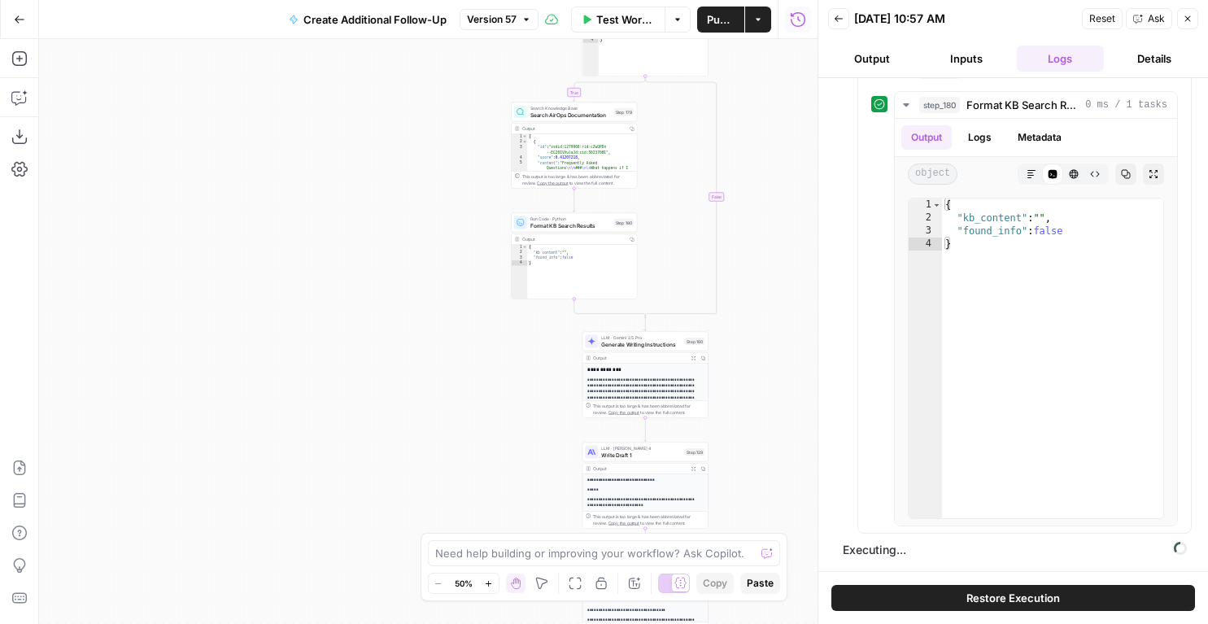
click at [607, 229] on div "Run Code · Python Format KB Search Results Step 180 Copy step Delete step Add N…" at bounding box center [574, 223] width 126 height 20
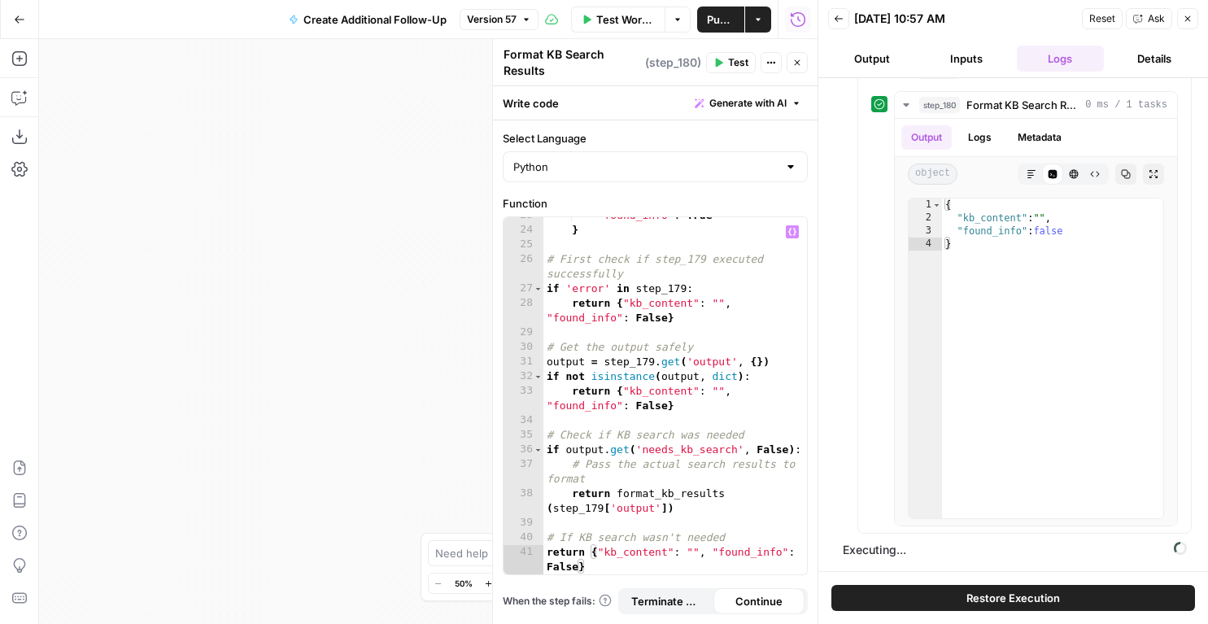
scroll to position [477, 0]
type textarea "**********"
click at [646, 316] on div ""found_info" : True } # First check if step_179 executed successfully if 'error…" at bounding box center [674, 408] width 263 height 401
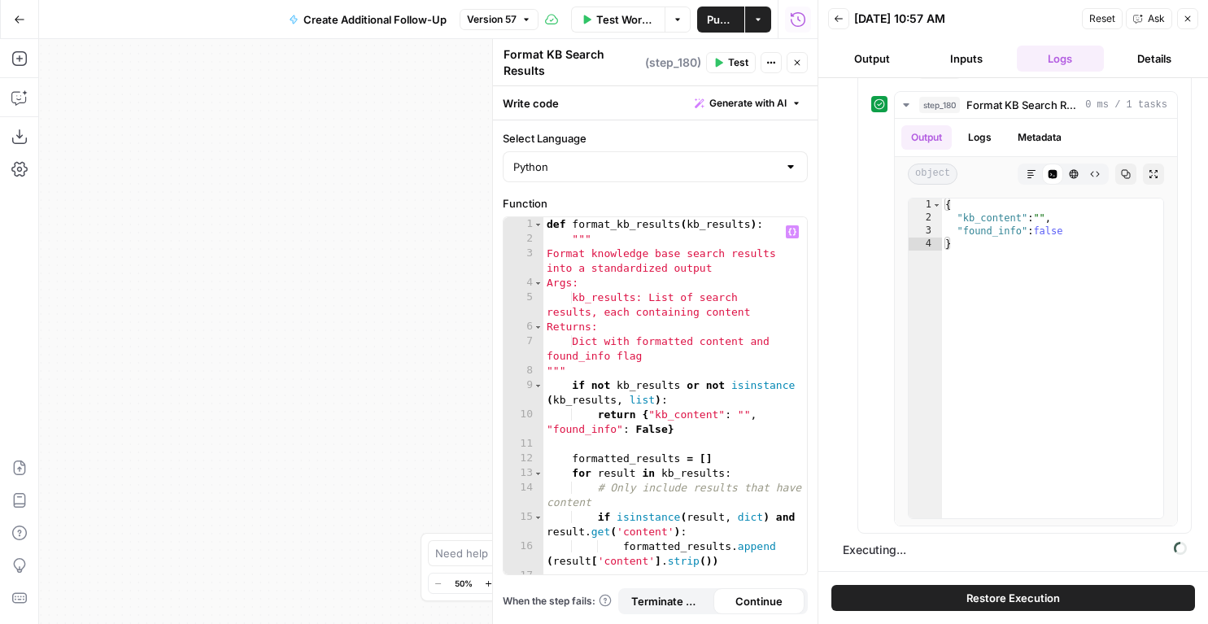
scroll to position [0, 0]
click at [795, 58] on icon "button" at bounding box center [797, 63] width 10 height 10
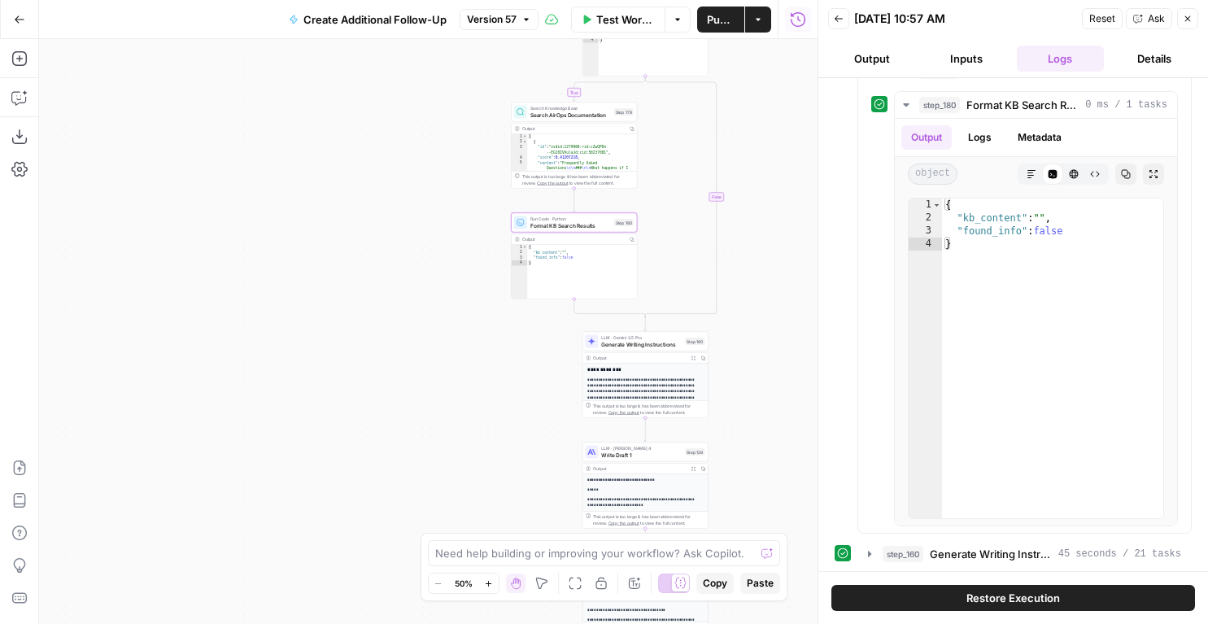
click at [798, 20] on icon "button" at bounding box center [797, 18] width 15 height 15
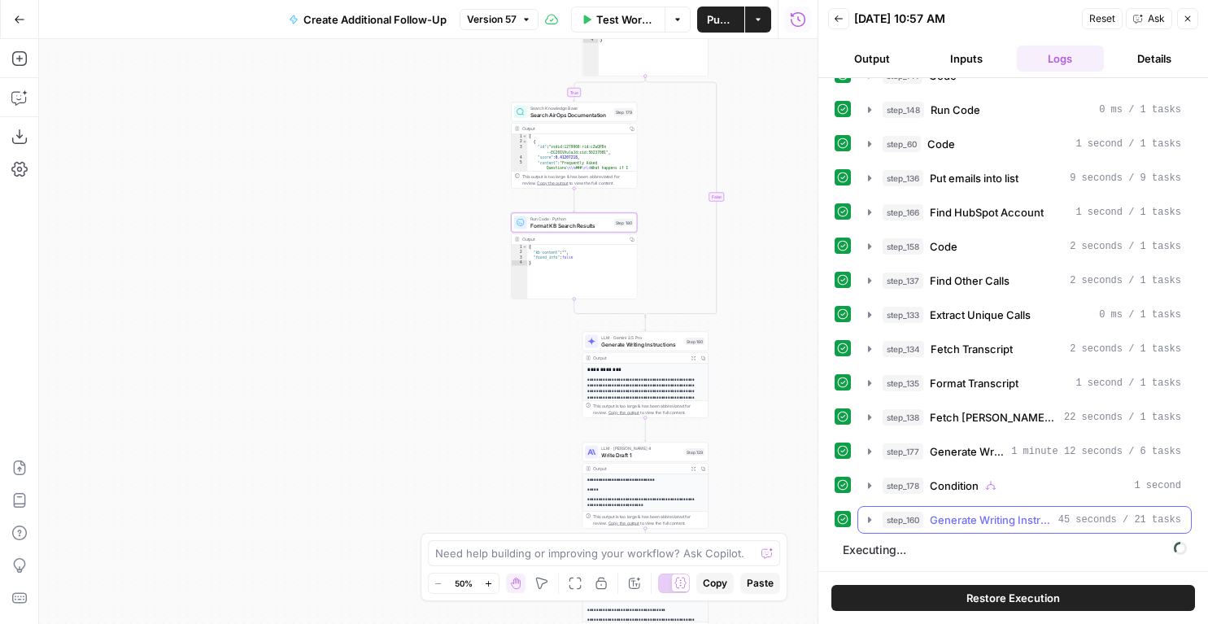
click at [941, 508] on button "step_160 Generate Writing Instructions 45 seconds / 21 tasks" at bounding box center [1024, 520] width 333 height 26
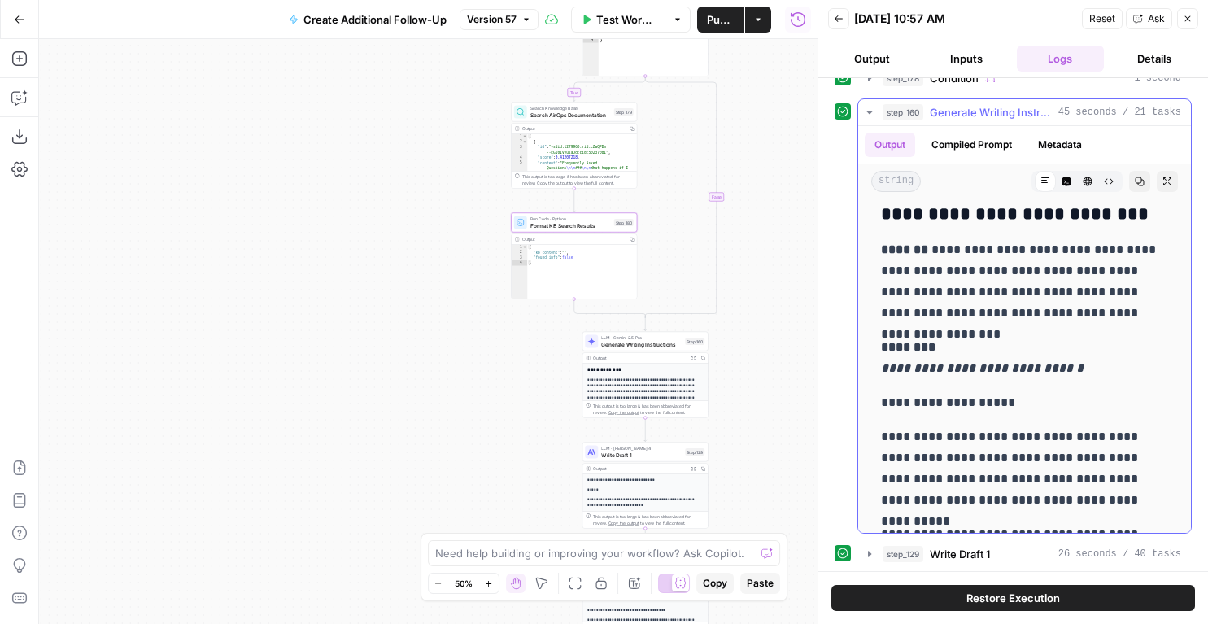
scroll to position [569, 0]
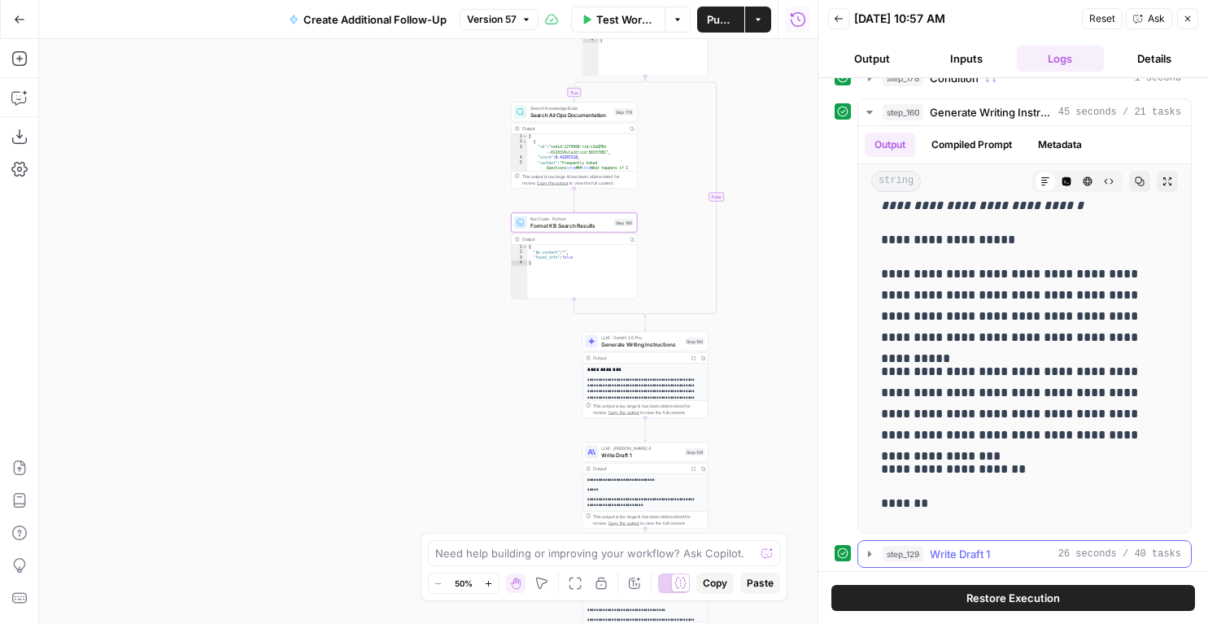
click at [947, 554] on span "Write Draft 1" at bounding box center [959, 554] width 60 height 16
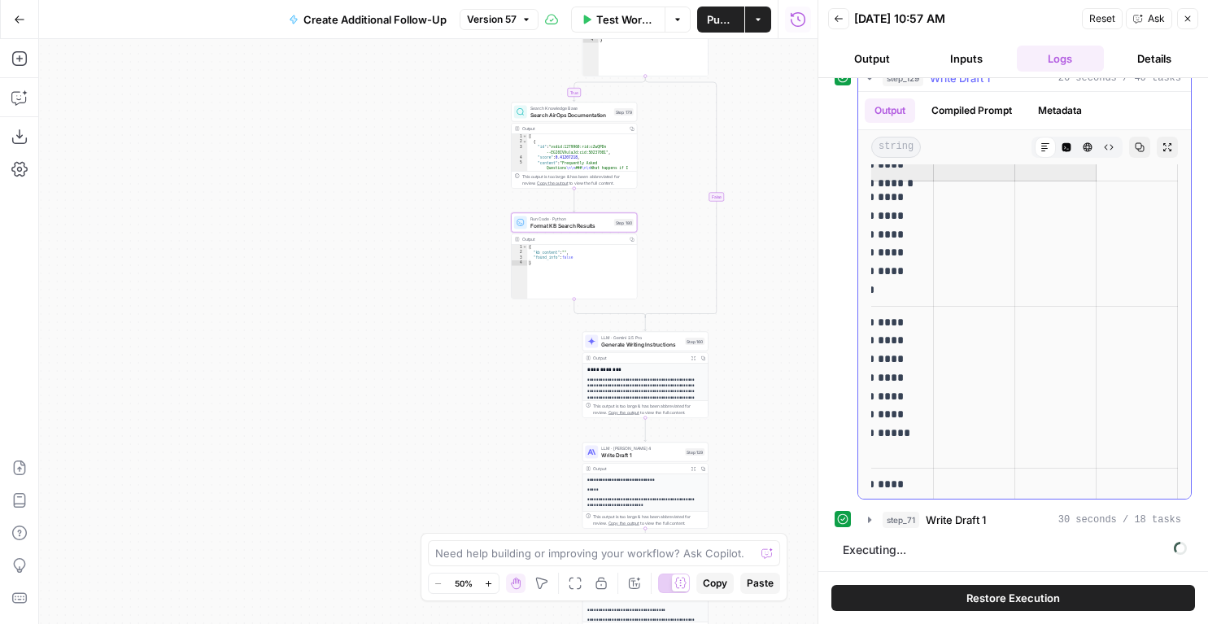
scroll to position [1461, 0]
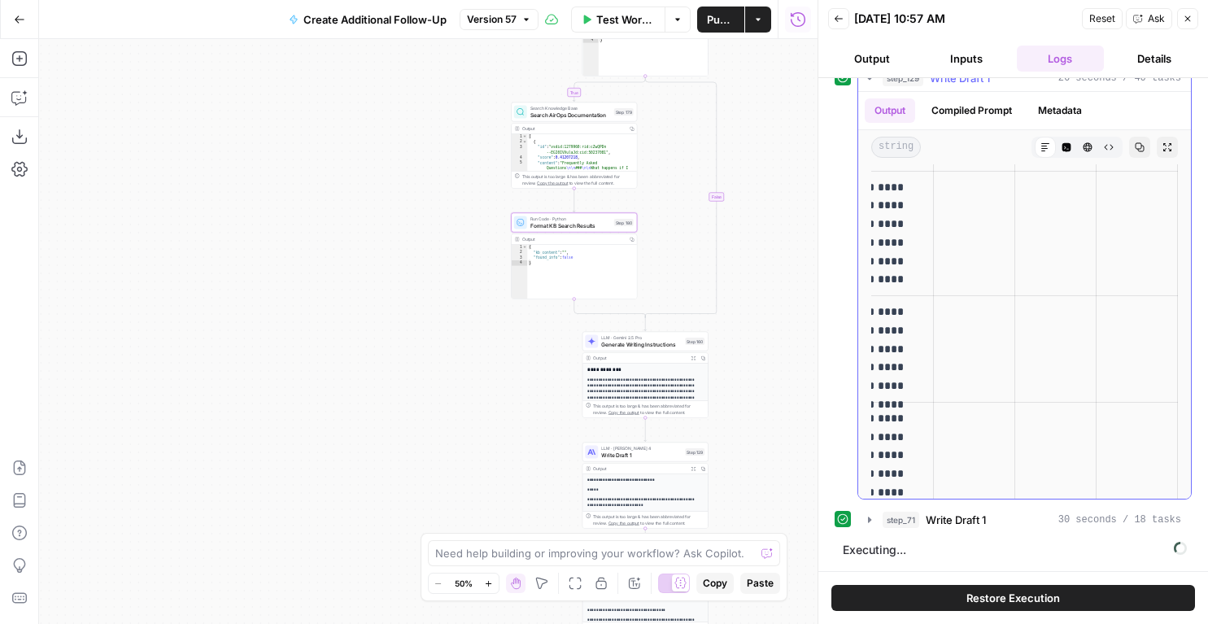
drag, startPoint x: 886, startPoint y: 205, endPoint x: 1045, endPoint y: 493, distance: 329.0
click at [1045, 493] on tbody "**********" at bounding box center [860, 36] width 634 height 1913
click at [1019, 525] on div "step_71 Write Draft 1 30 seconds / 18 tasks" at bounding box center [1031, 519] width 298 height 16
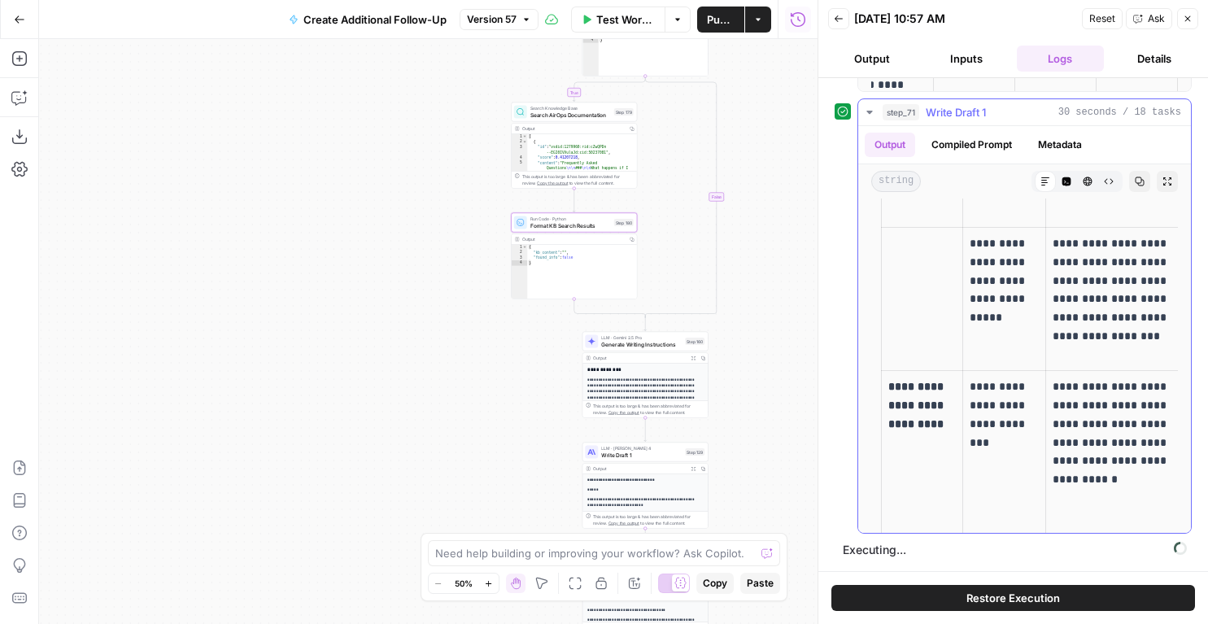
scroll to position [1887, 0]
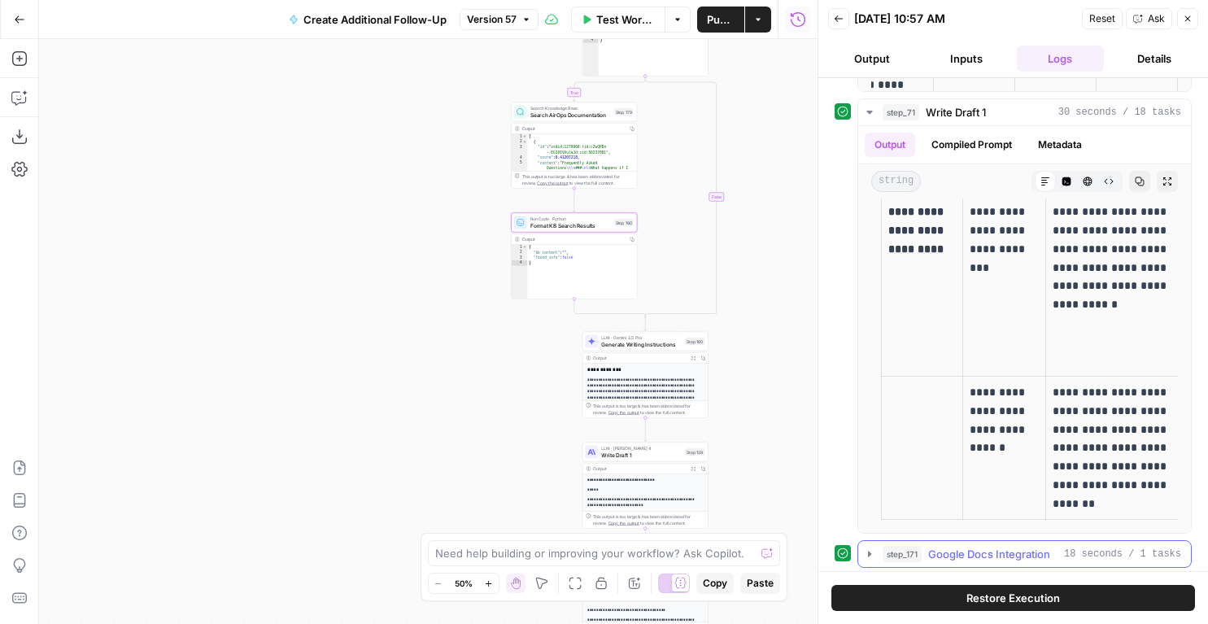
click at [988, 546] on span "Google Docs Integration" at bounding box center [989, 554] width 122 height 16
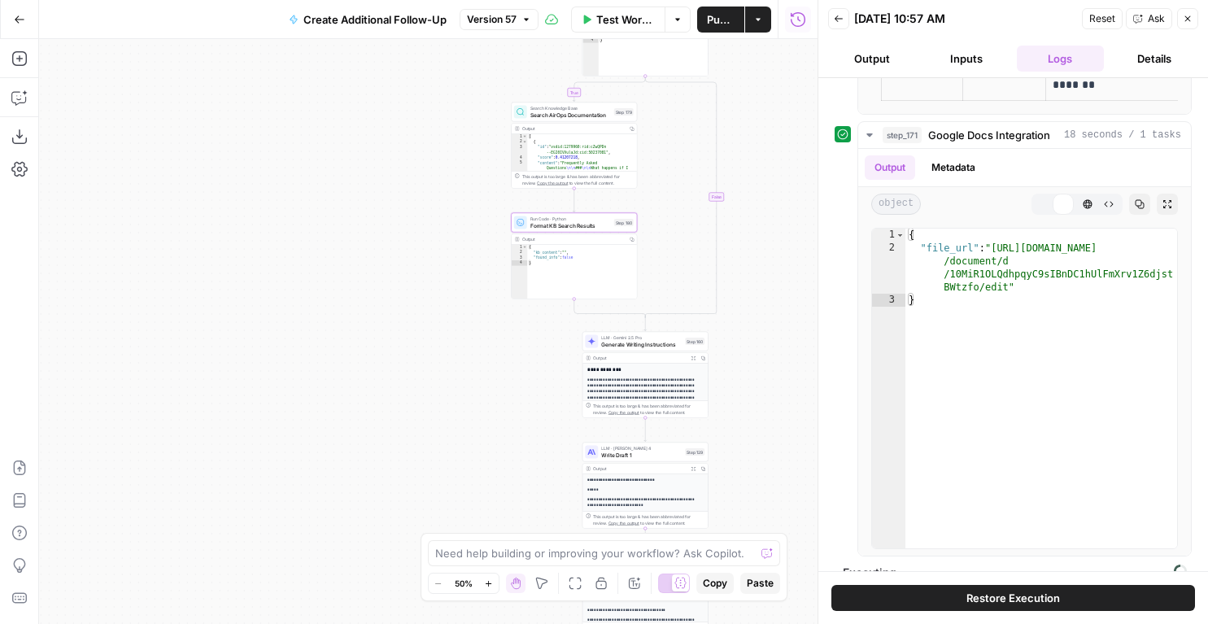
scroll to position [1825, 0]
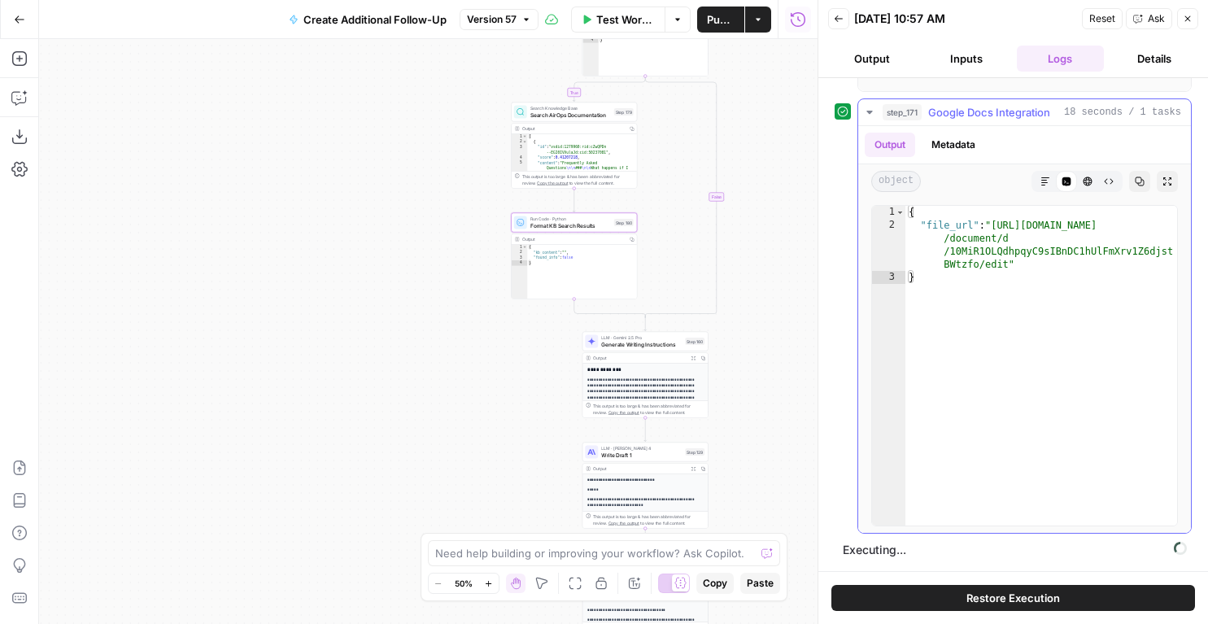
click at [1055, 185] on div "Code Editor" at bounding box center [1065, 181] width 21 height 21
click at [1041, 180] on icon "button" at bounding box center [1045, 181] width 10 height 10
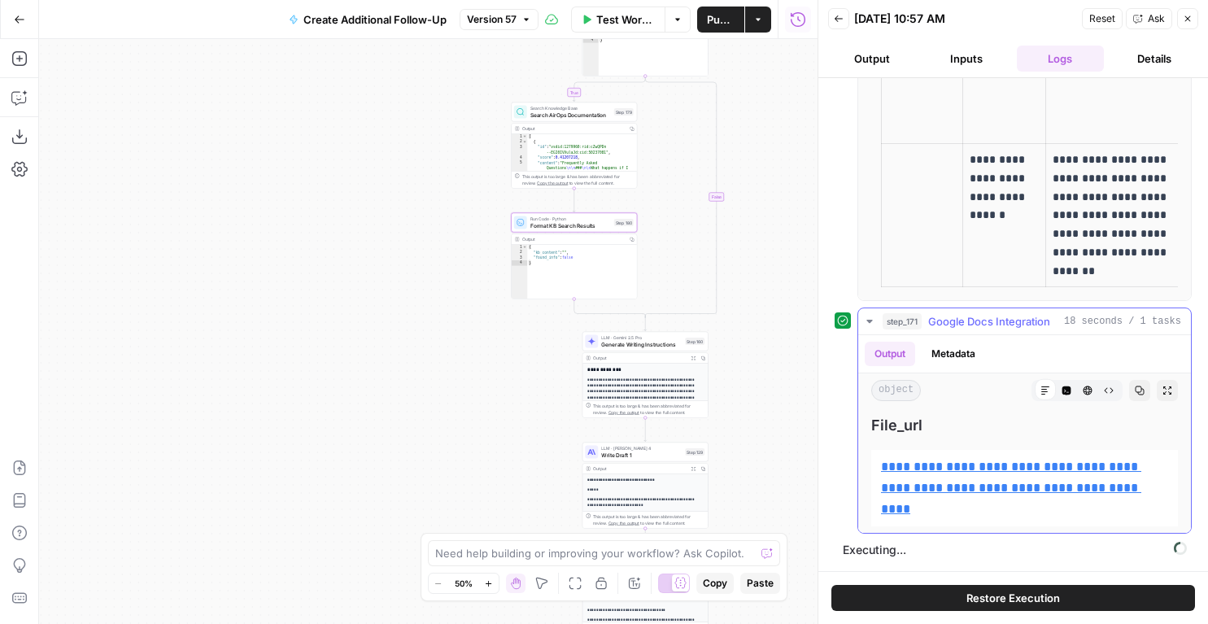
scroll to position [1604, 0]
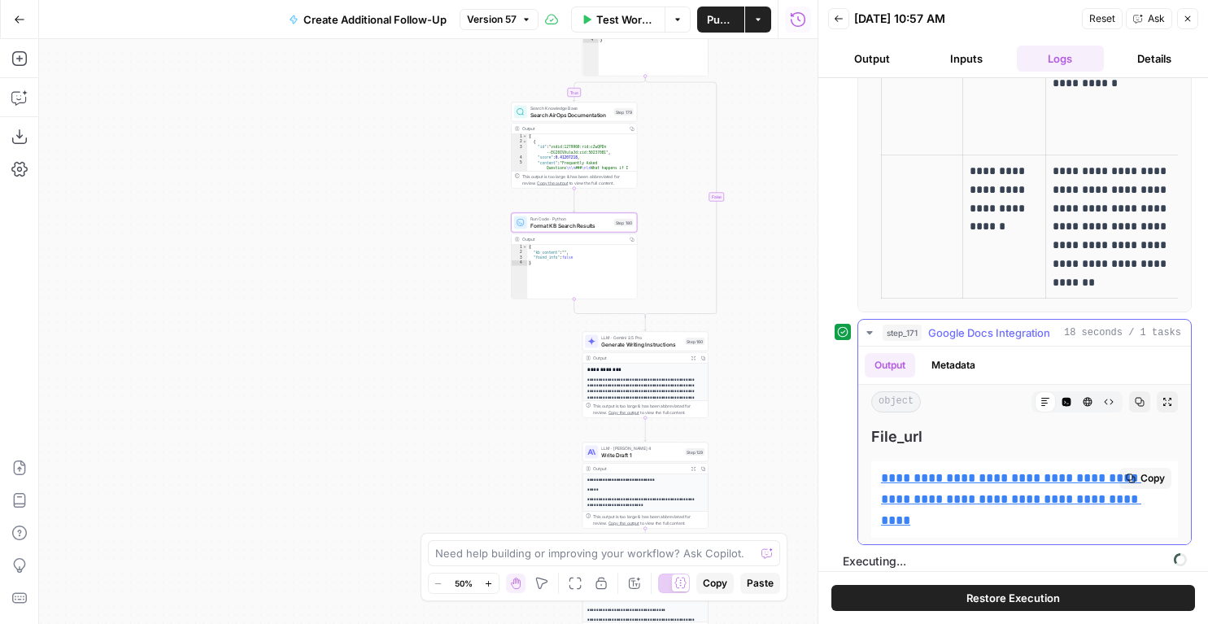
click at [949, 472] on link "**********" at bounding box center [1011, 499] width 260 height 54
